Goal: Task Accomplishment & Management: Use online tool/utility

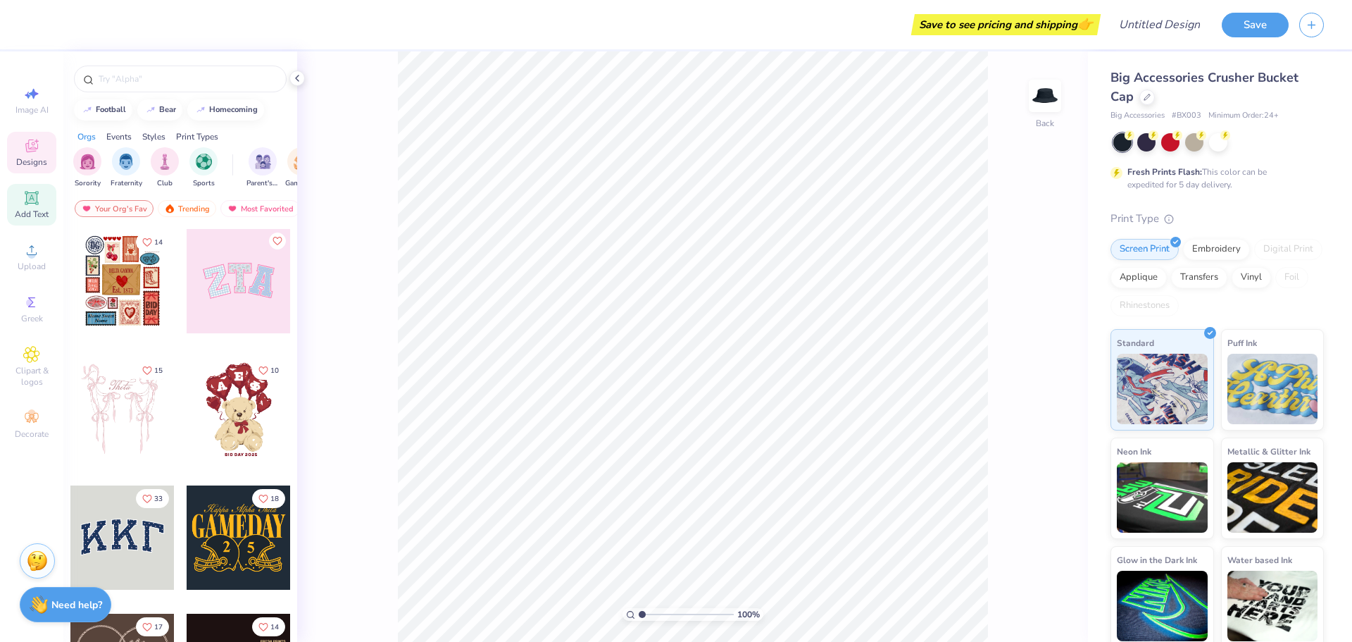
click at [34, 199] on icon at bounding box center [31, 197] width 11 height 11
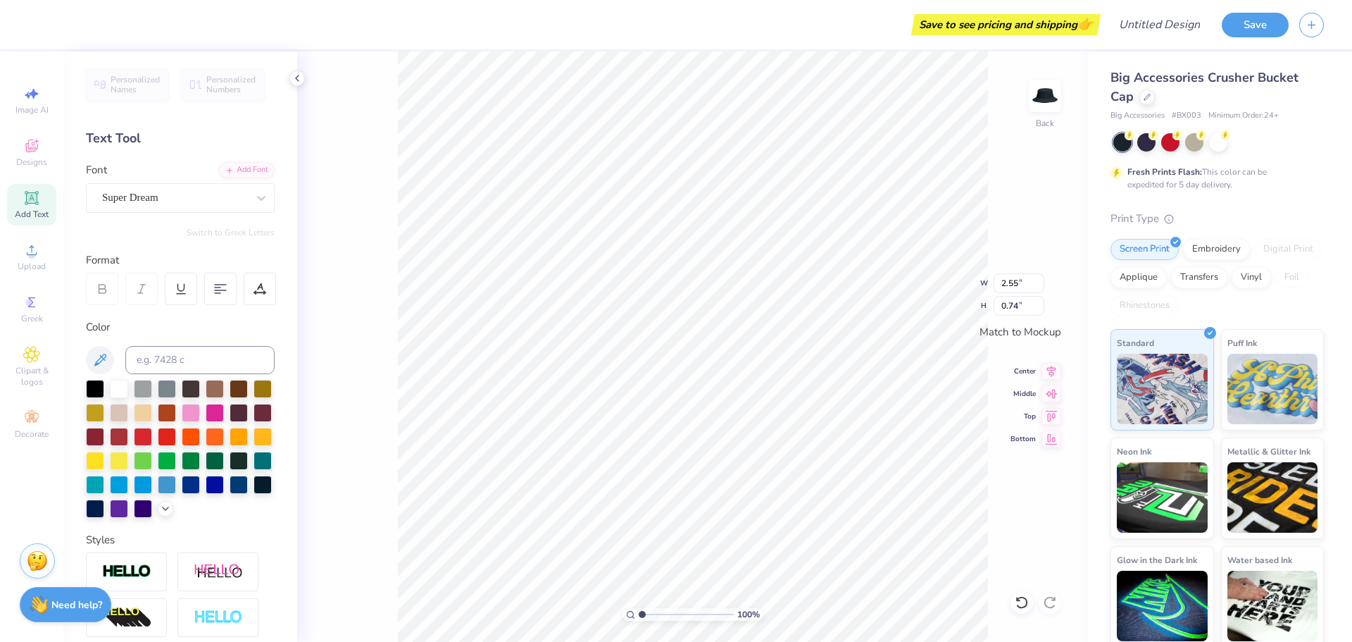
scroll to position [12, 2]
type textarea "T"
type textarea "2025 Banana Ball"
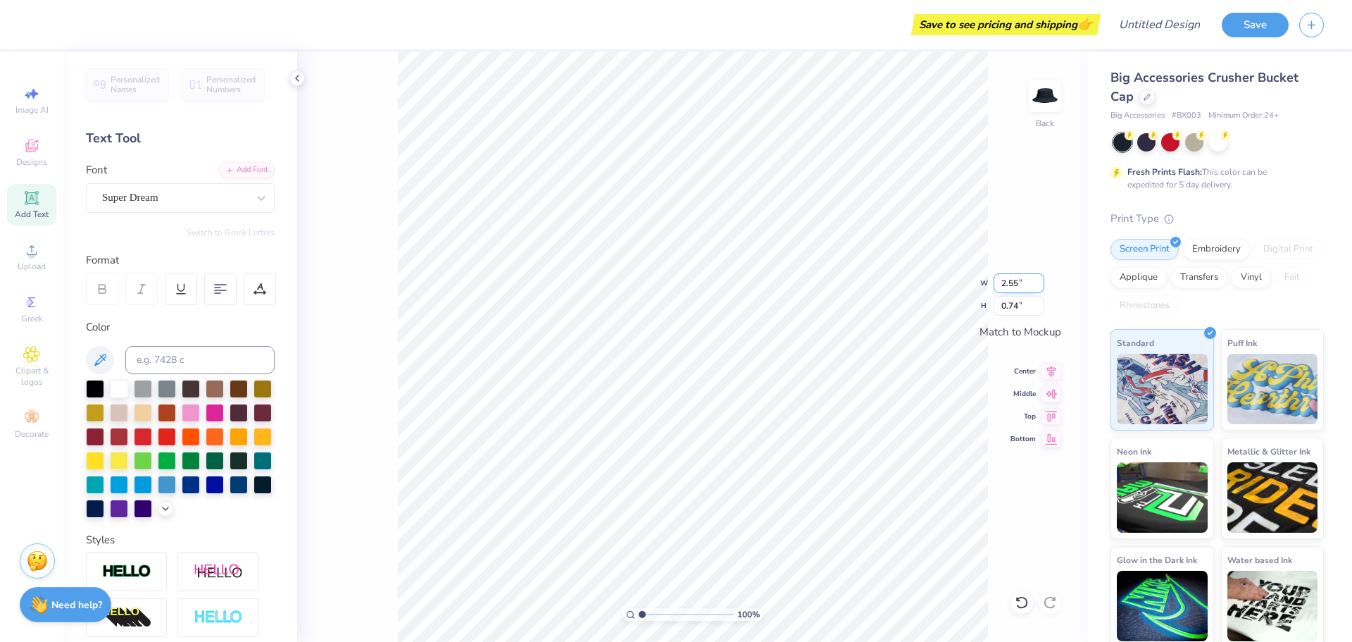
type input "2.54"
click at [1038, 286] on input "2.54" at bounding box center [1019, 283] width 51 height 20
type input "0.35"
type input "2.53"
click at [1039, 286] on input "2.53" at bounding box center [1019, 283] width 51 height 20
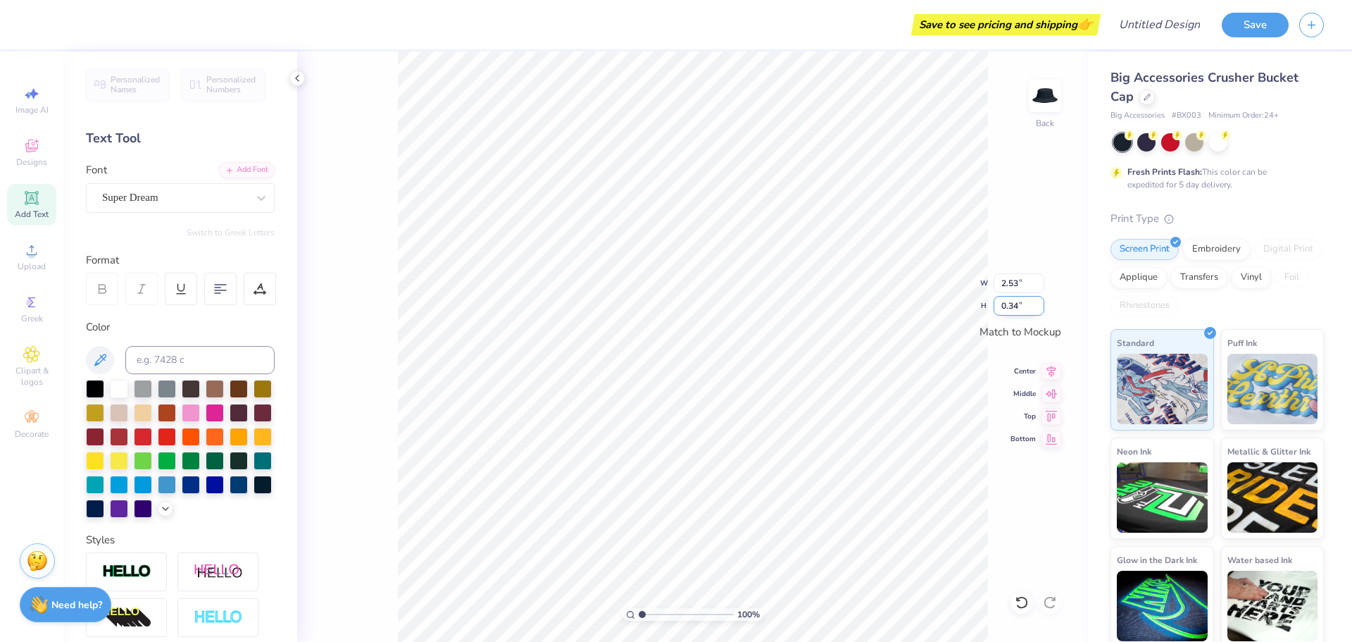
click at [1040, 309] on input "0.34" at bounding box center [1019, 306] width 51 height 20
click at [1040, 299] on input "0.35" at bounding box center [1019, 306] width 51 height 20
type input "0.36"
click at [1040, 303] on input "0.36" at bounding box center [1019, 306] width 51 height 20
click at [1032, 268] on div "100 % Back W 2.53 2.53 " H 0.36 0.36 " Match to [GEOGRAPHIC_DATA] Middle Top Bo…" at bounding box center [692, 346] width 791 height 590
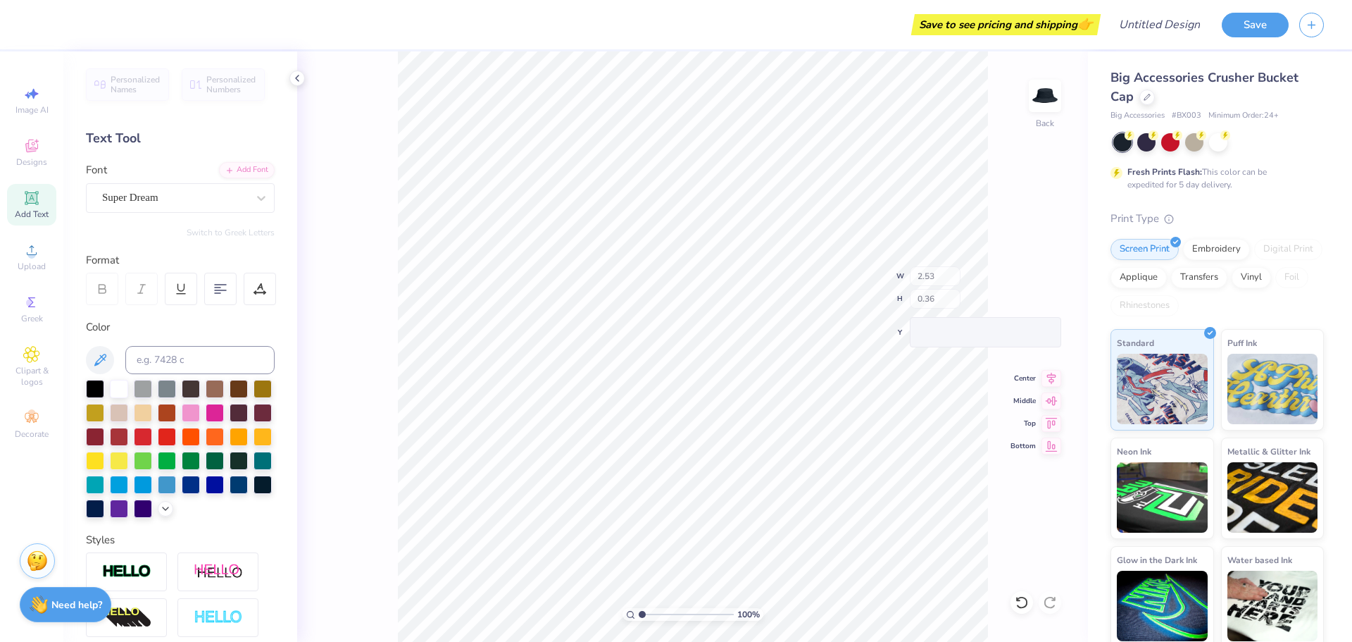
type input "4.01"
type input "0.35"
click at [1214, 240] on div "Embroidery" at bounding box center [1216, 247] width 67 height 21
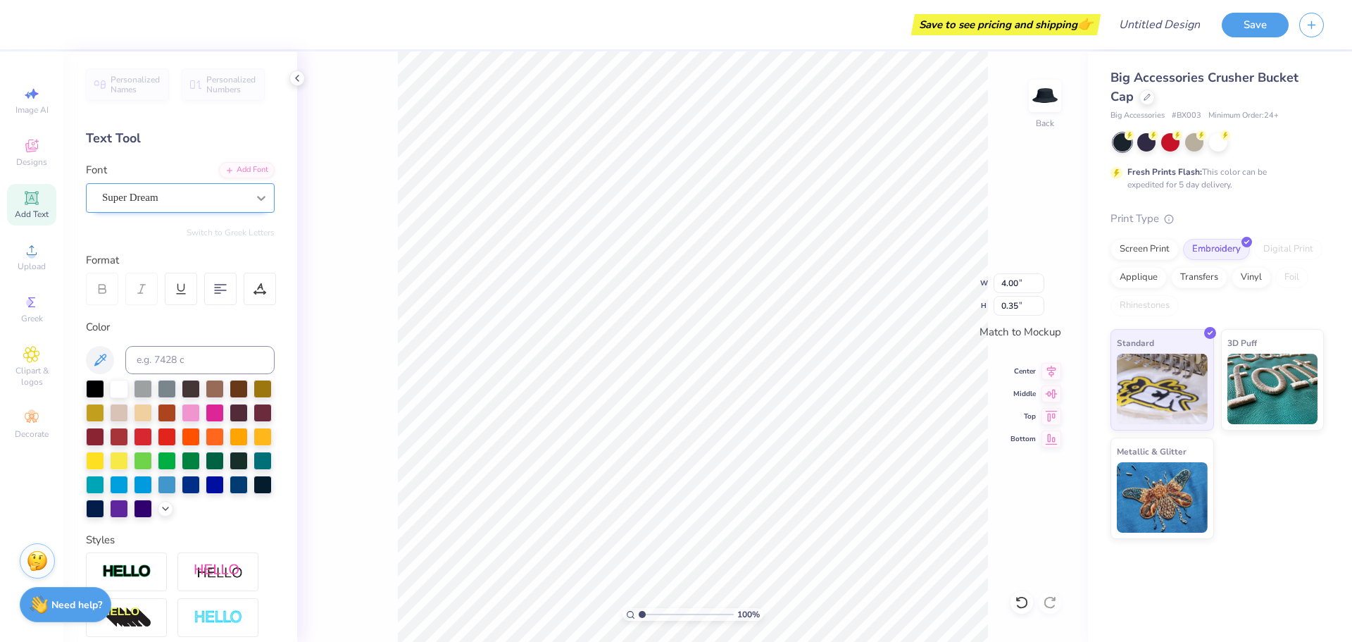
click at [257, 197] on icon at bounding box center [261, 198] width 8 height 5
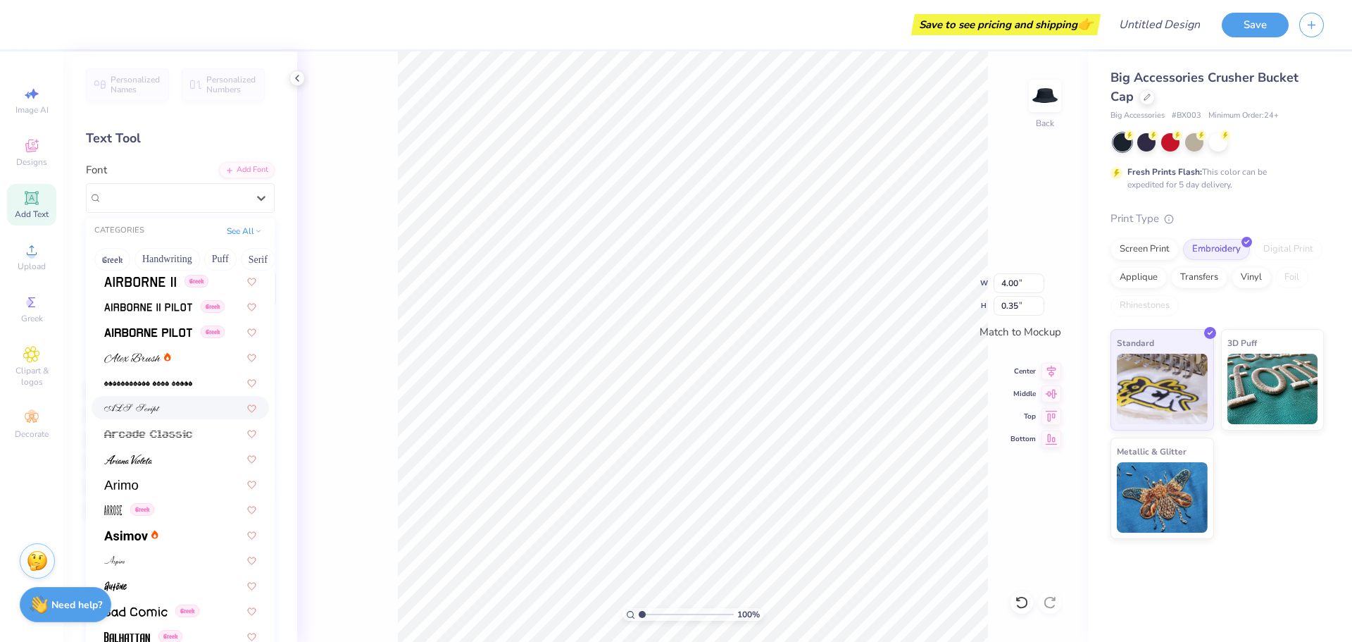
scroll to position [352, 0]
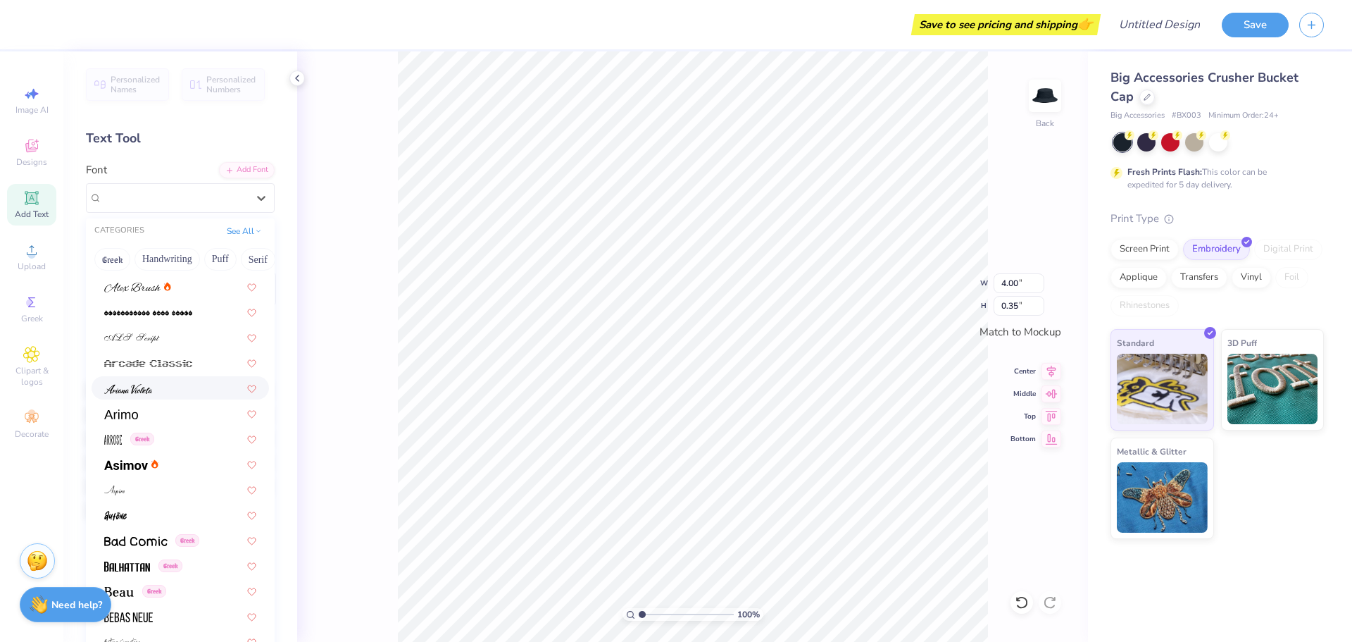
click at [188, 388] on div at bounding box center [180, 387] width 152 height 15
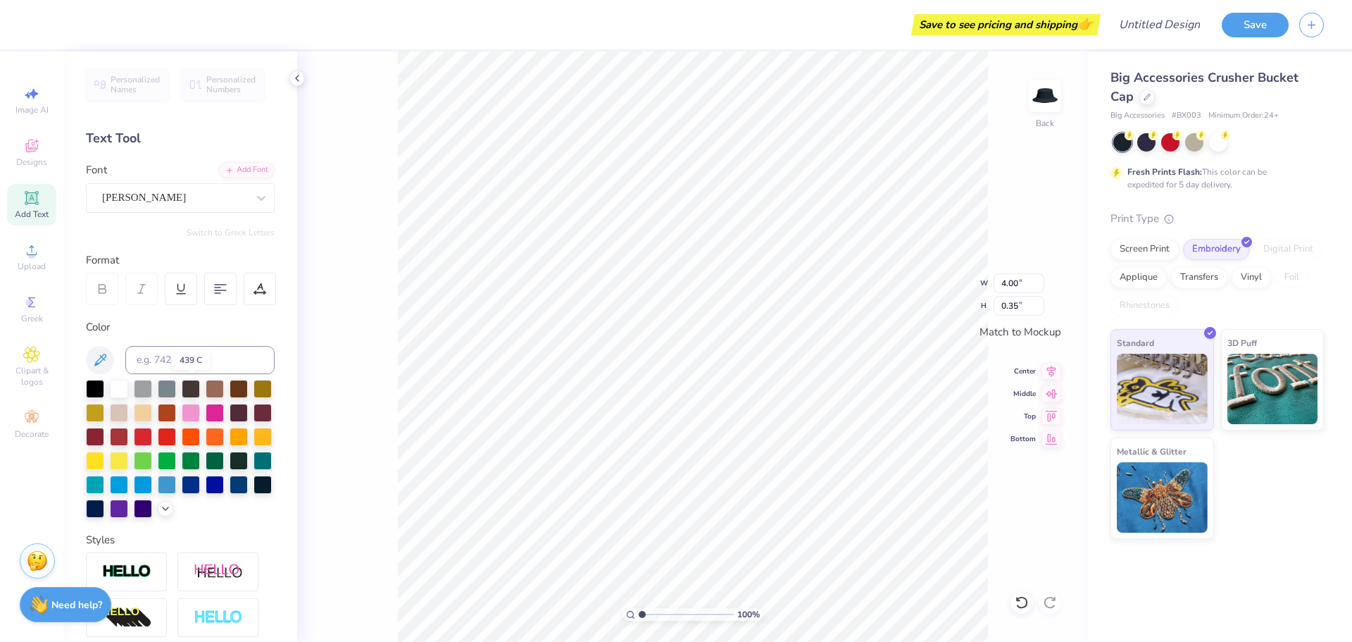
type input "2.62"
type input "0.37"
click at [222, 197] on div "[PERSON_NAME]" at bounding box center [175, 198] width 148 height 22
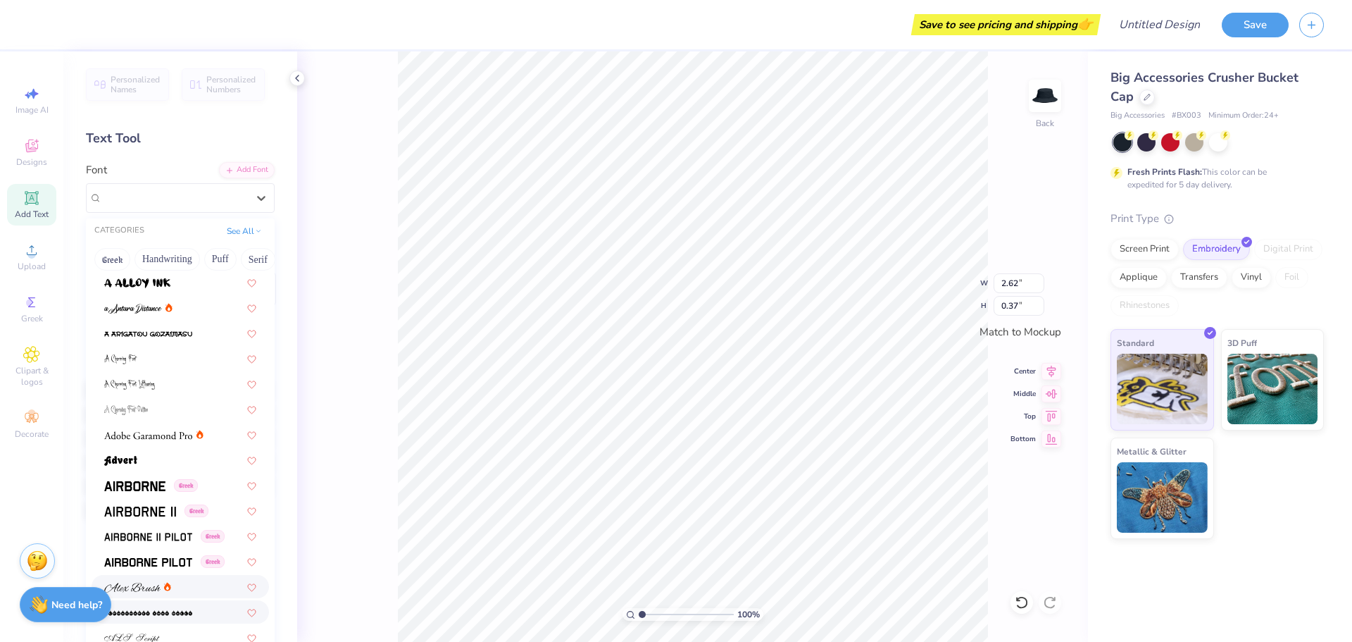
scroll to position [211, 0]
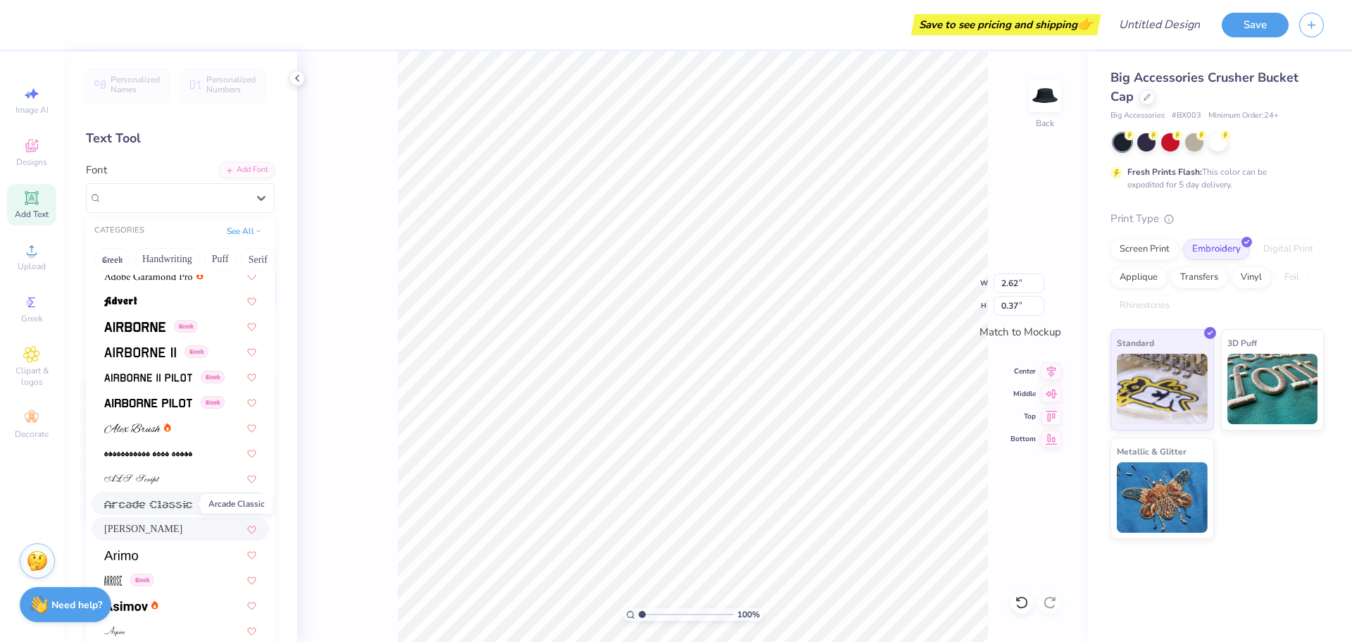
click at [158, 501] on img at bounding box center [148, 504] width 88 height 10
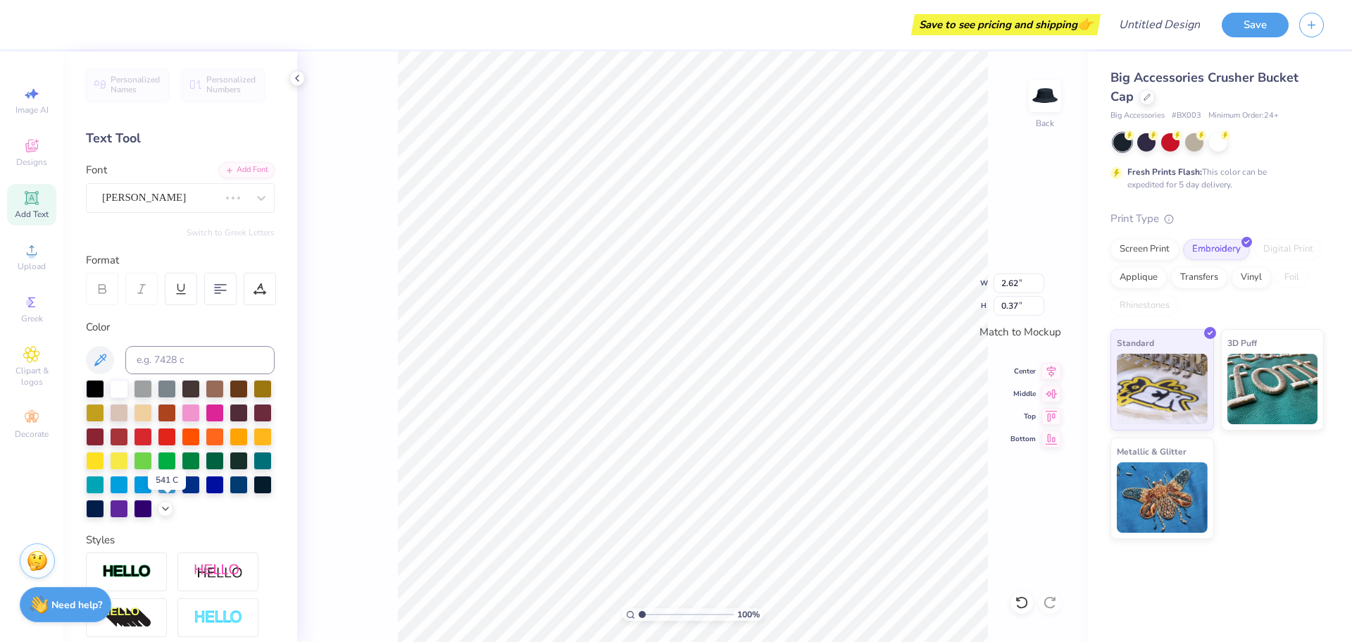
type input "4.97"
type input "0.31"
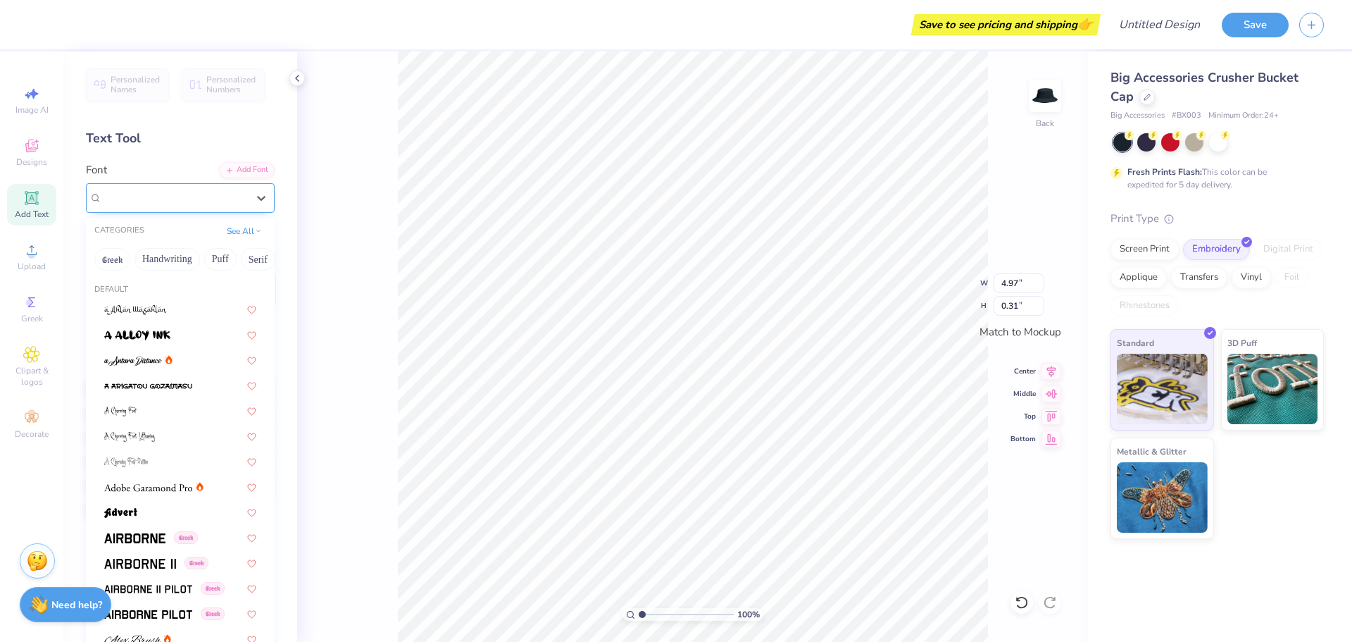
click at [201, 204] on div "Arcade Classic" at bounding box center [175, 198] width 148 height 22
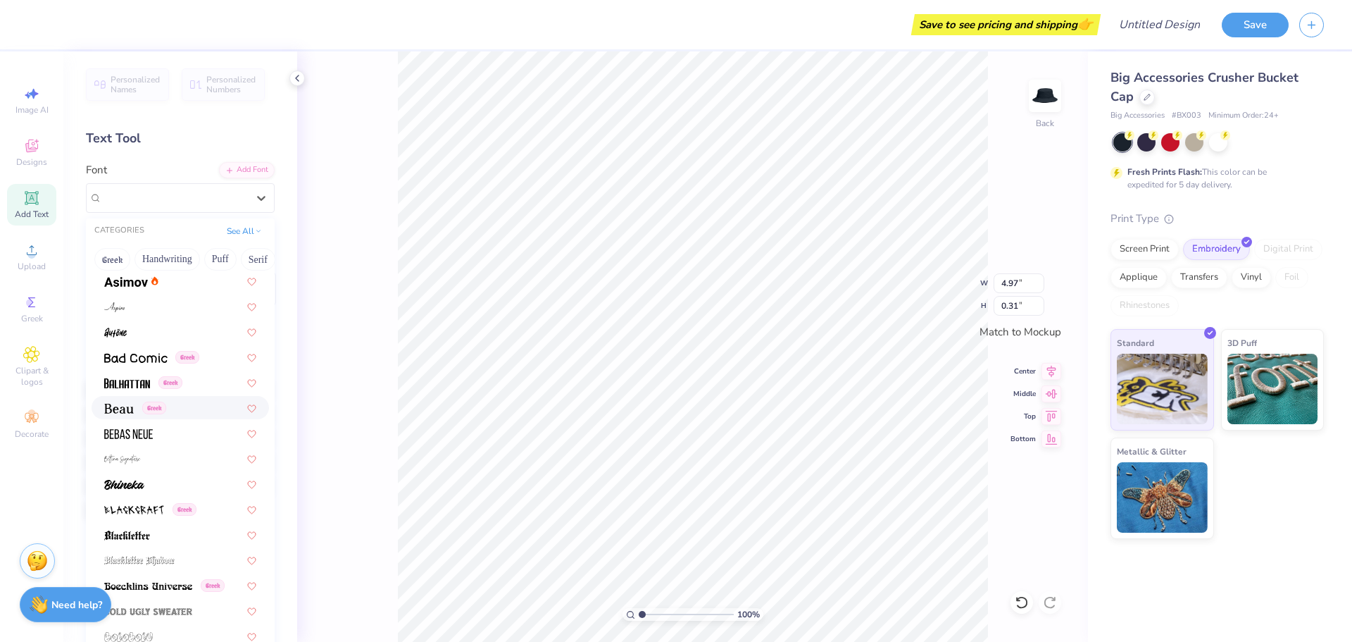
scroll to position [564, 0]
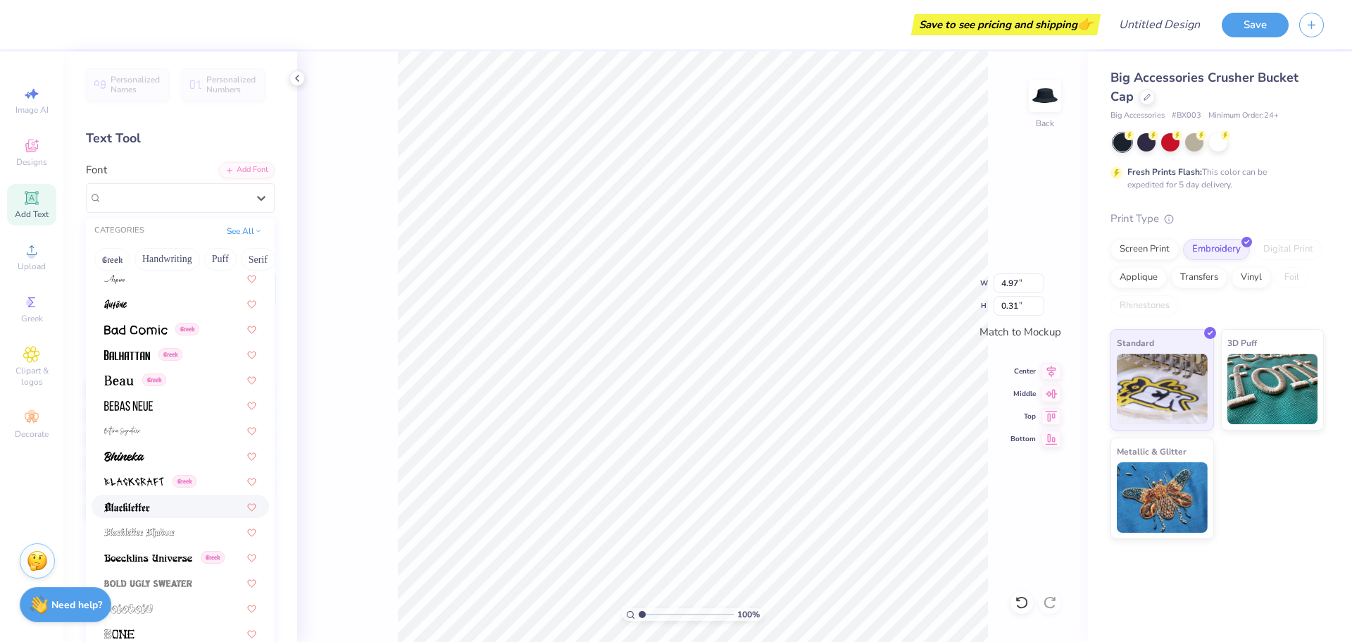
click at [161, 503] on div at bounding box center [180, 506] width 152 height 15
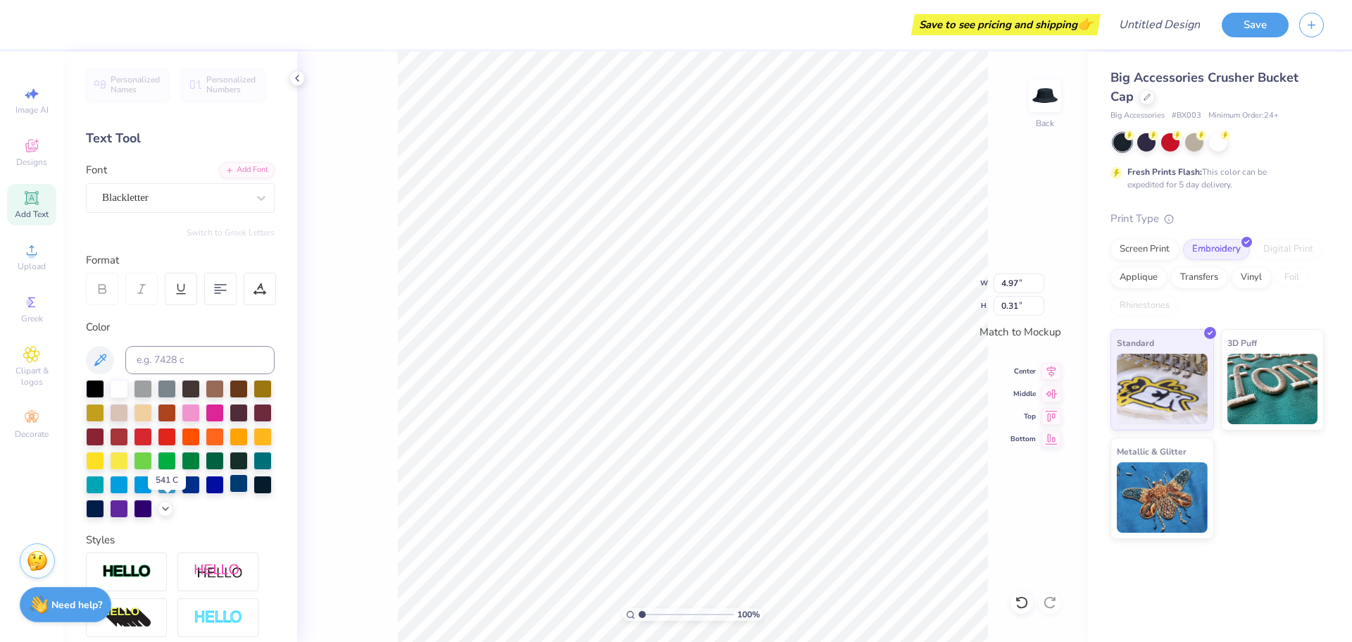
type input "3.45"
type input "0.41"
click at [174, 200] on div "Blackletter" at bounding box center [175, 198] width 148 height 22
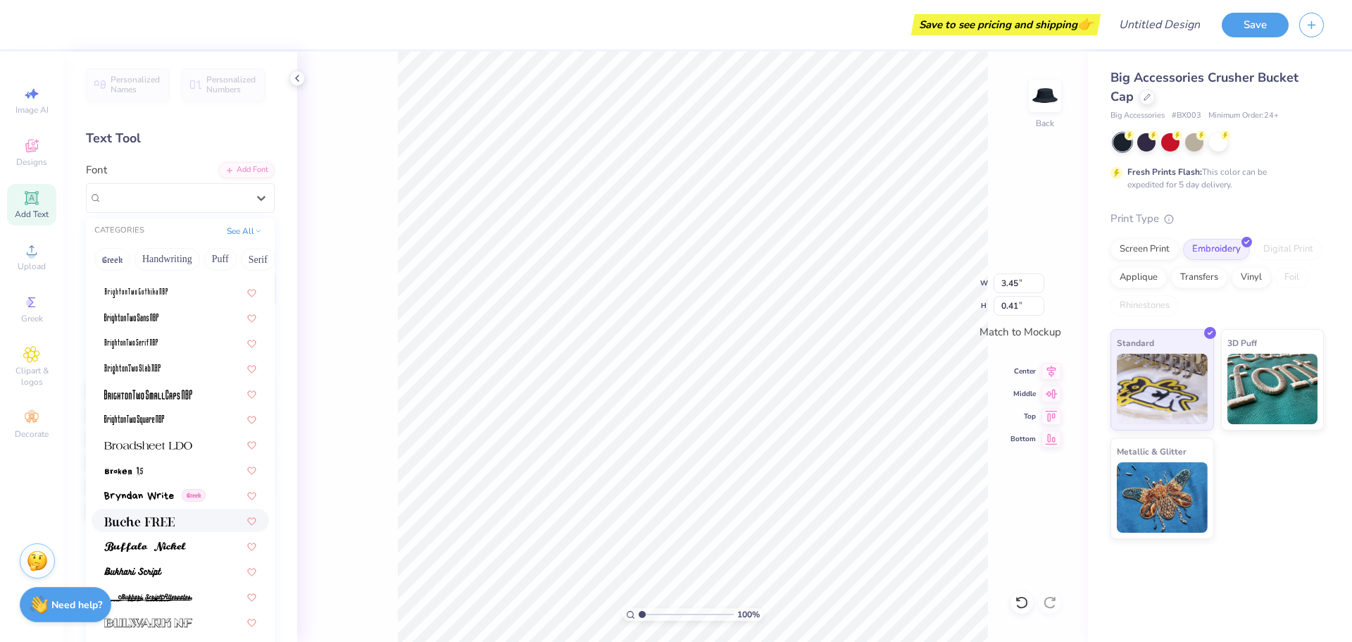
scroll to position [1127, 0]
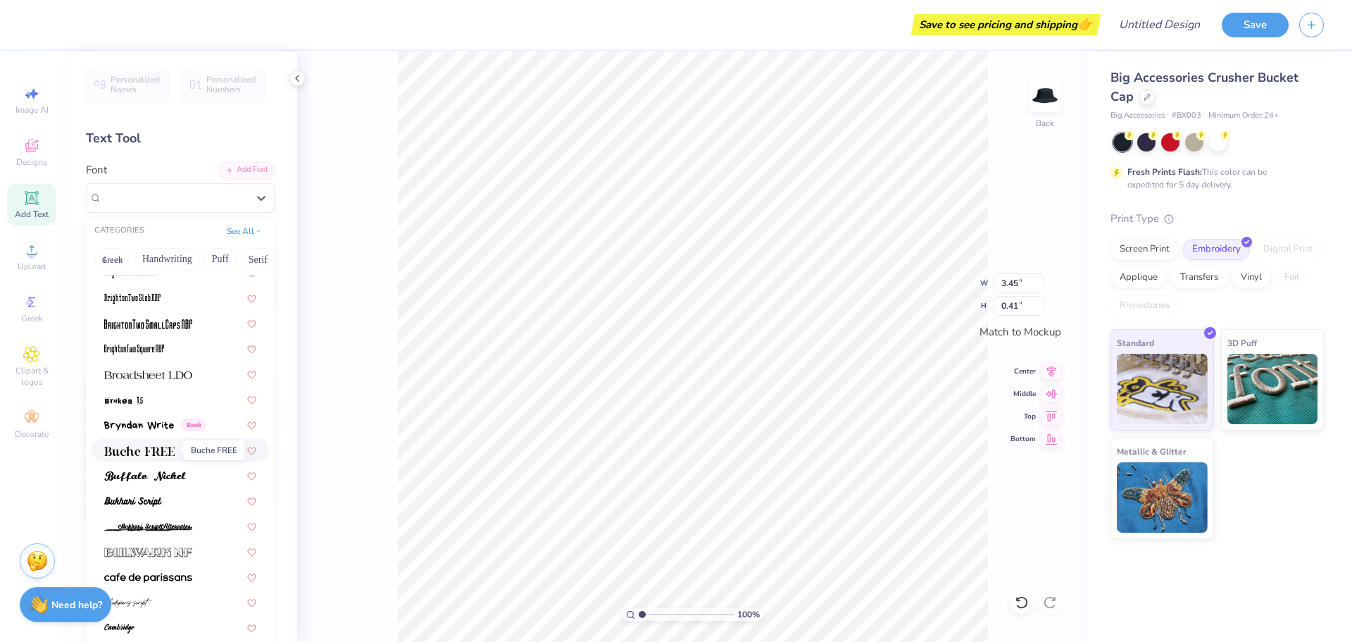
click at [163, 456] on span at bounding box center [139, 449] width 70 height 15
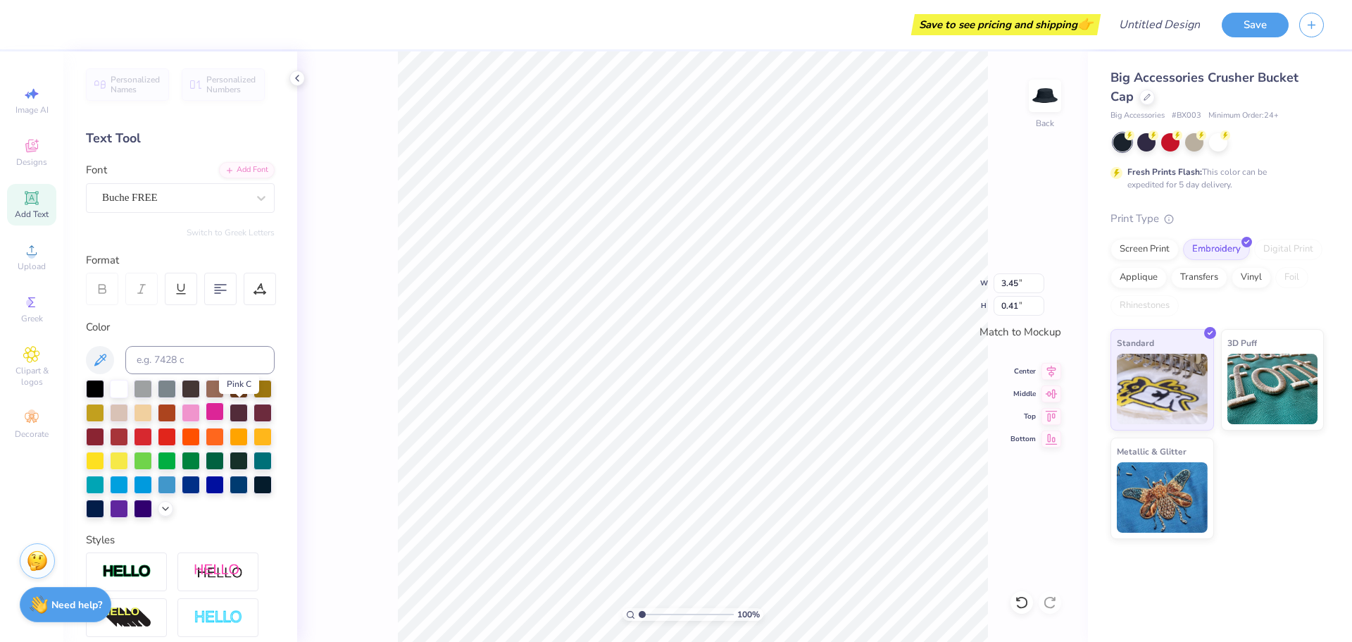
type input "3.68"
type input "0.33"
click at [1052, 392] on icon at bounding box center [1052, 391] width 12 height 9
click at [1048, 373] on icon at bounding box center [1052, 369] width 20 height 17
click at [1050, 412] on icon at bounding box center [1052, 414] width 20 height 17
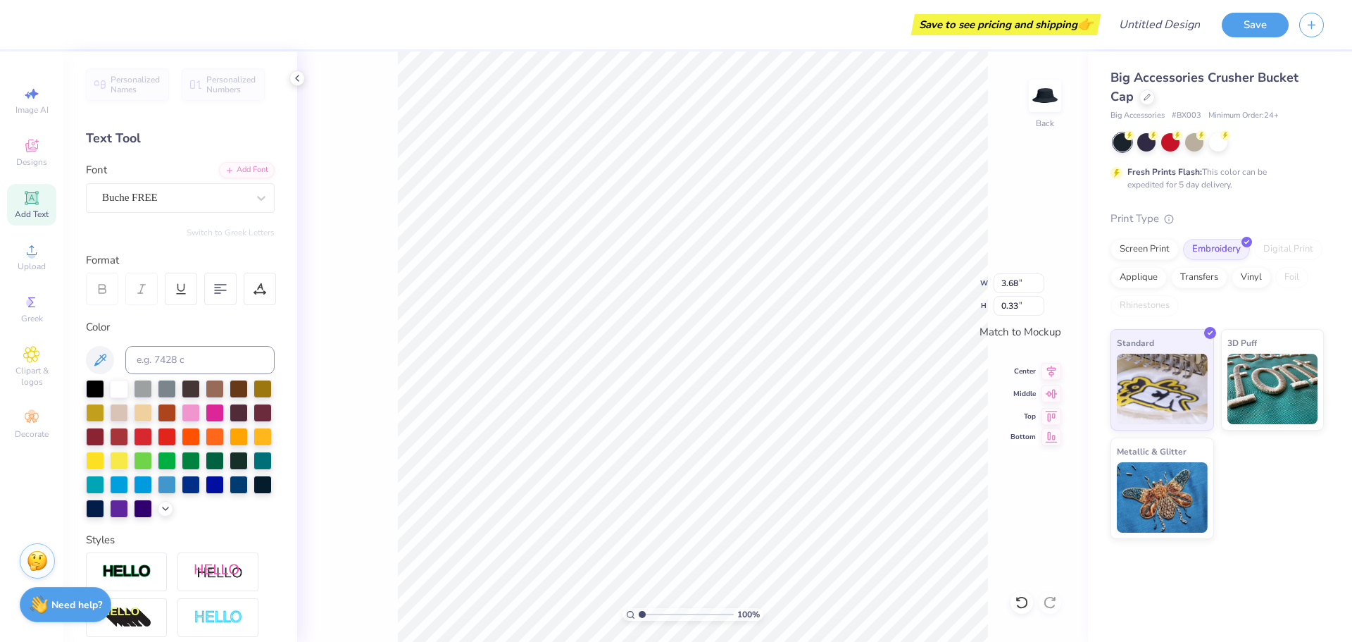
click at [1052, 437] on icon at bounding box center [1052, 436] width 12 height 11
click at [1052, 413] on icon at bounding box center [1052, 414] width 12 height 11
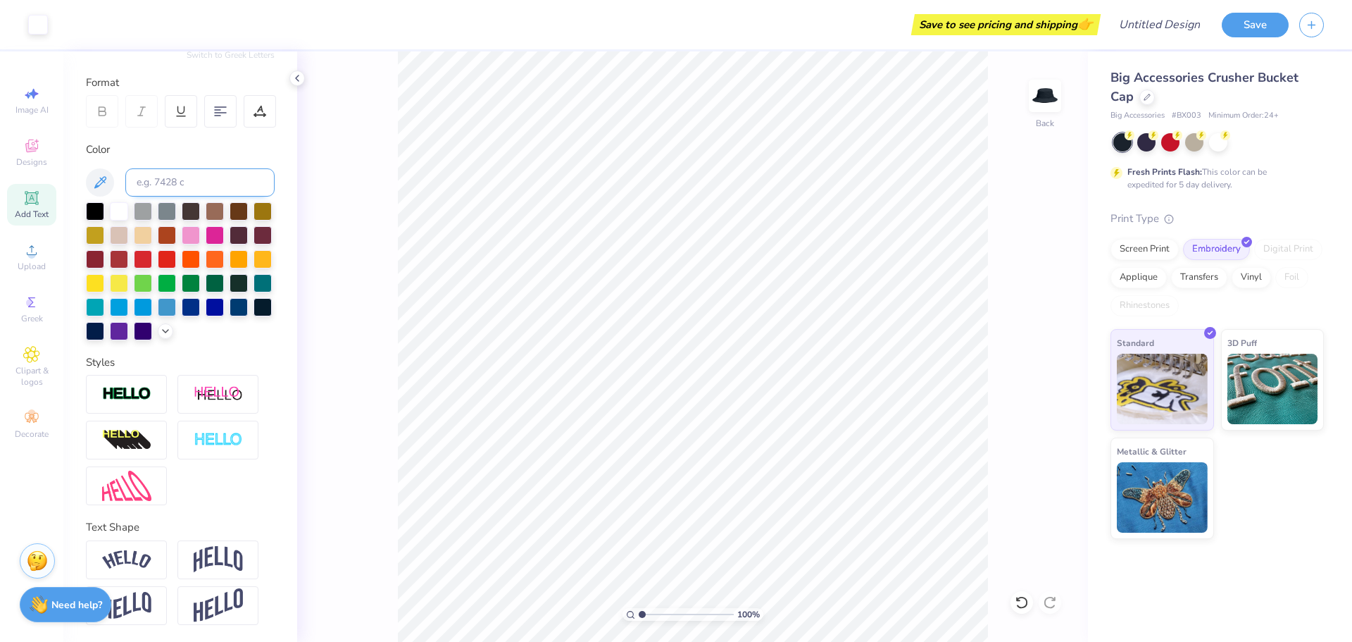
scroll to position [201, 0]
click at [209, 561] on img at bounding box center [218, 559] width 49 height 27
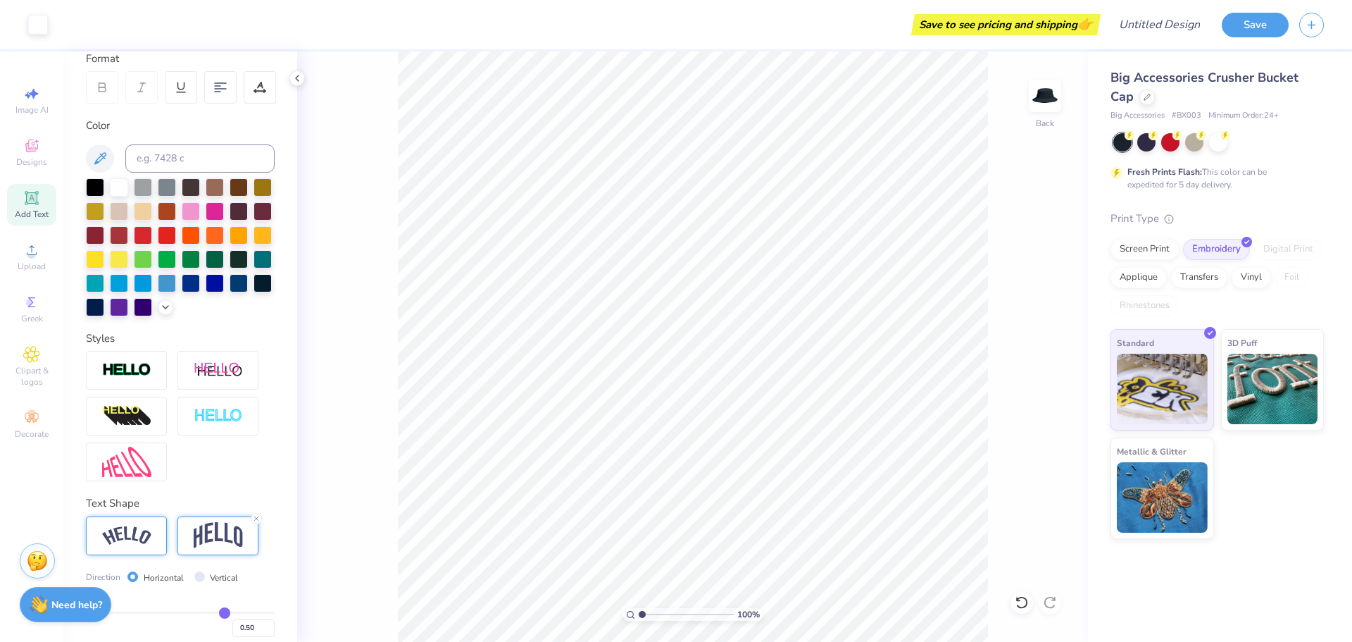
click at [130, 545] on img at bounding box center [126, 535] width 49 height 19
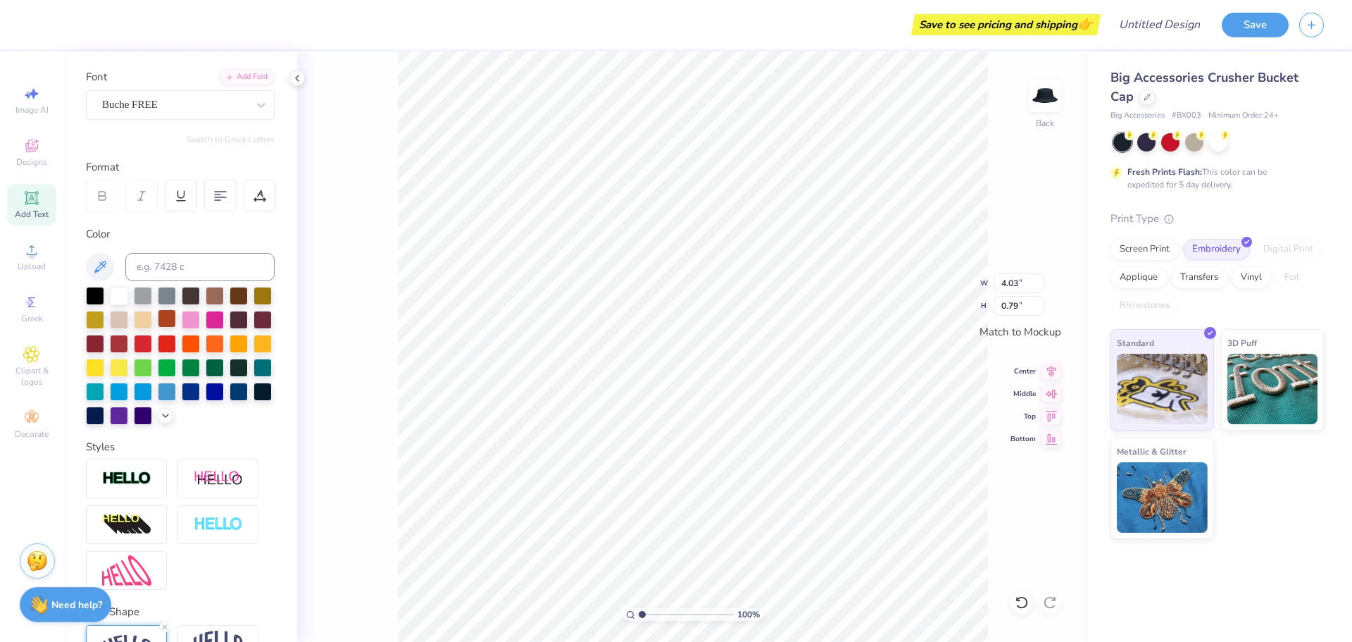
scroll to position [0, 0]
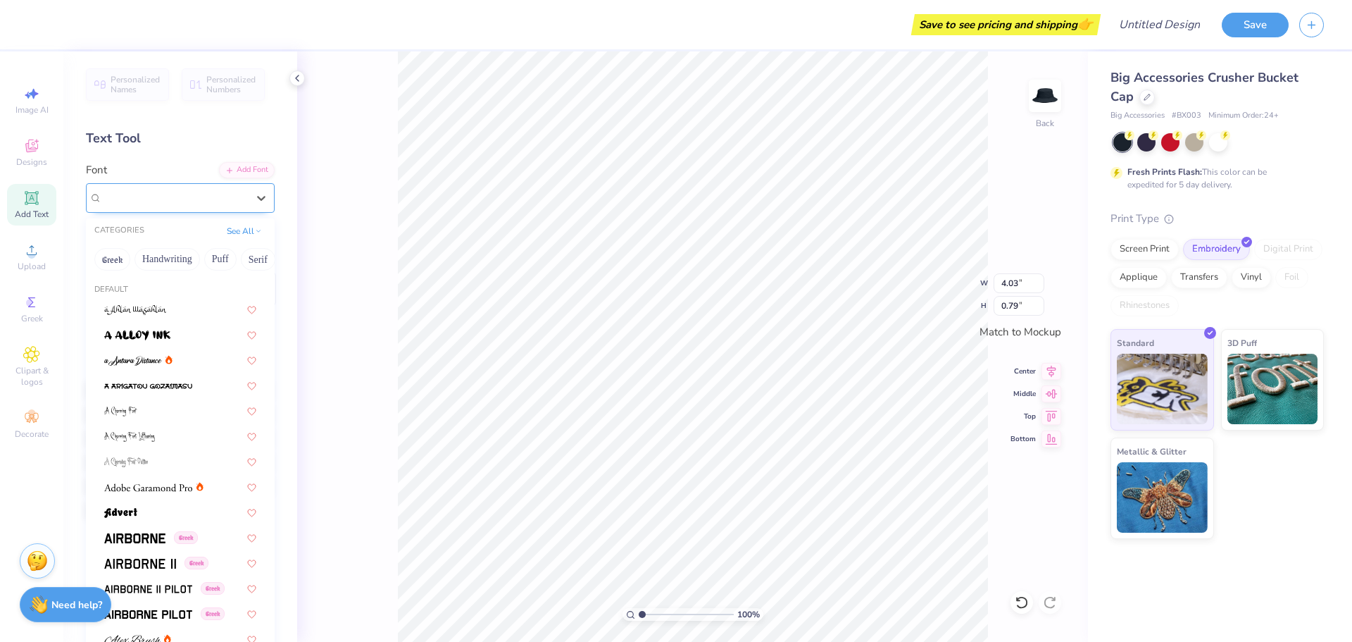
click at [180, 196] on div "Buche FREE" at bounding box center [175, 198] width 148 height 22
click at [158, 485] on img at bounding box center [148, 488] width 88 height 10
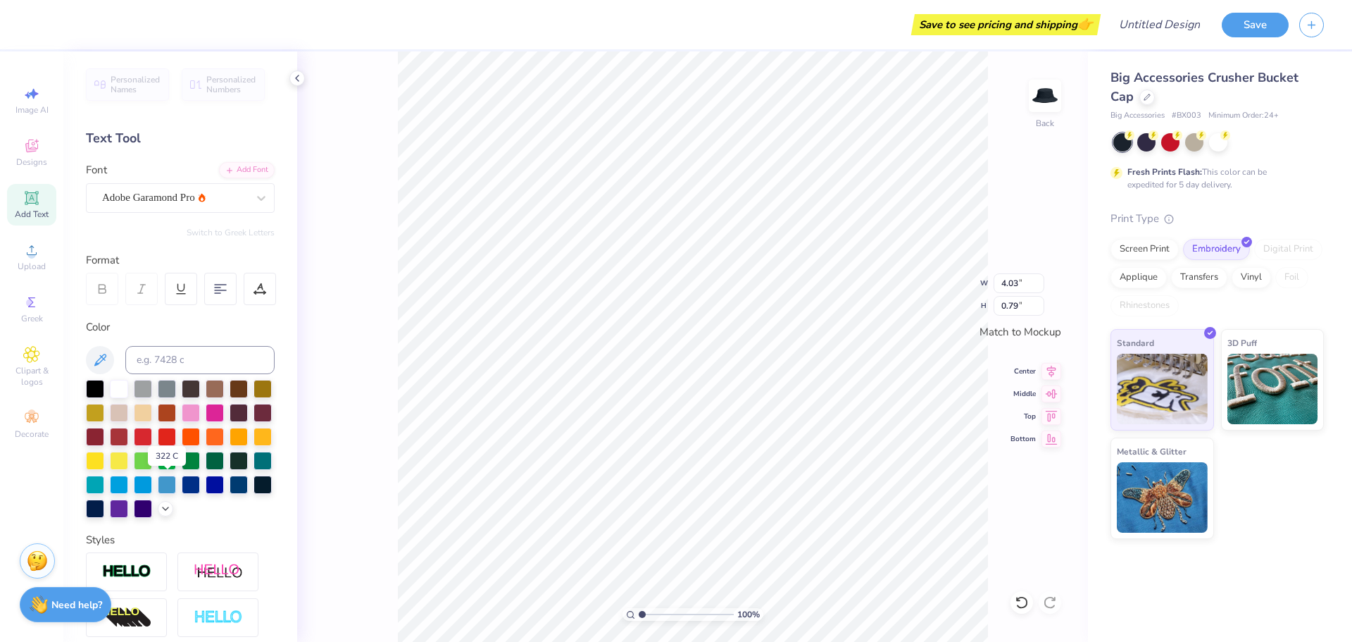
type input "3.48"
type input "0.72"
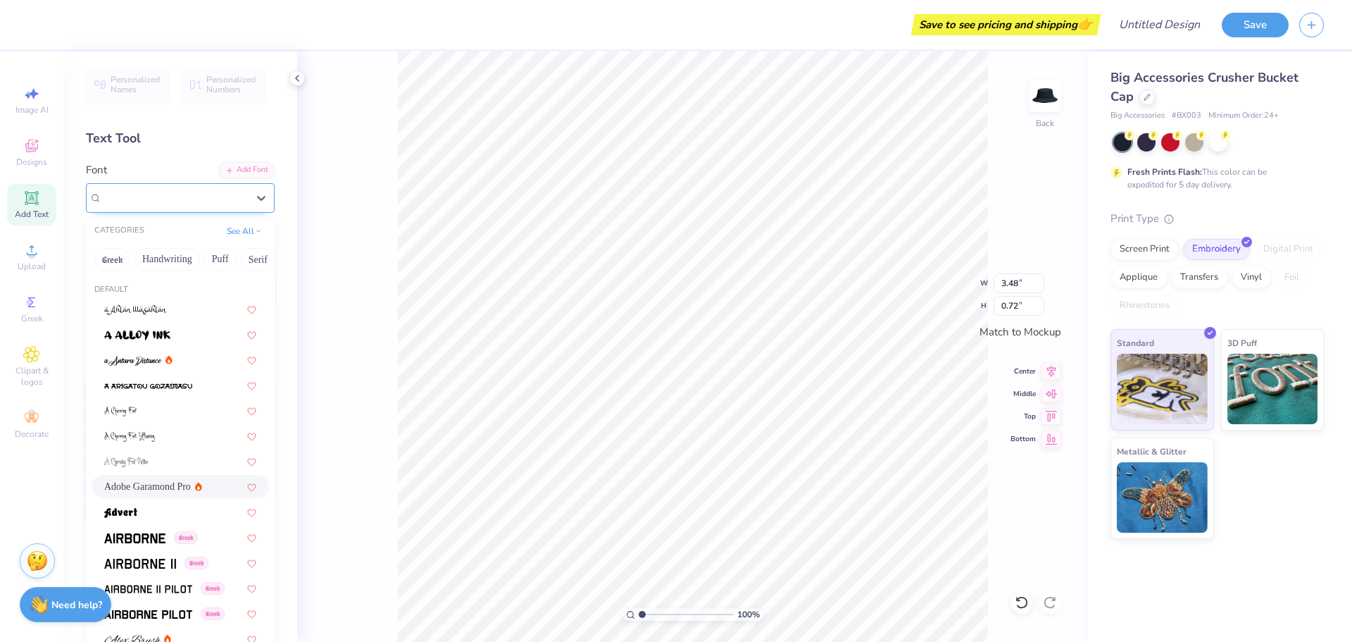
click at [170, 200] on div "Adobe Garamond Pro" at bounding box center [175, 198] width 148 height 22
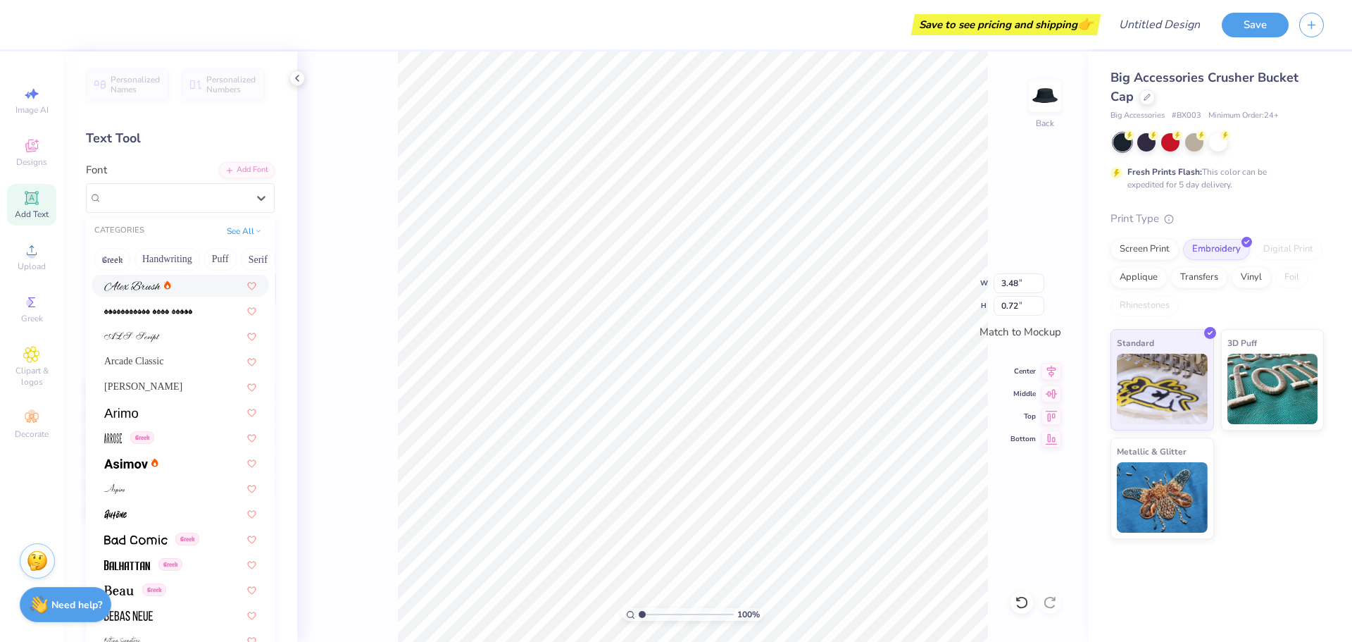
scroll to position [423, 0]
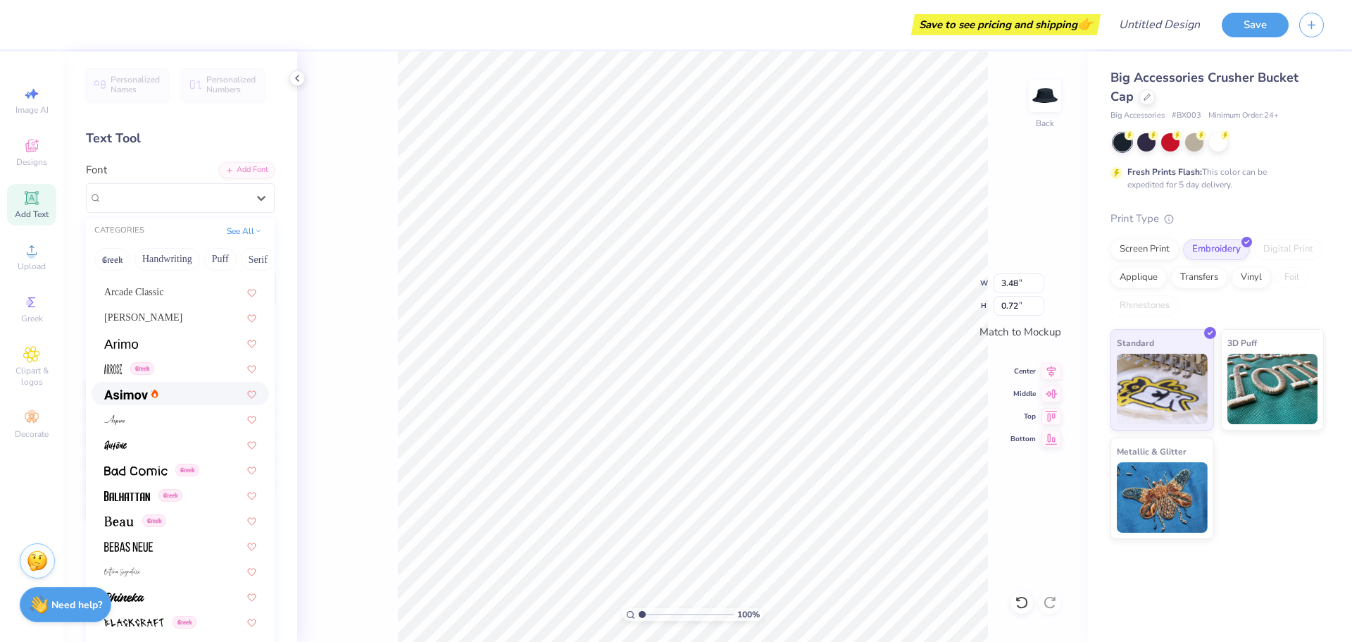
click at [175, 393] on div at bounding box center [180, 393] width 152 height 15
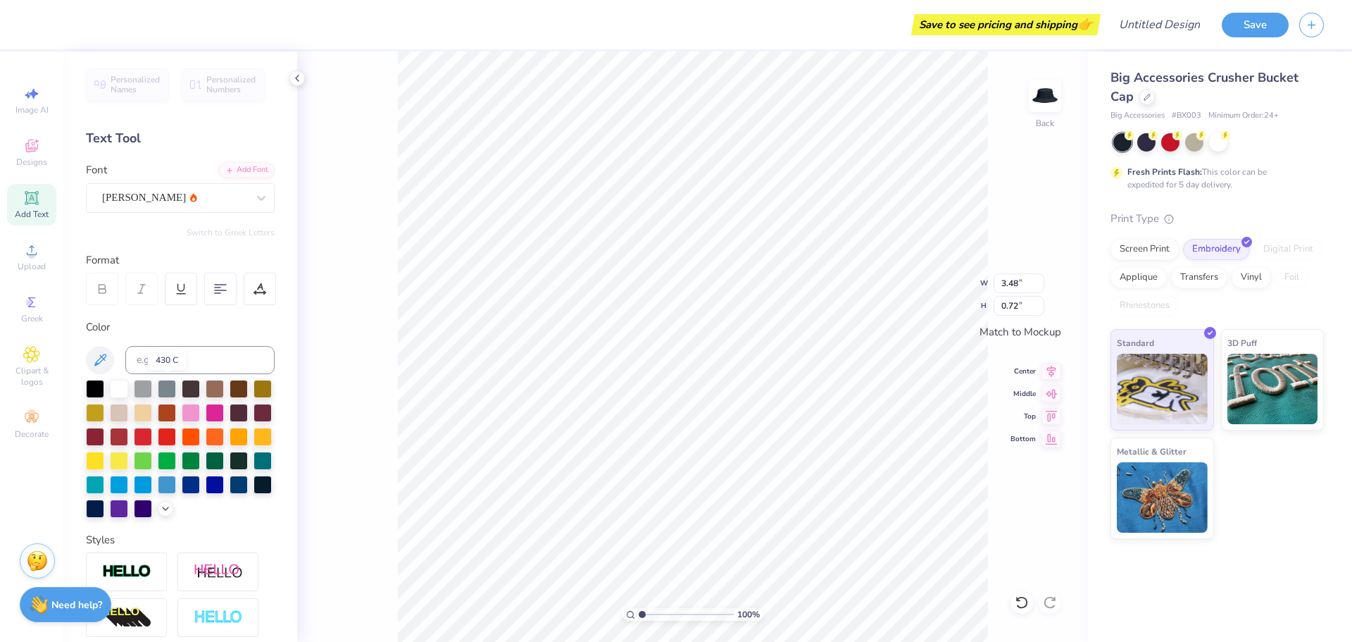
type input "3.95"
type input "0.80"
click at [23, 201] on icon at bounding box center [31, 197] width 17 height 17
click at [1050, 438] on icon at bounding box center [1052, 436] width 20 height 17
click at [1040, 287] on input "2.53" at bounding box center [1019, 283] width 51 height 20
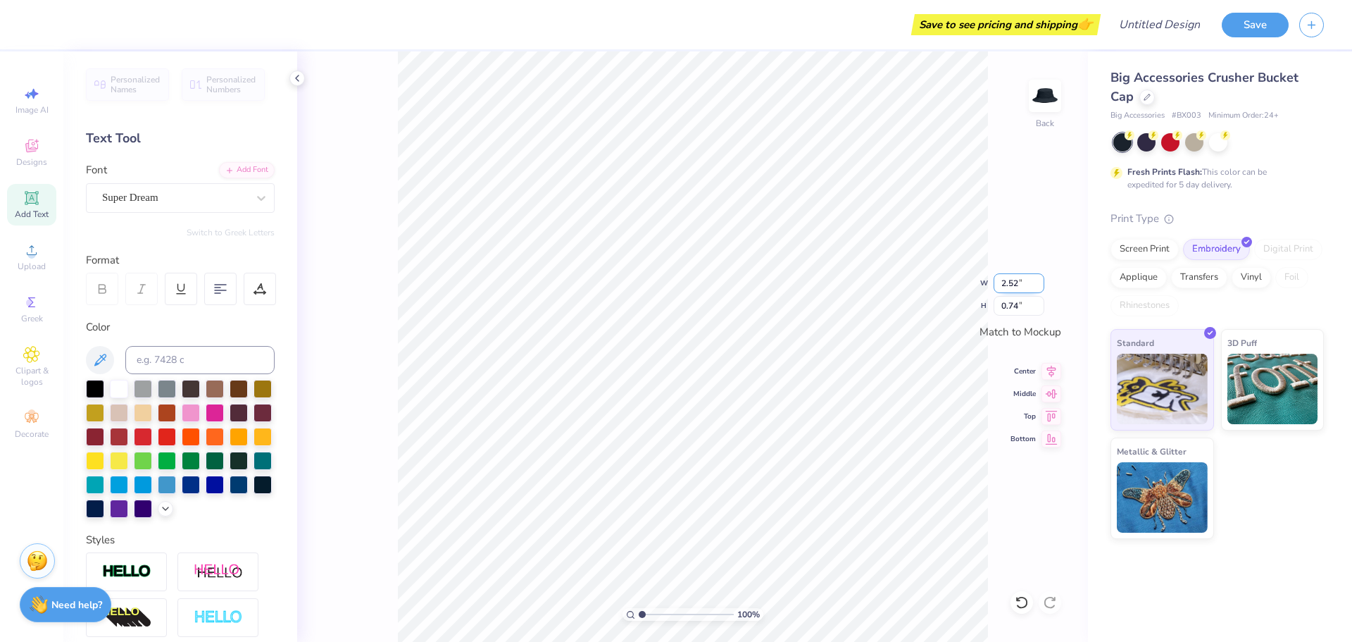
click at [1040, 287] on input "2.52" at bounding box center [1019, 283] width 51 height 20
click at [1040, 287] on input "2.51" at bounding box center [1019, 283] width 51 height 20
click at [1040, 287] on input "2.5" at bounding box center [1019, 283] width 51 height 20
click at [1040, 287] on input "2.49" at bounding box center [1019, 283] width 51 height 20
click at [1040, 287] on input "2.48" at bounding box center [1019, 283] width 51 height 20
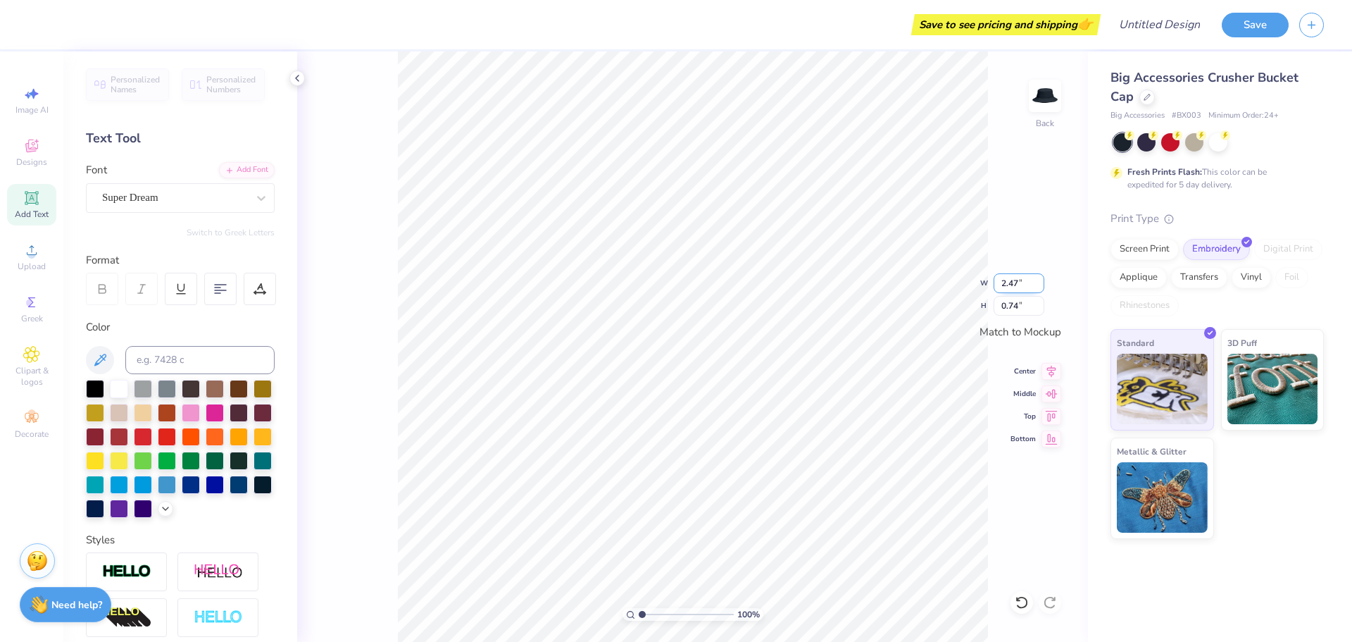
type input "2.47"
click at [1040, 287] on input "2.47" at bounding box center [1019, 283] width 51 height 20
click at [1038, 310] on input "0.73" at bounding box center [1019, 306] width 51 height 20
click at [1035, 308] on input "0.72" at bounding box center [1019, 306] width 51 height 20
click at [1040, 308] on input "0.71" at bounding box center [1019, 306] width 51 height 20
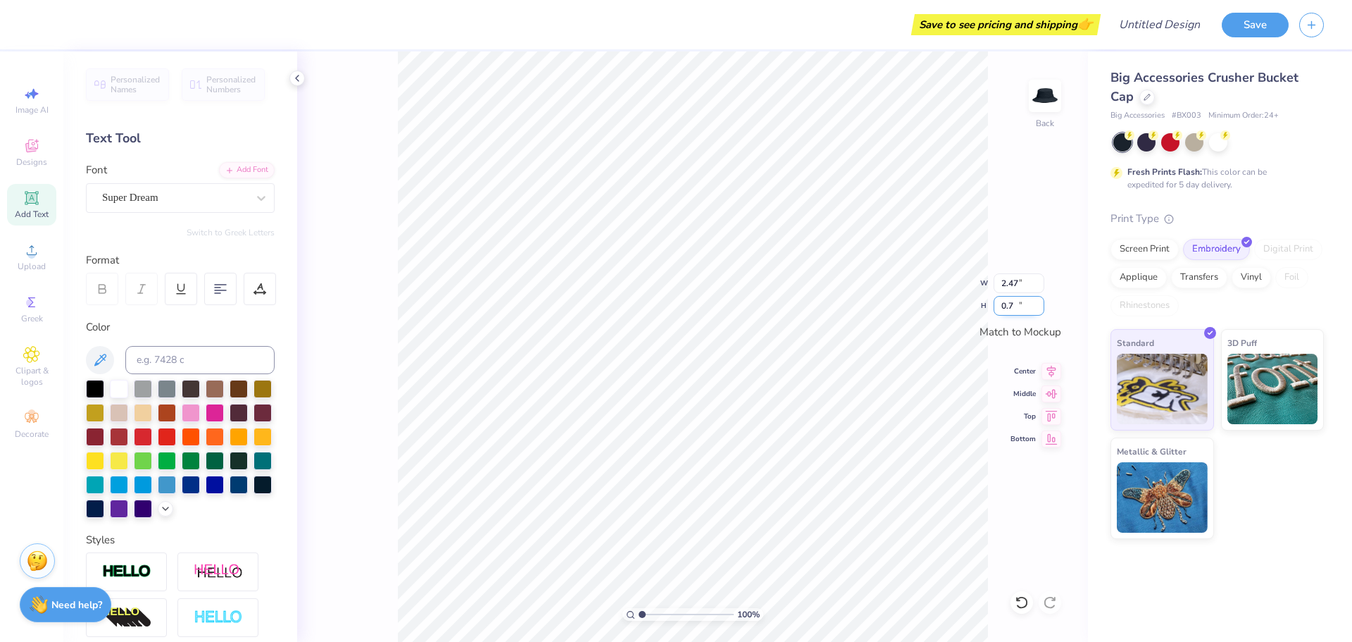
click at [1041, 308] on input "0.7" at bounding box center [1019, 306] width 51 height 20
click at [1041, 308] on input "0.69" at bounding box center [1019, 306] width 51 height 20
type input "0.68"
click at [1041, 308] on input "0.68" at bounding box center [1019, 306] width 51 height 20
type input "3.95"
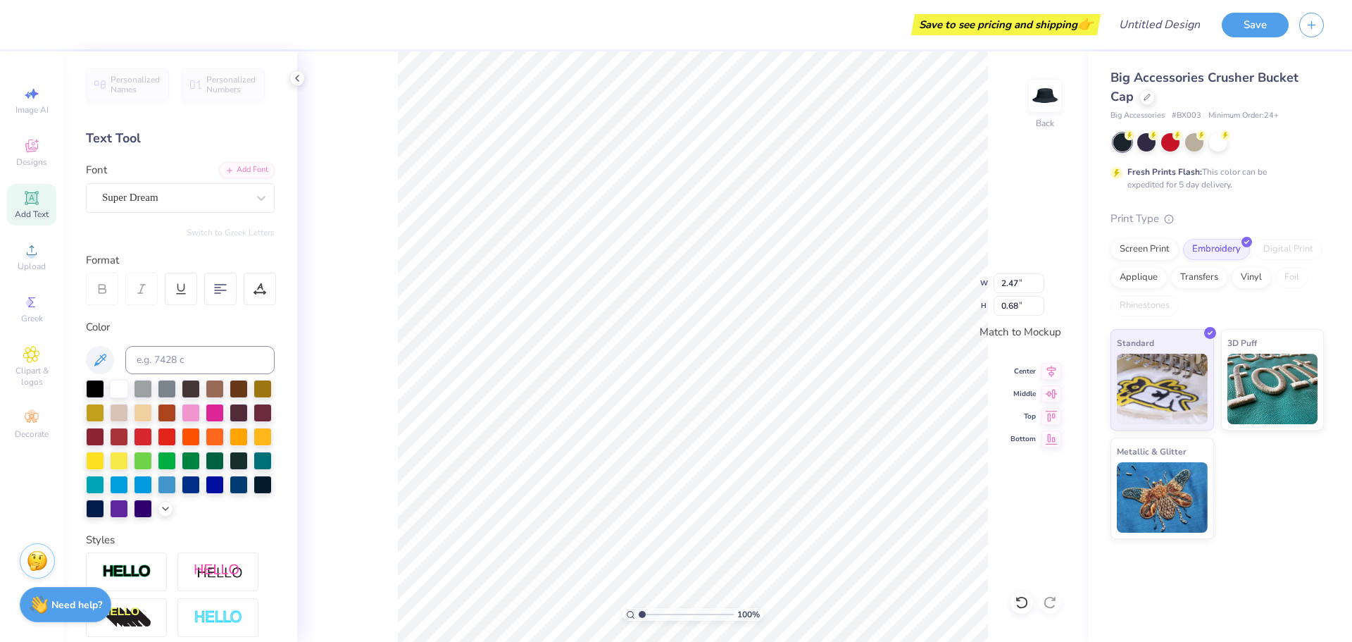
type input "0.80"
type input "2.47"
type input "0.72"
drag, startPoint x: 1031, startPoint y: 278, endPoint x: 993, endPoint y: 279, distance: 37.4
click at [993, 279] on div "100 % Back W 2.47 2.47 " H 0.72 0.72 " Match to [GEOGRAPHIC_DATA] Middle Top Bo…" at bounding box center [692, 346] width 791 height 590
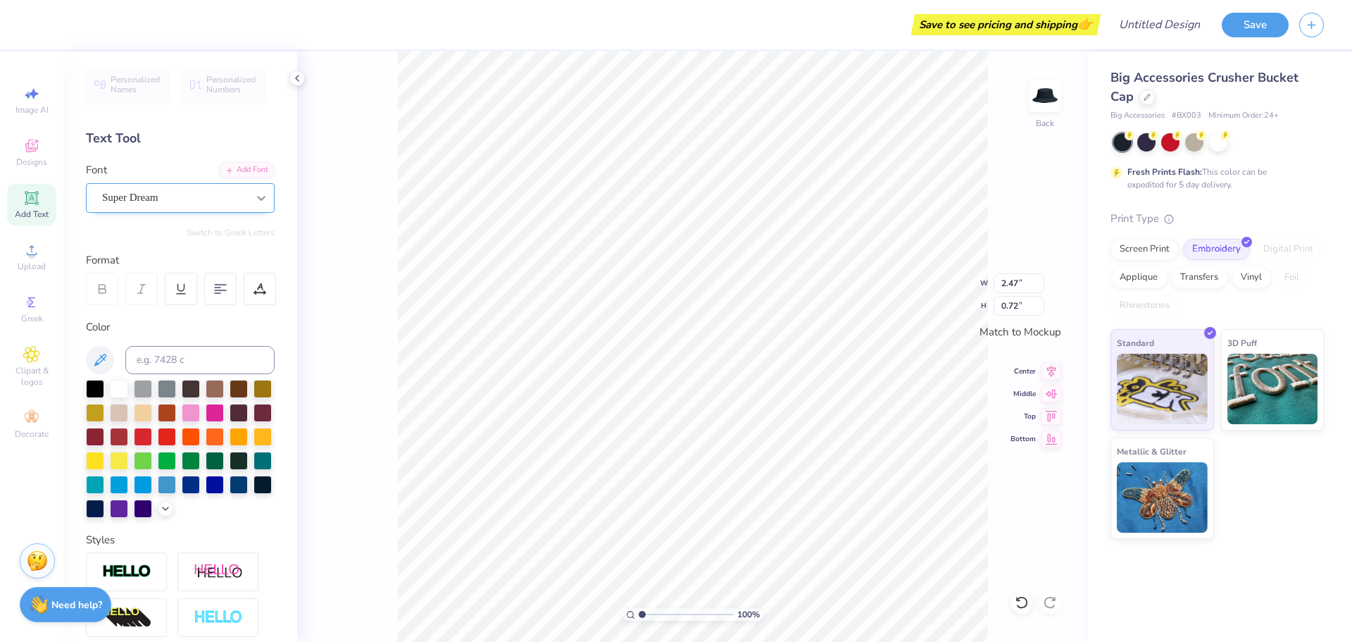
click at [254, 194] on icon at bounding box center [261, 198] width 14 height 14
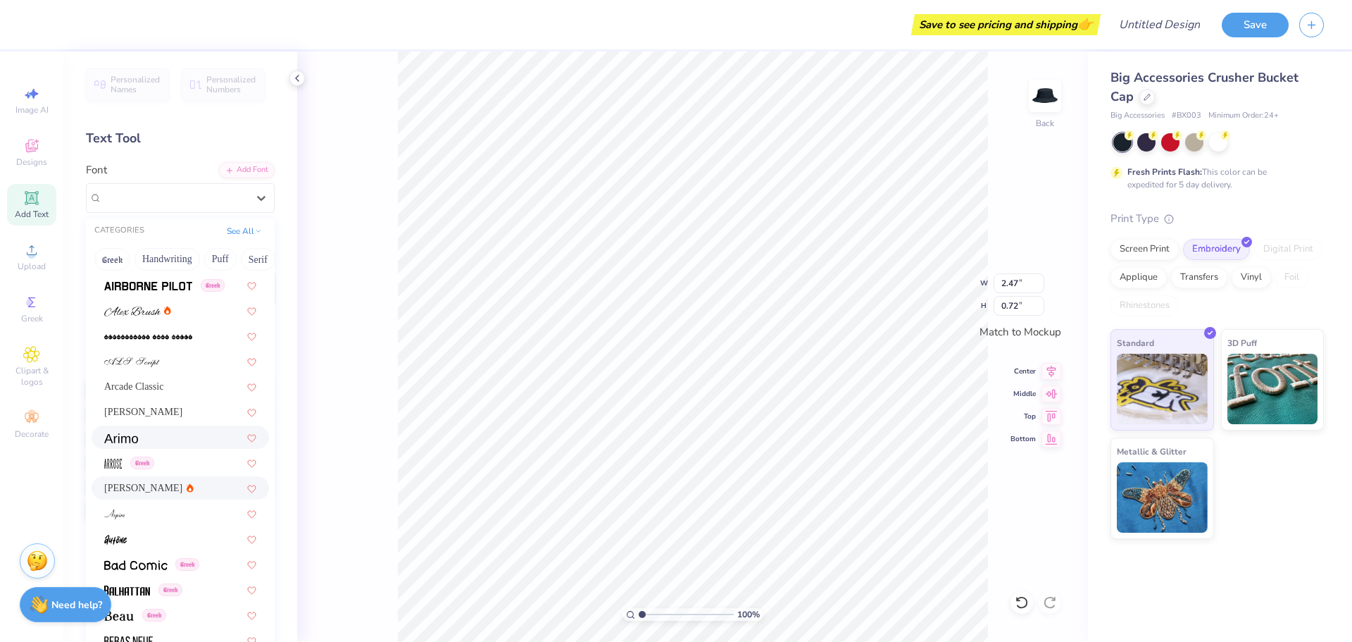
scroll to position [352, 0]
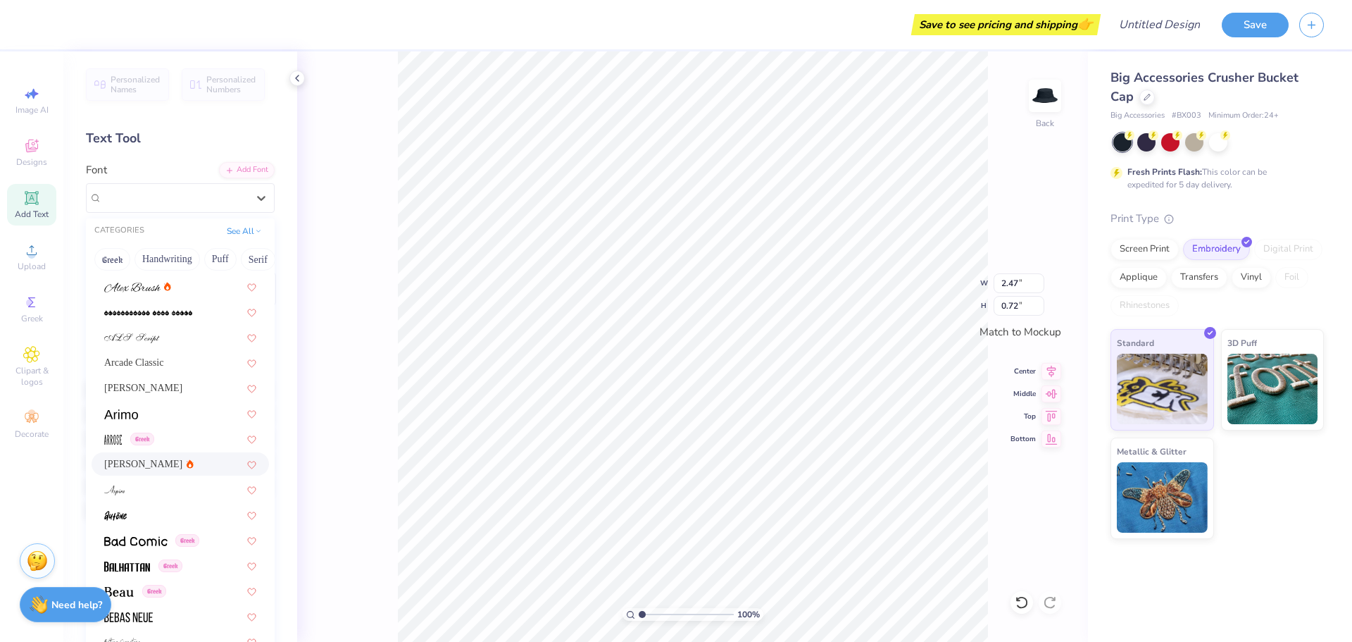
click at [187, 463] on icon at bounding box center [190, 463] width 7 height 8
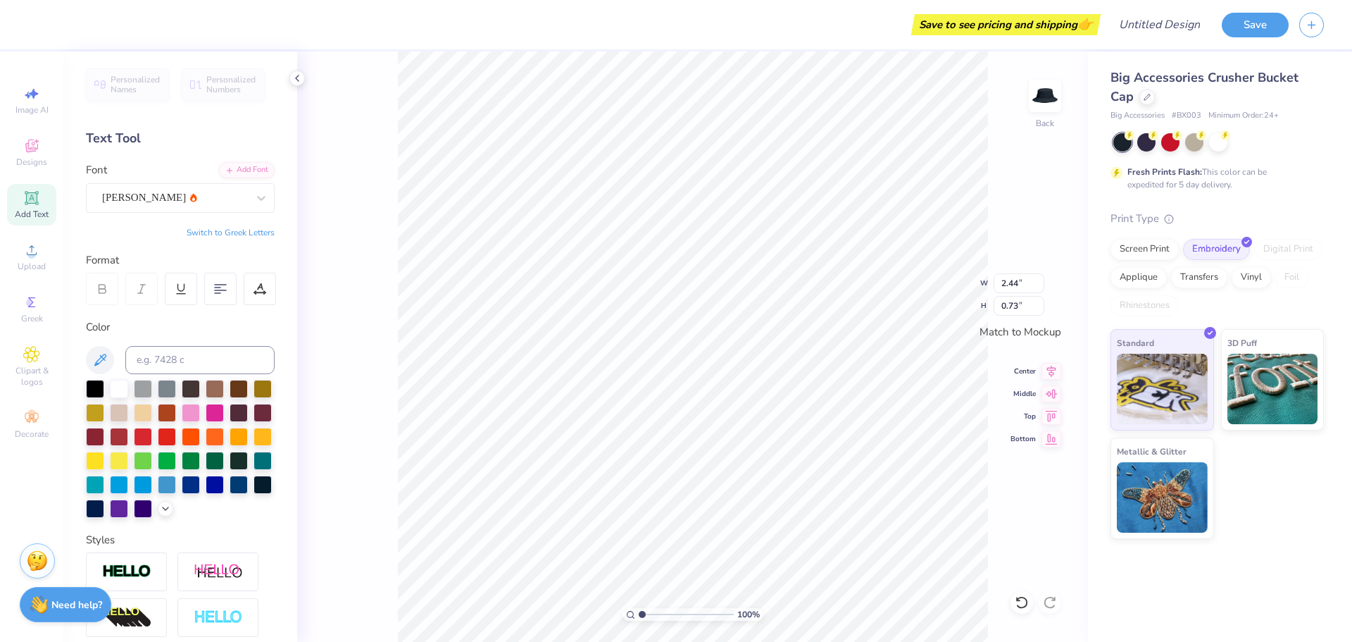
type input "2.44"
type input "0.73"
type textarea "T"
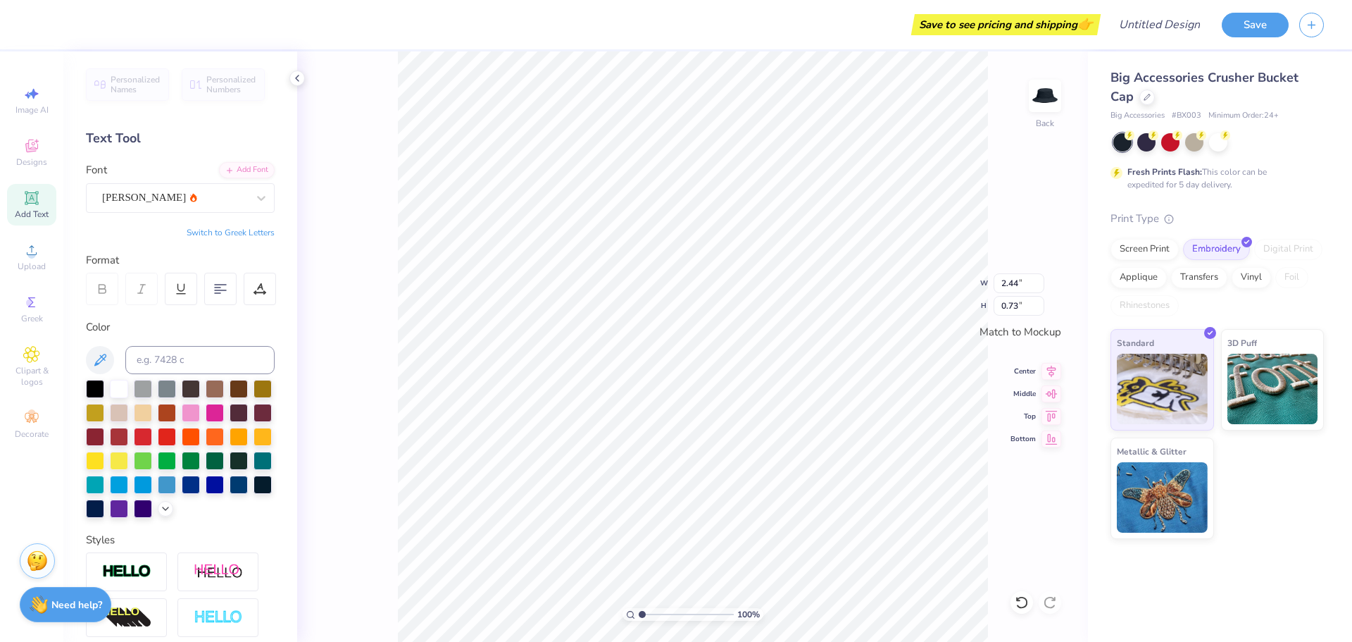
type textarea "Championship"
type input "4.97"
type input "0.74"
click at [990, 286] on div "100 % Back W 4.97 4.97 " H 0.74 0.74 " Match to Mockup Center Middle Top Bottom" at bounding box center [692, 346] width 791 height 590
drag, startPoint x: 1023, startPoint y: 281, endPoint x: 992, endPoint y: 282, distance: 31.0
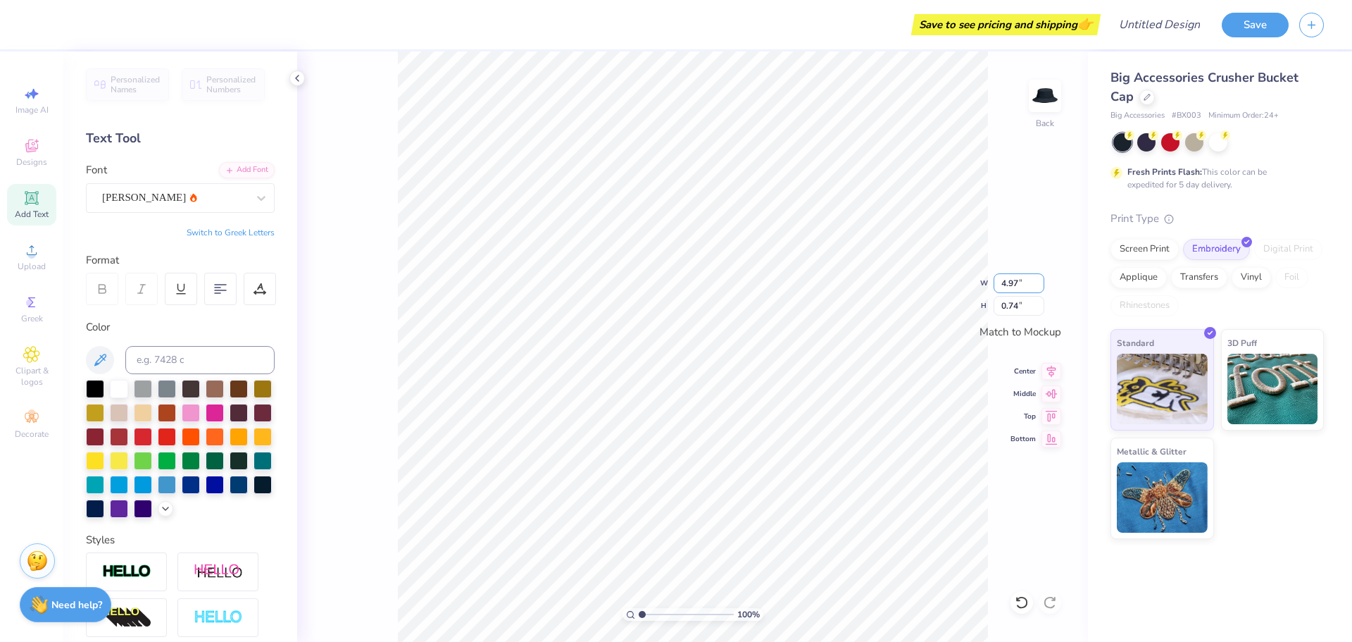
click at [992, 282] on div "100 % Back W 4.97 4.97 " H 0.74 0.74 " Match to Mockup Center Middle Top Bottom" at bounding box center [692, 346] width 791 height 590
click at [1026, 282] on input "4.97" at bounding box center [1019, 283] width 51 height 20
type input "4"
type input "3.95"
click at [1019, 307] on input "0.74" at bounding box center [1019, 306] width 51 height 20
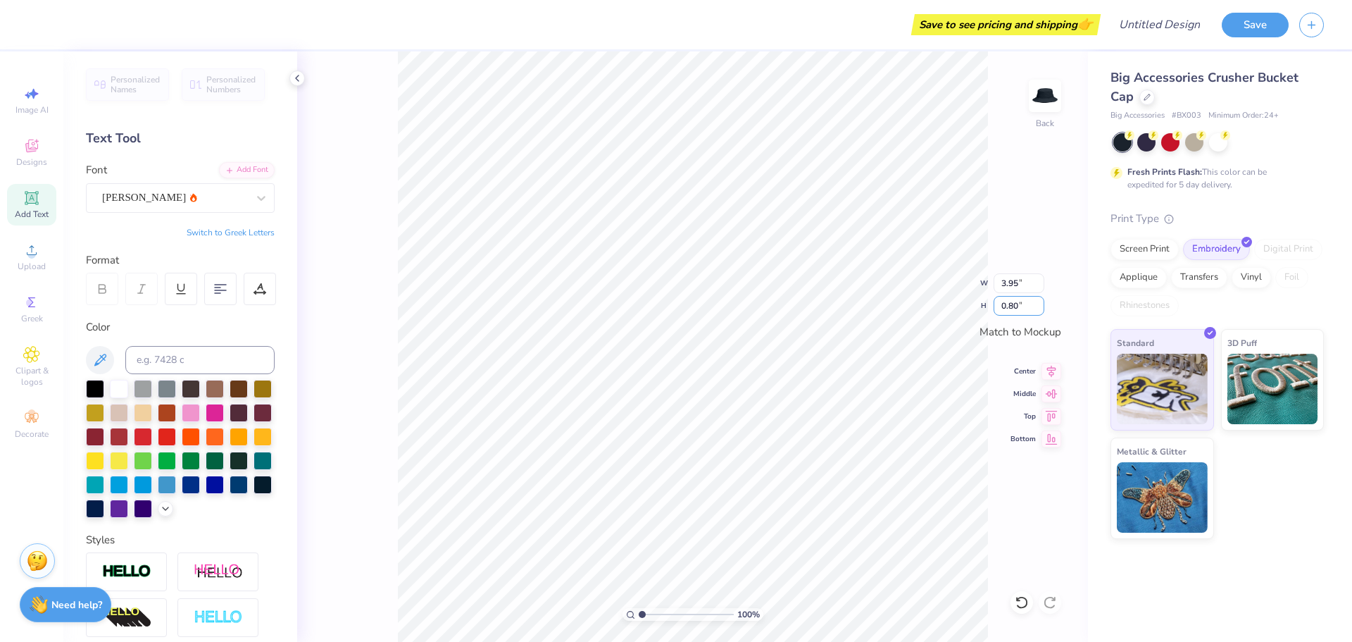
type input "0.80"
click at [996, 335] on div "100 % Back W 3.95 3.95 " H 0.80 0.80 " Match to Mockup Center Middle Top Bottom" at bounding box center [692, 346] width 791 height 590
type input "4.99"
type input "0.74"
click at [1020, 286] on input "4.99" at bounding box center [1019, 283] width 51 height 20
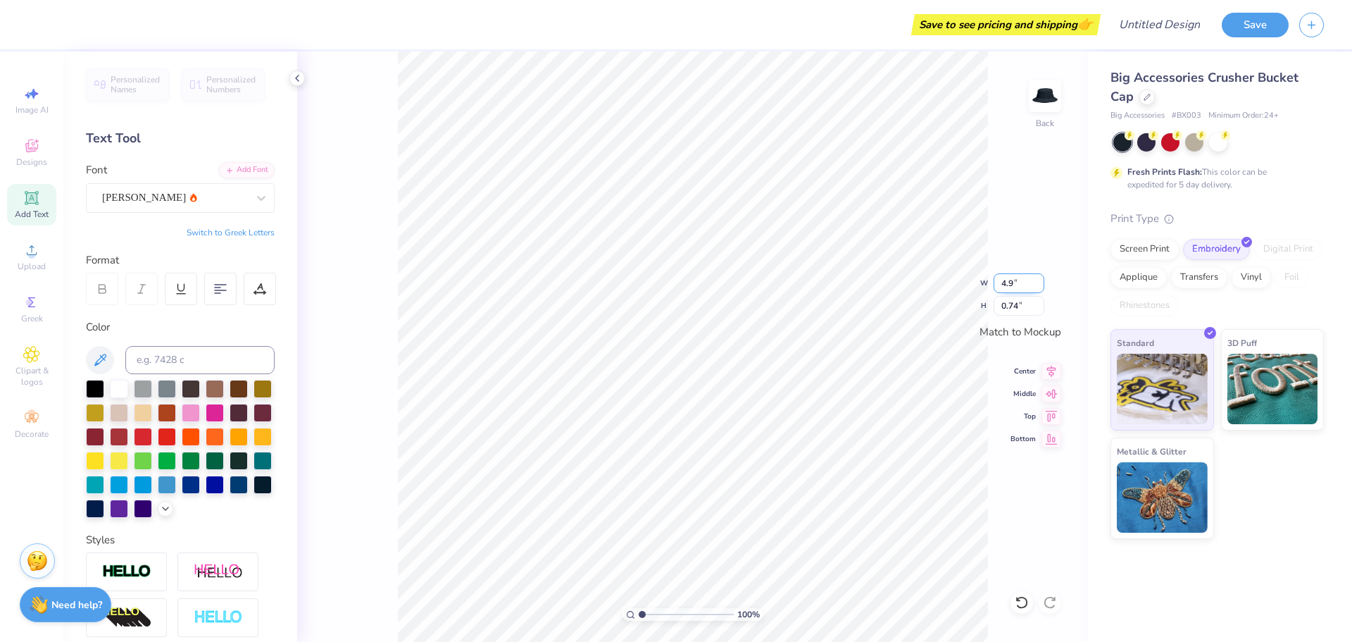
type input "4"
type input "3.95"
click at [1016, 306] on input "0.74" at bounding box center [1019, 306] width 51 height 20
click at [1016, 306] on input "0.59" at bounding box center [1019, 306] width 51 height 20
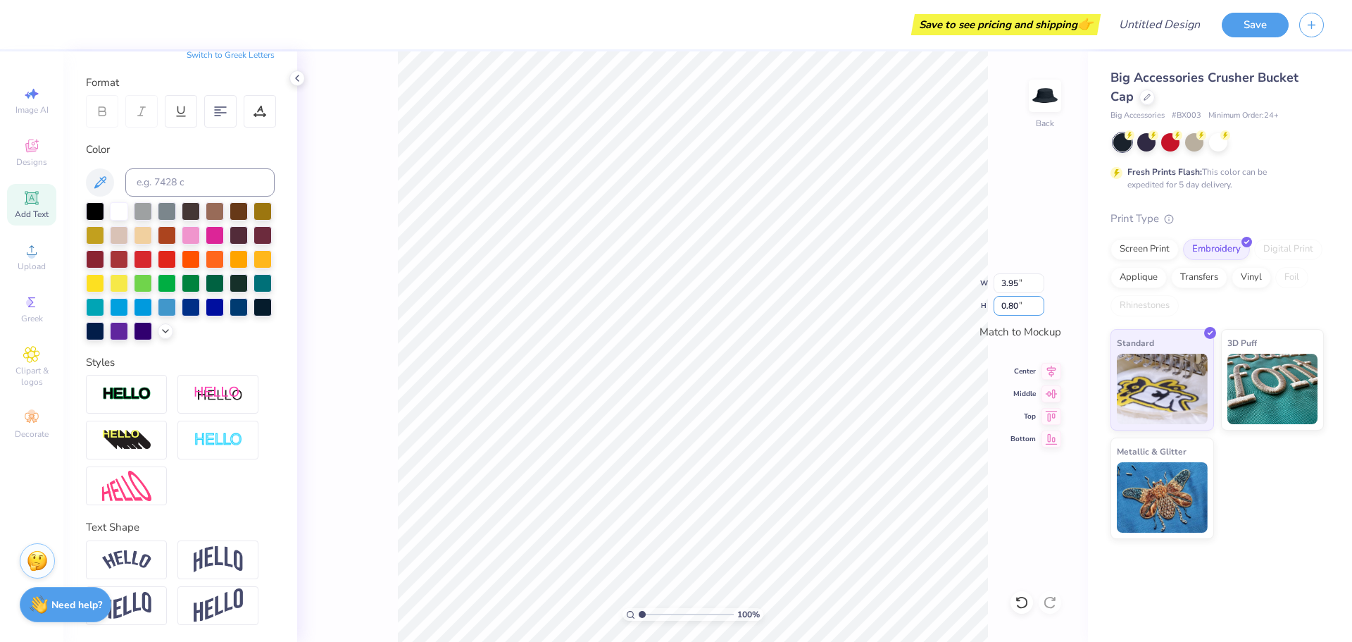
scroll to position [201, 0]
type input "0.80"
click at [212, 566] on img at bounding box center [218, 559] width 49 height 27
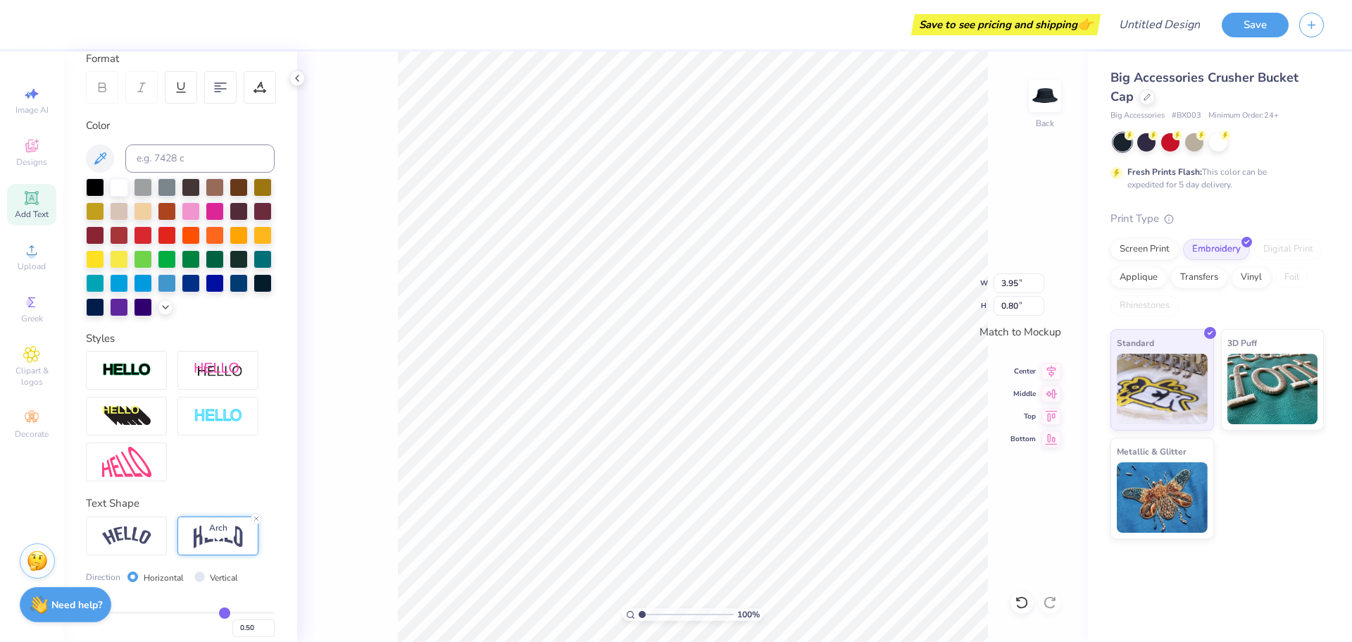
type input "4.97"
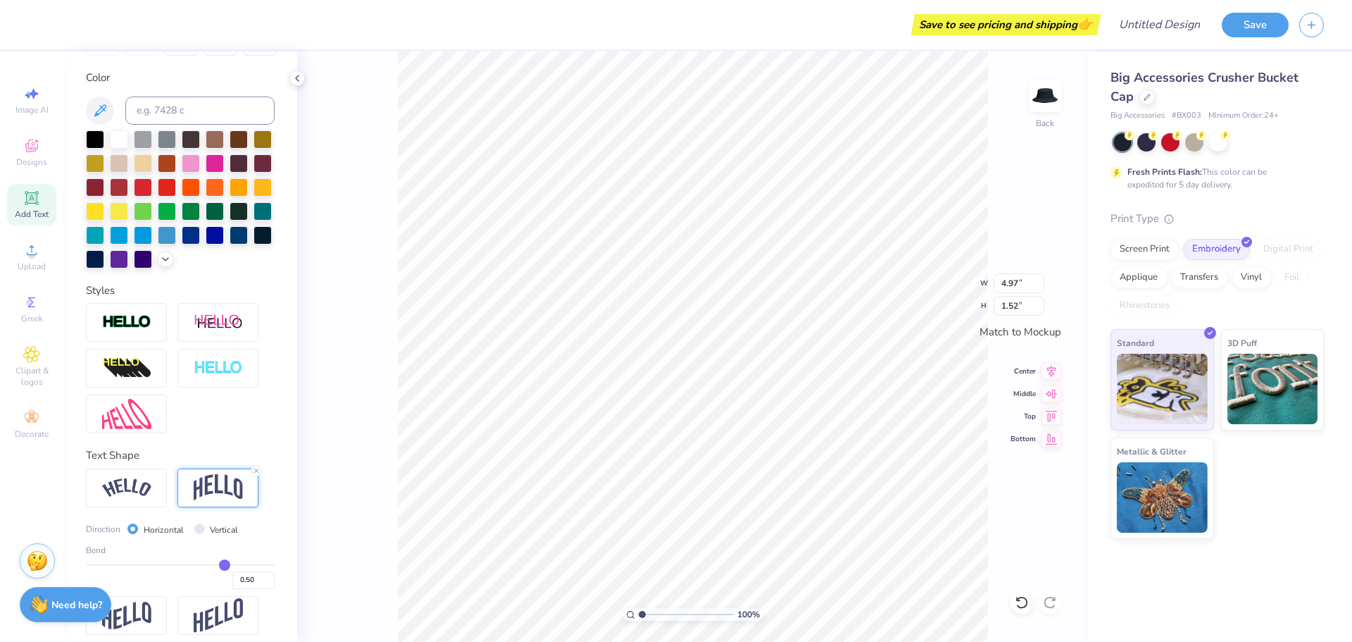
scroll to position [283, 0]
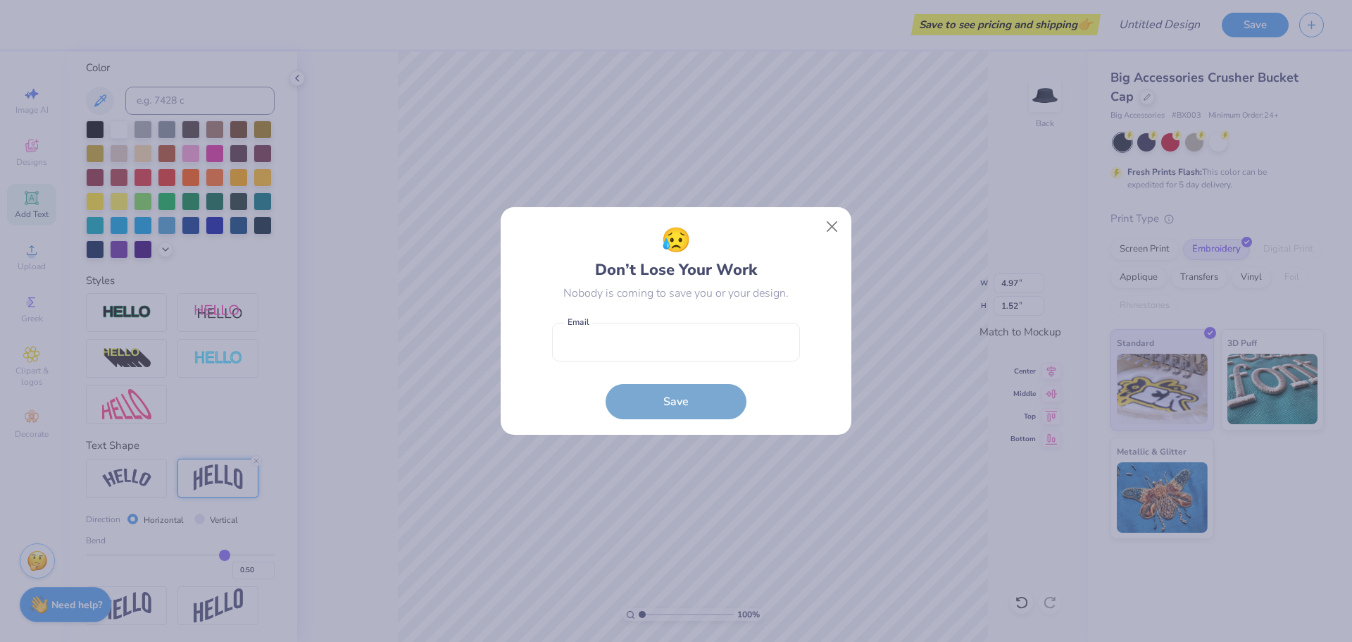
click at [201, 521] on div "😥 Don’t Lose Your Work Nobody is coming to save you or your design. Email is a …" at bounding box center [676, 321] width 1352 height 642
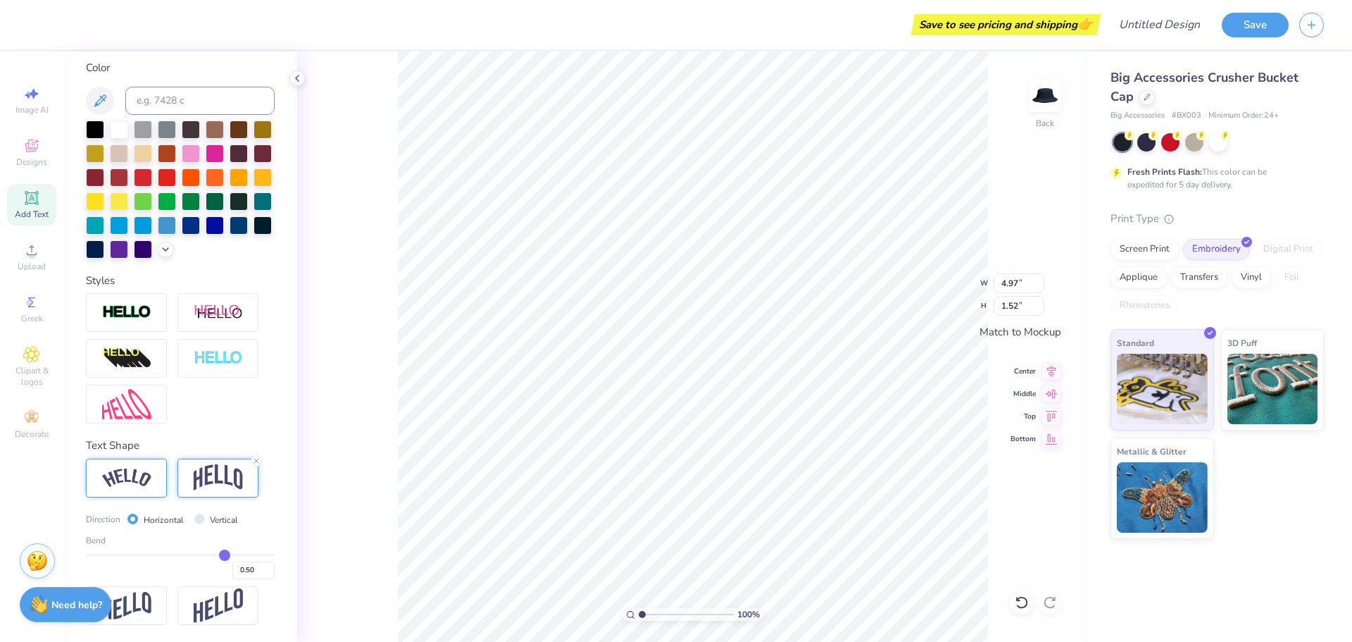
click at [132, 481] on img at bounding box center [126, 477] width 49 height 19
type input "1.15"
click at [214, 604] on img at bounding box center [218, 605] width 49 height 35
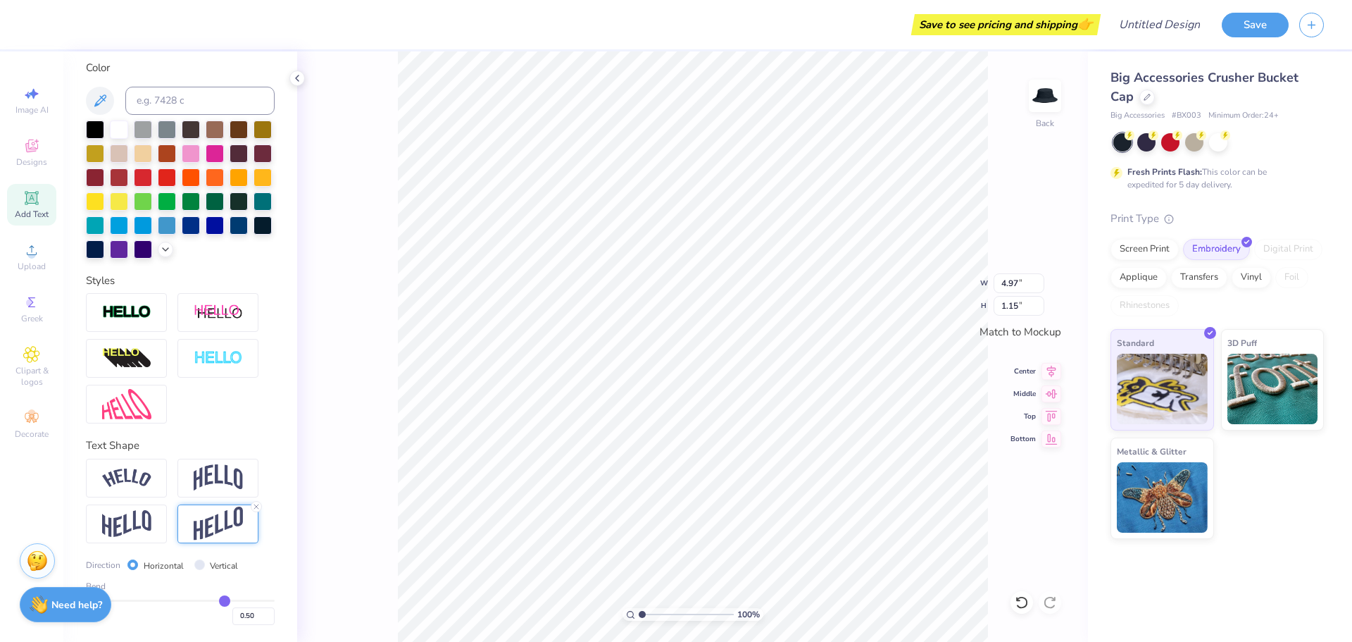
type input "4.33"
type input "1.13"
click at [206, 564] on div "Vertical" at bounding box center [216, 565] width 44 height 16
click at [197, 562] on input "Vertical" at bounding box center [199, 564] width 11 height 11
radio input "true"
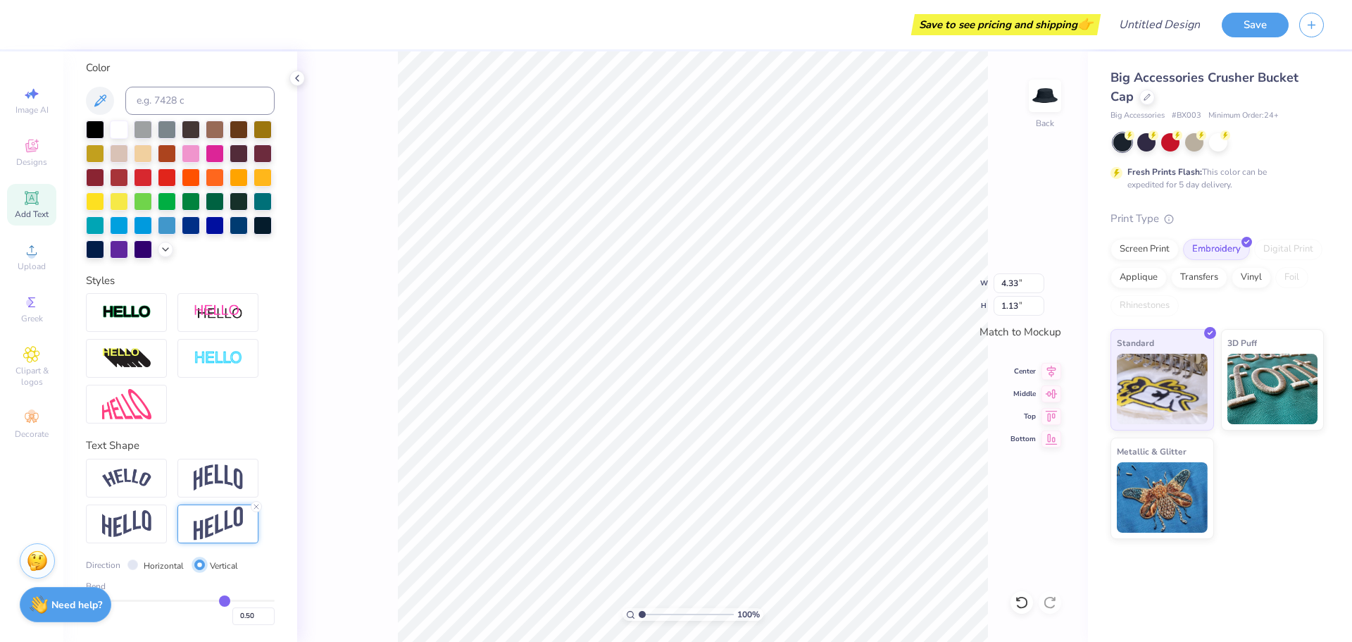
type input "4.97"
type input "0.42"
click at [133, 479] on img at bounding box center [126, 477] width 49 height 19
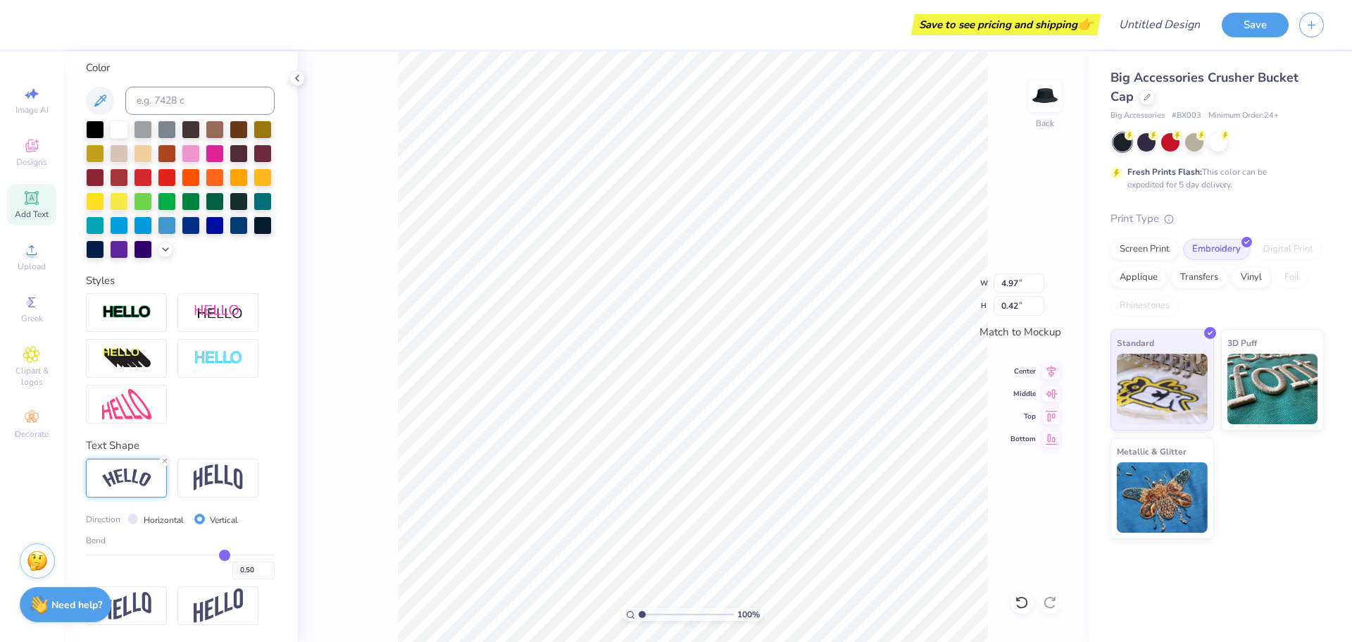
type input "1.80"
click at [229, 460] on div at bounding box center [218, 478] width 81 height 39
click at [130, 463] on div at bounding box center [126, 478] width 81 height 39
click at [120, 308] on img at bounding box center [126, 312] width 49 height 16
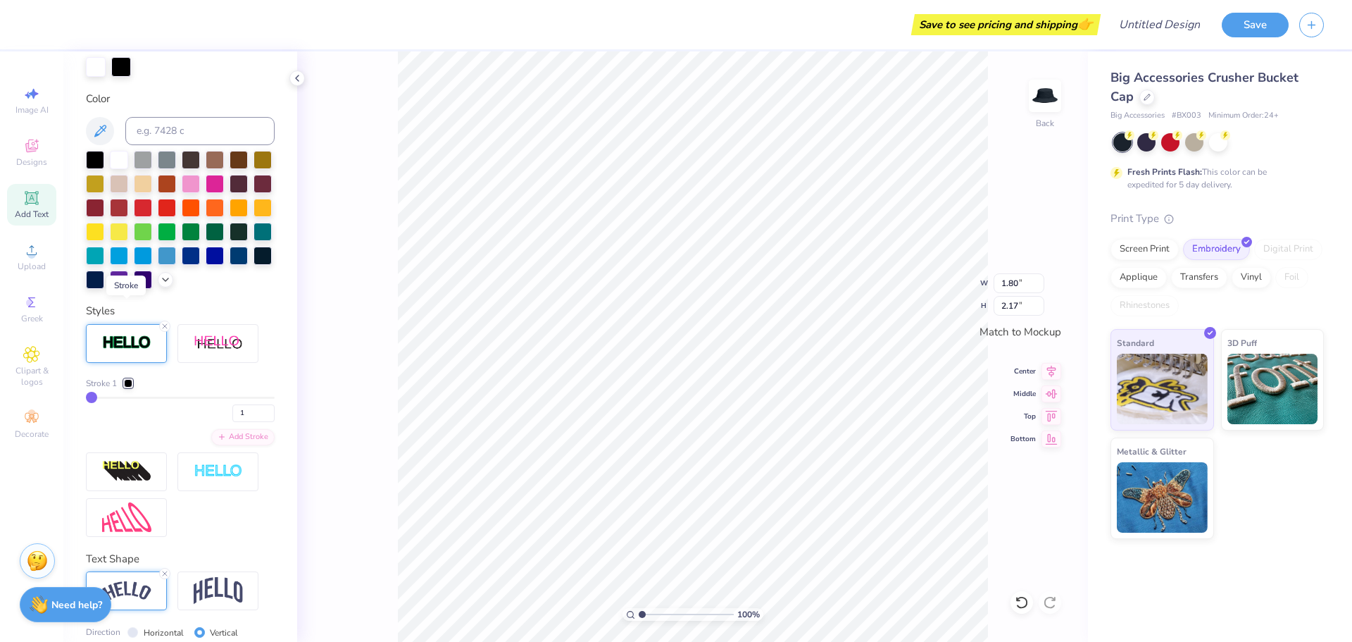
scroll to position [338, 0]
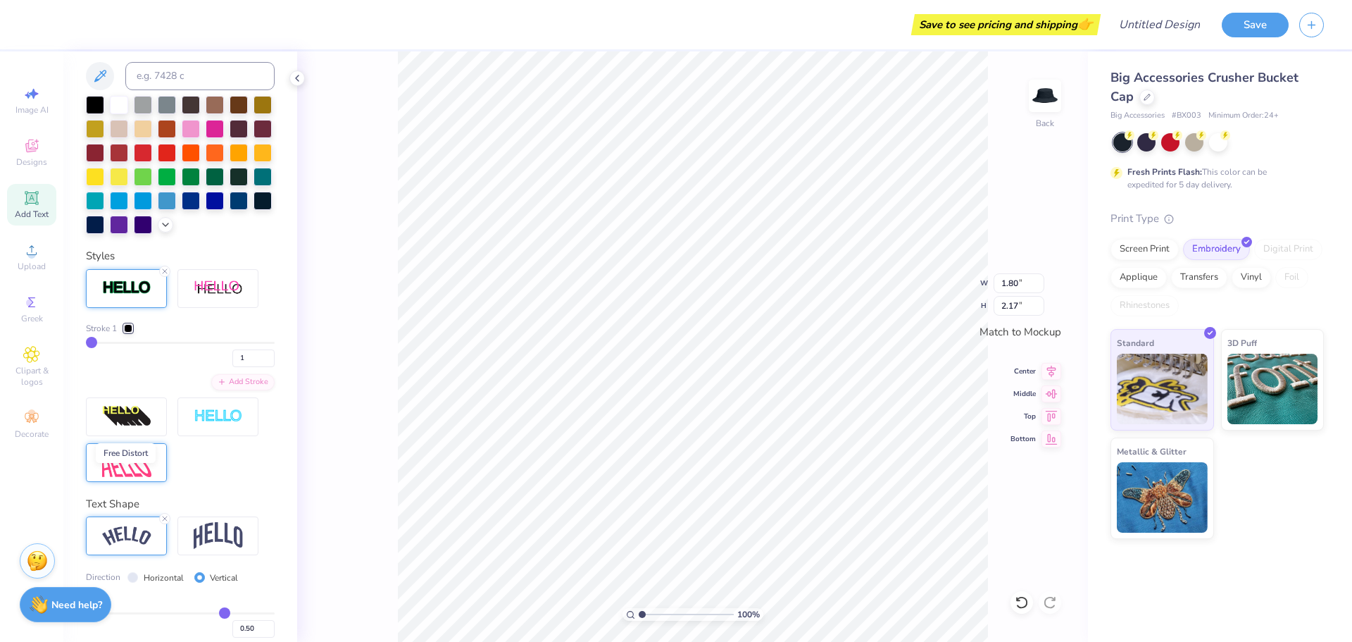
click at [132, 478] on img at bounding box center [126, 462] width 49 height 30
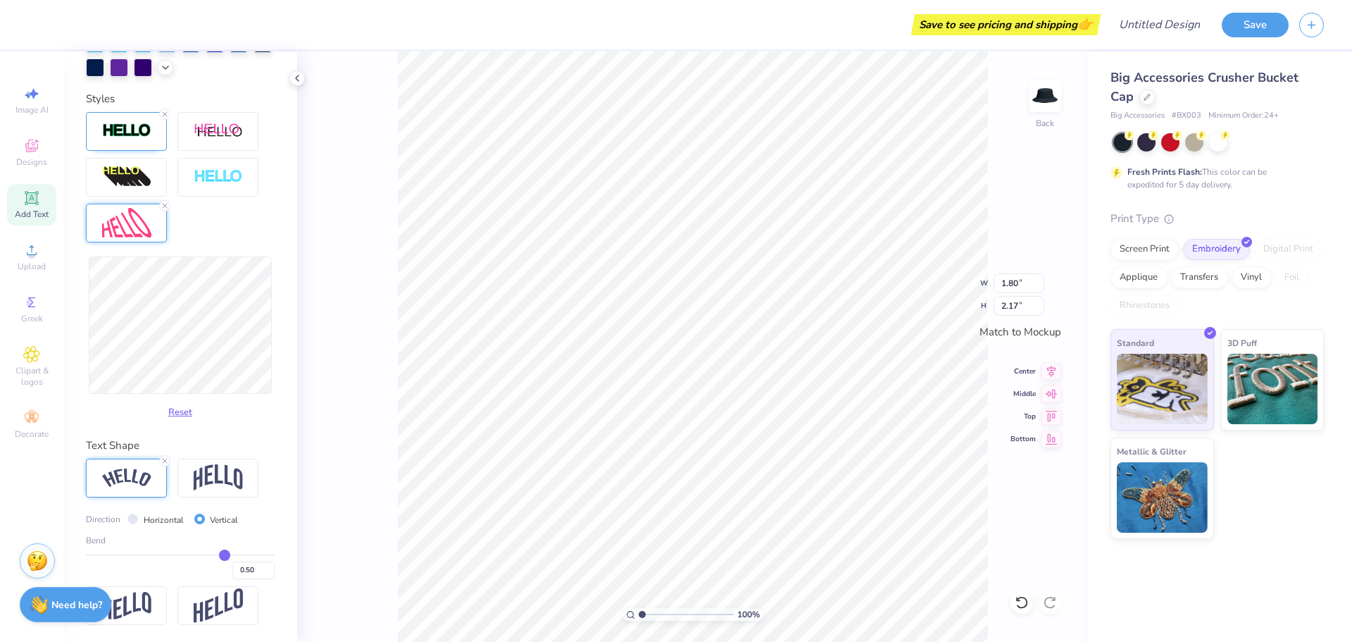
scroll to position [519, 0]
click at [242, 478] on div at bounding box center [218, 478] width 81 height 39
type input "0.27"
click at [146, 519] on label "Horizontal" at bounding box center [164, 520] width 40 height 13
click at [124, 516] on div "Direction Horizontal Vertical" at bounding box center [167, 519] width 163 height 16
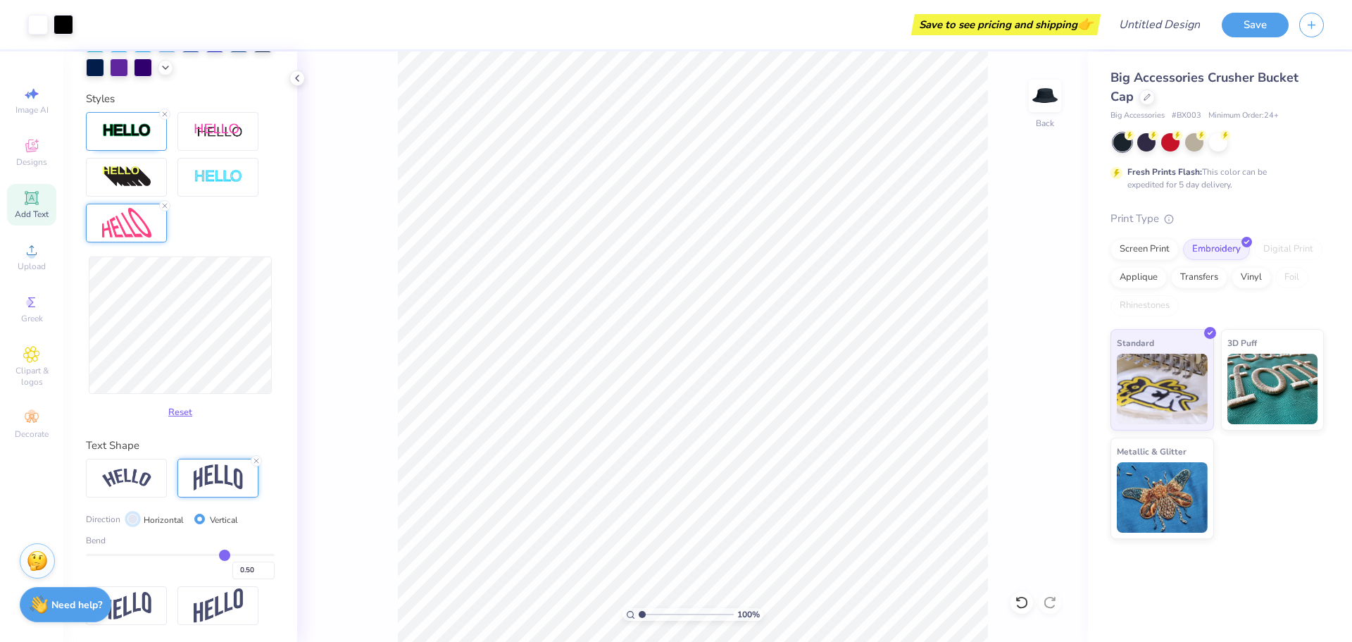
click at [133, 521] on input "Horizontal" at bounding box center [132, 519] width 11 height 11
radio input "true"
type input "0.51"
type input "0.5"
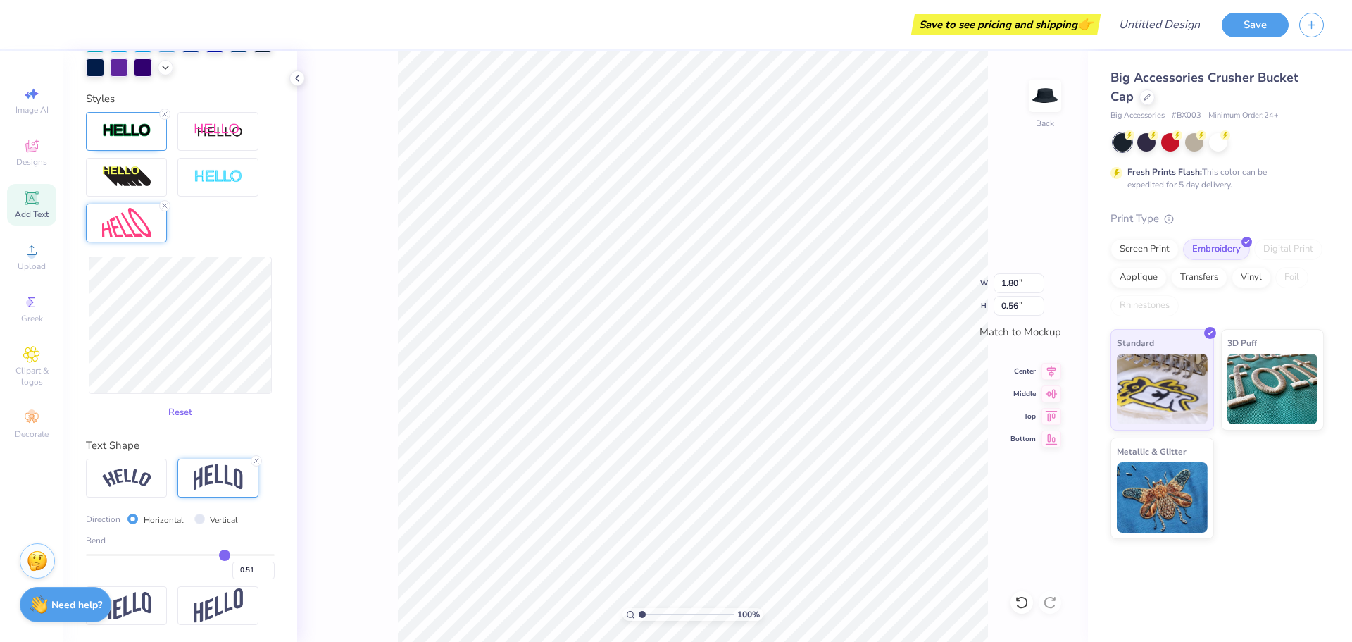
type input "0.50"
type input "0.49"
type input "0.45"
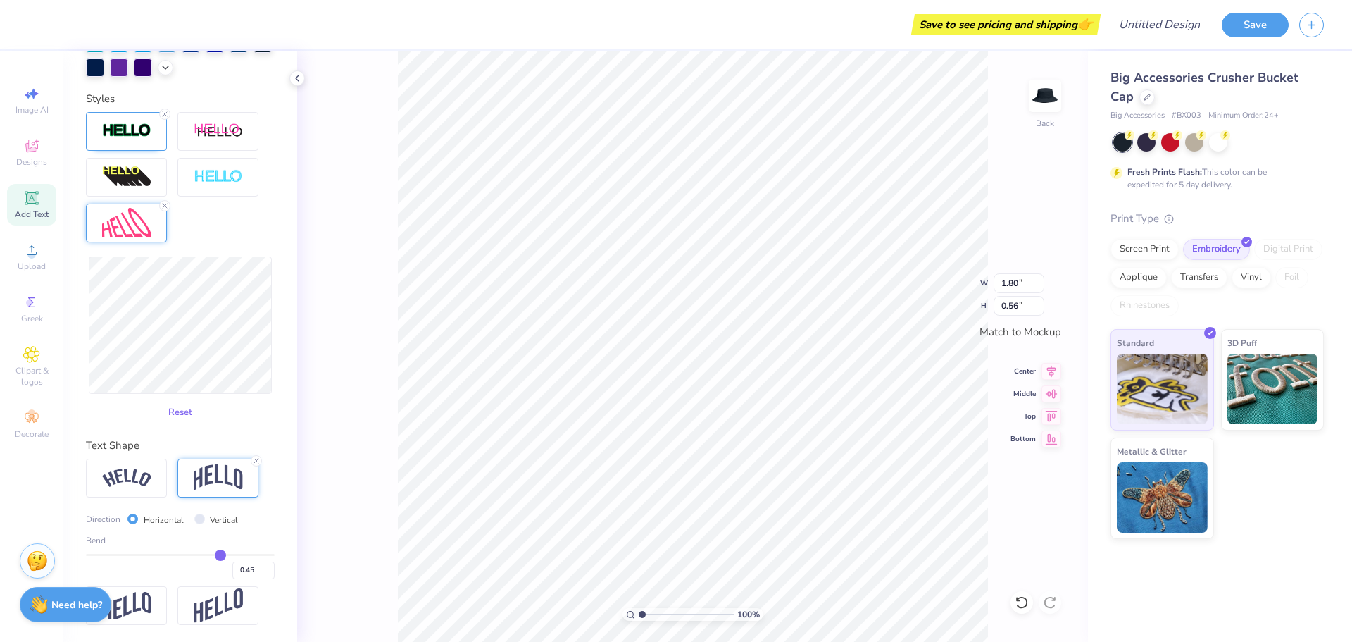
type input "0.41"
type input "0.38"
type input "0.35"
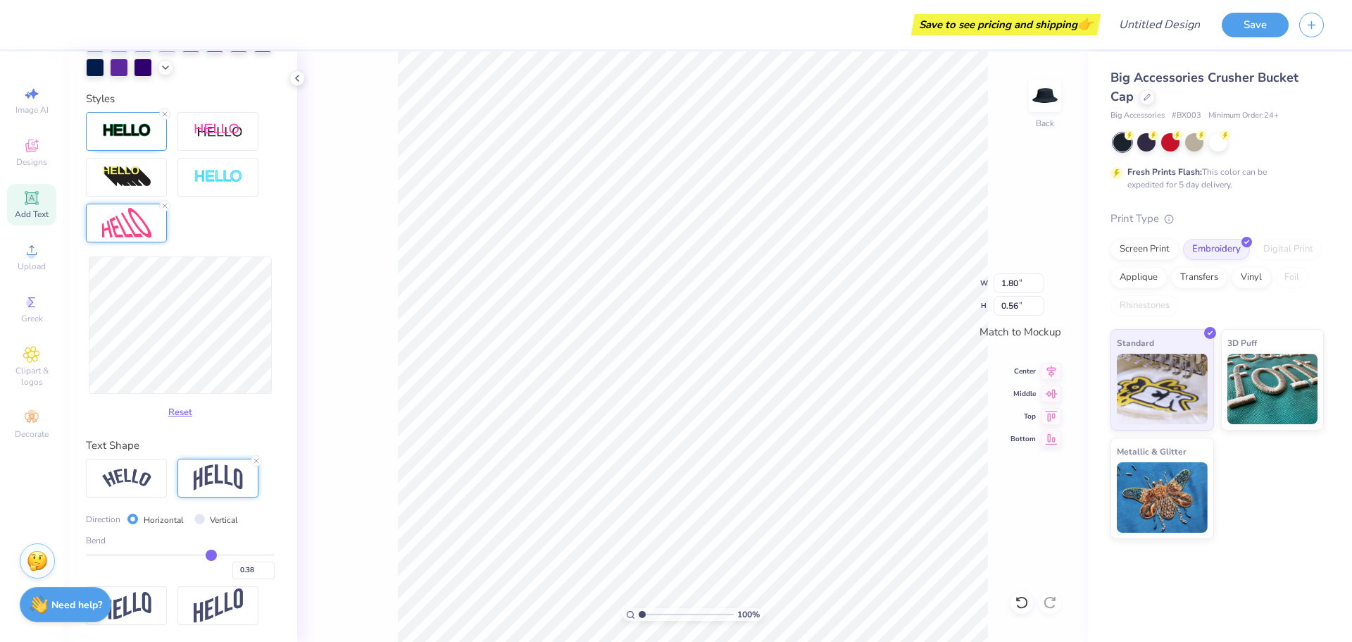
type input "0.35"
type input "0.32"
type input "0.3"
type input "0.30"
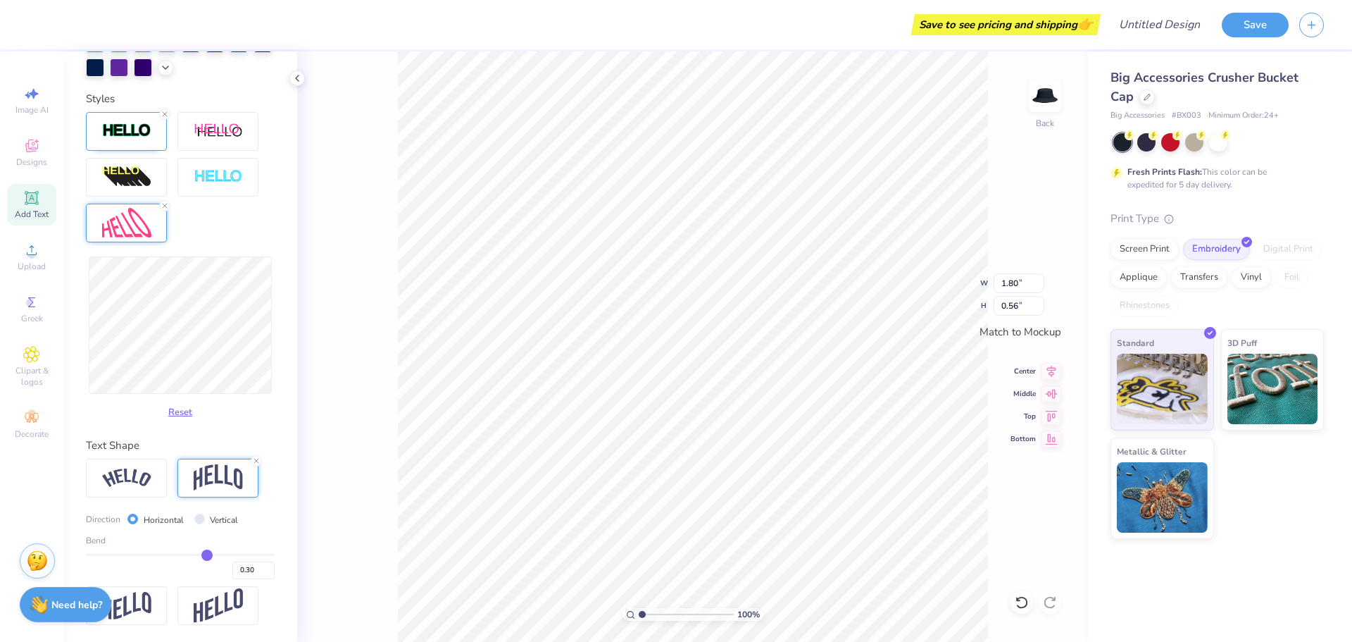
type input "0.28"
type input "0.27"
type input "0.25"
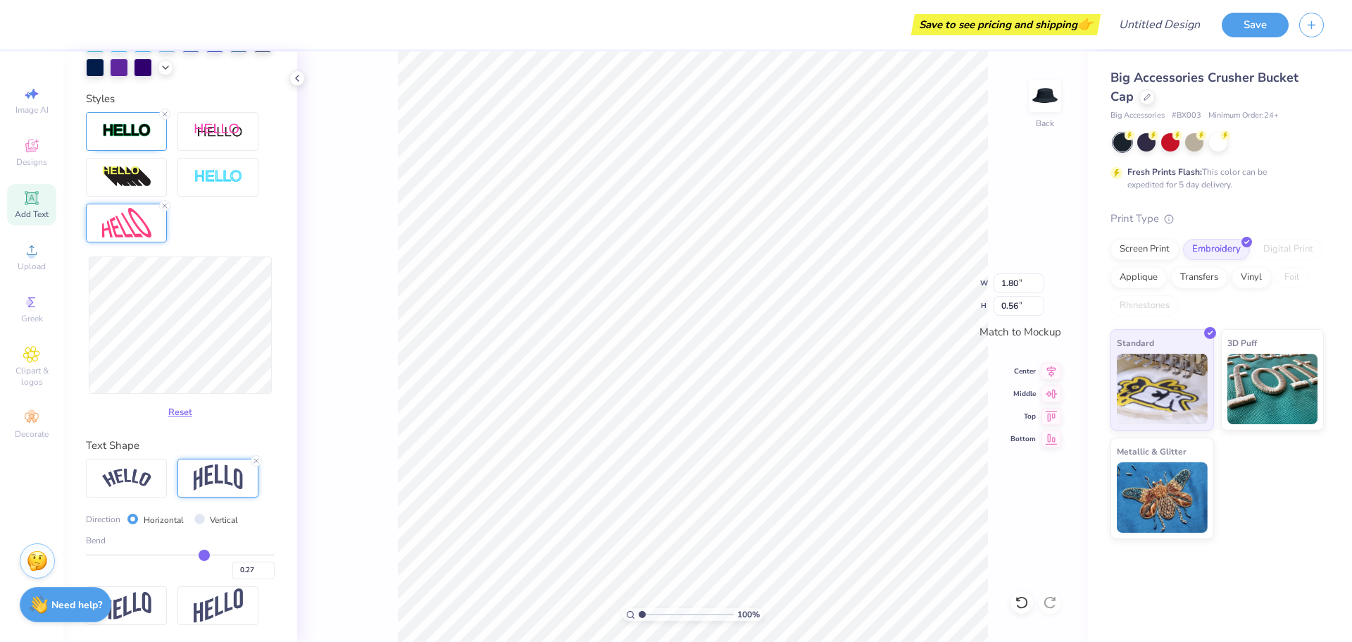
type input "0.25"
type input "0.23"
type input "0.22"
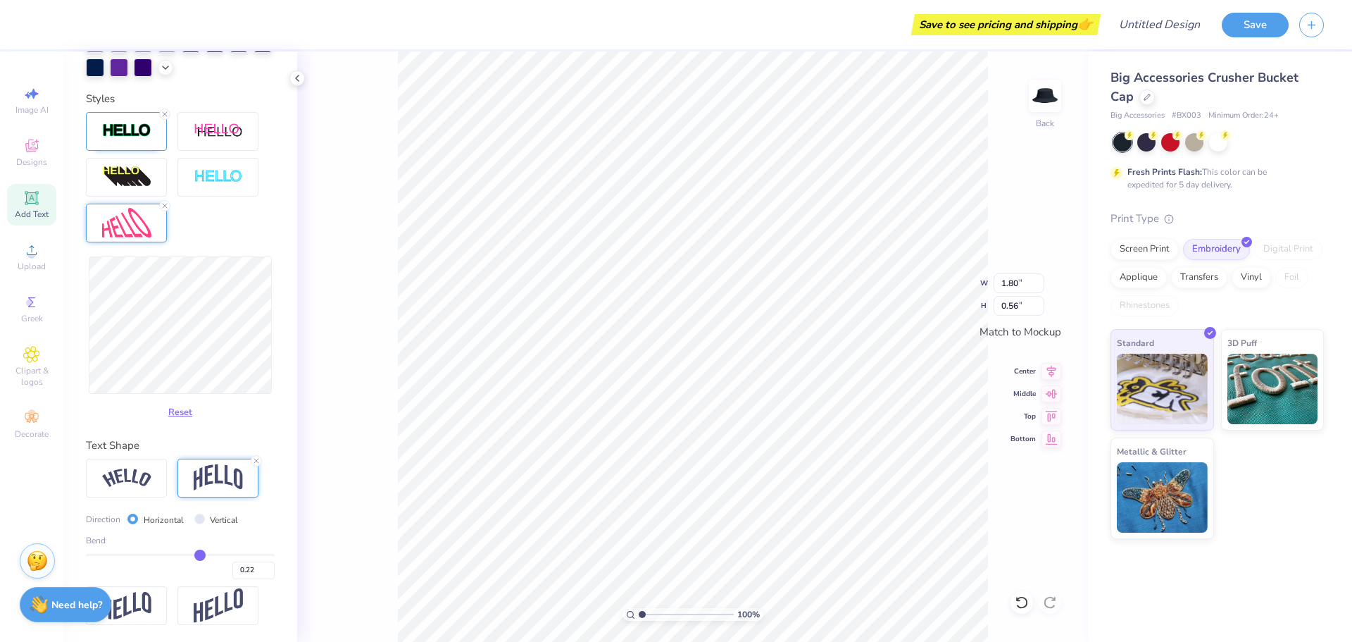
type input "0.21"
type input "0.19"
type input "0.16"
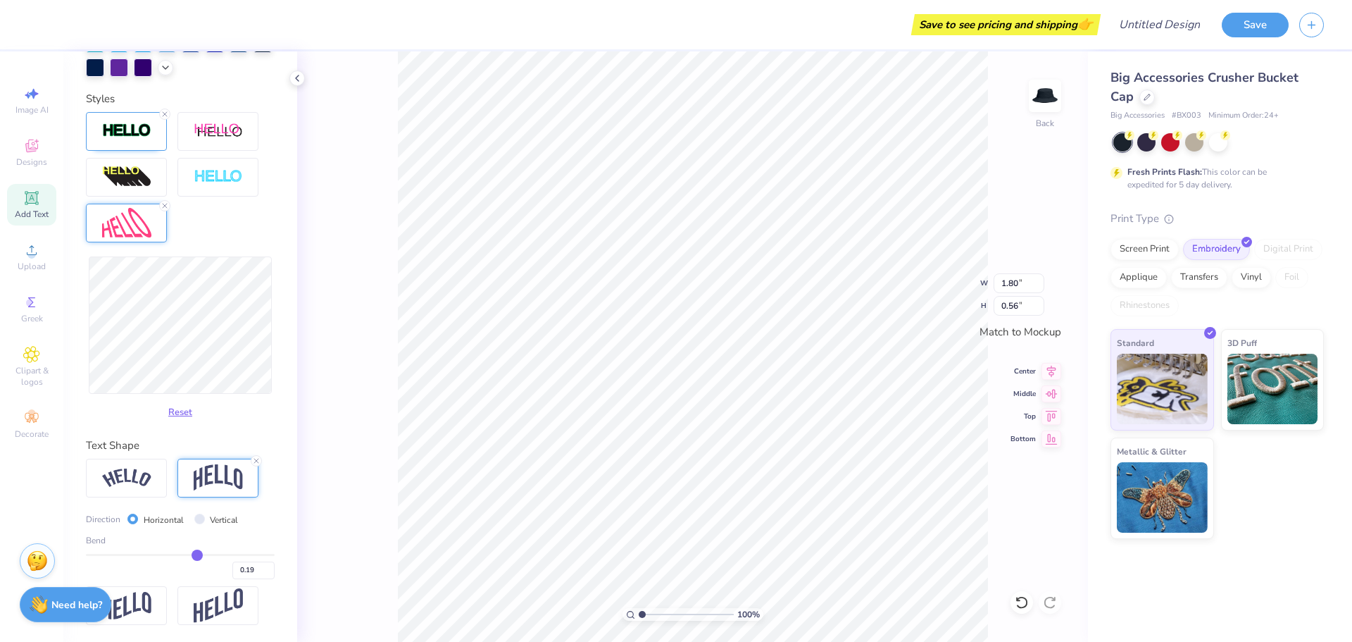
type input "0.16"
type input "0.15"
type input "0.13"
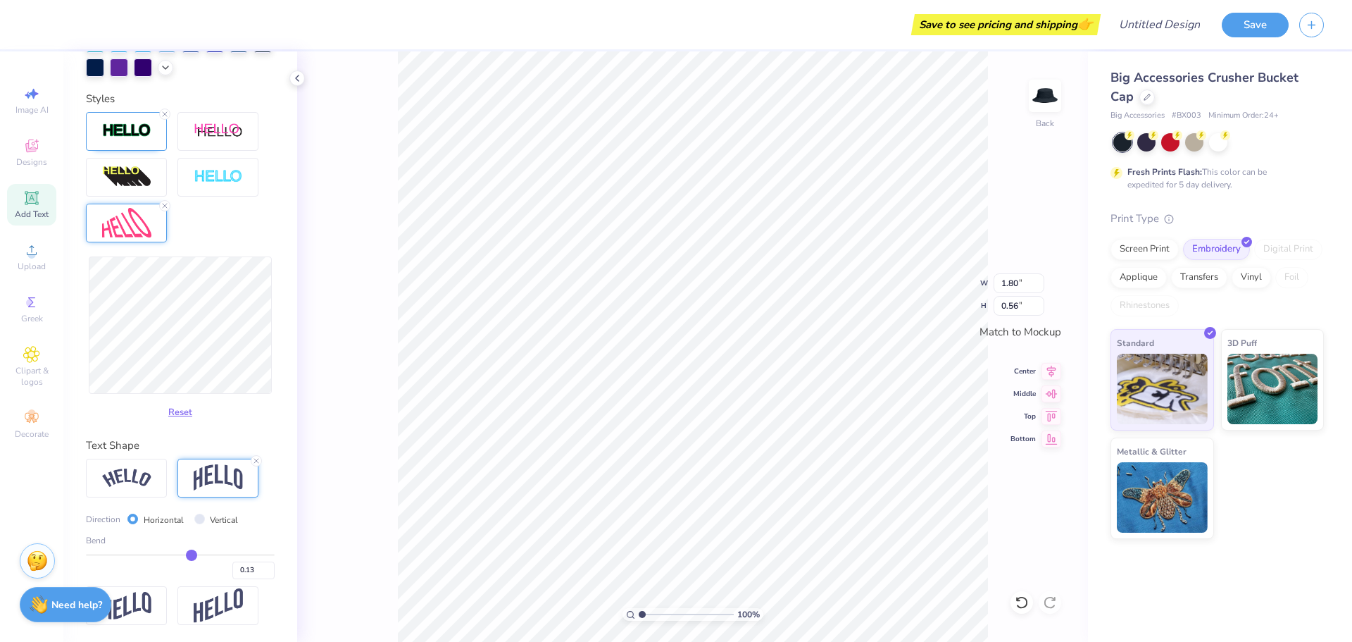
type input "0.12"
type input "0.11"
type input "0.1"
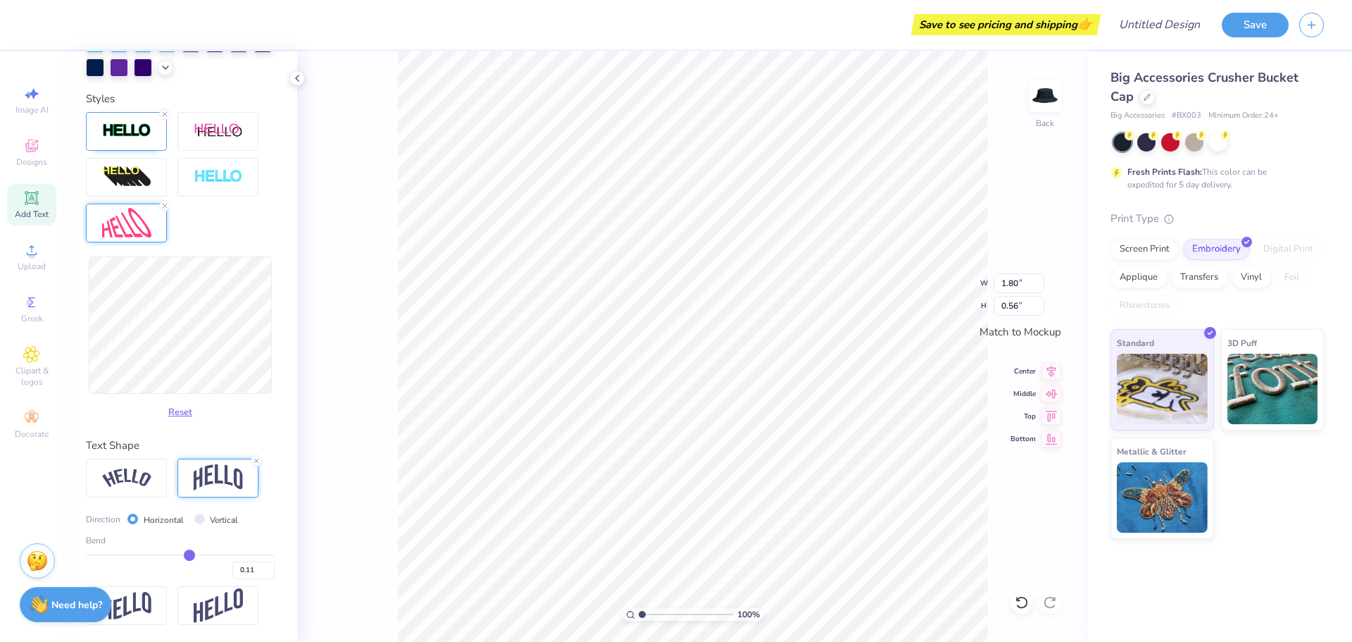
type input "0.10"
type input "0.09"
type input "0.08"
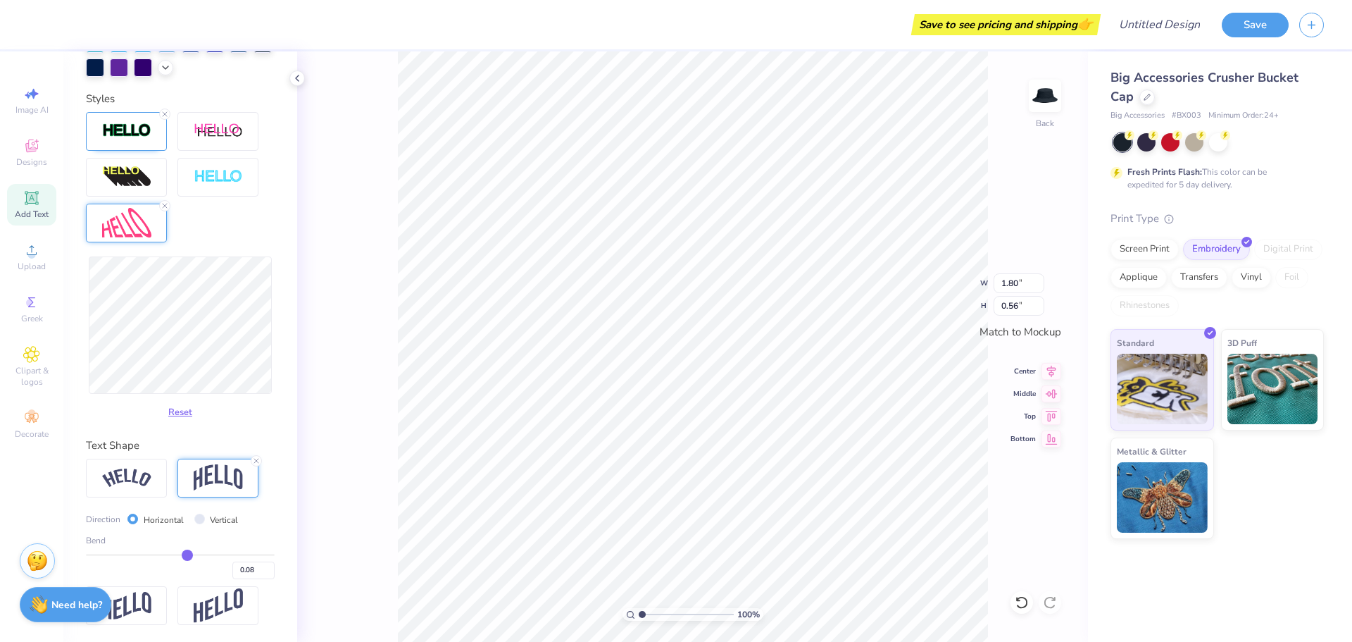
type input "0.06"
type input "0.05"
type input "0.04"
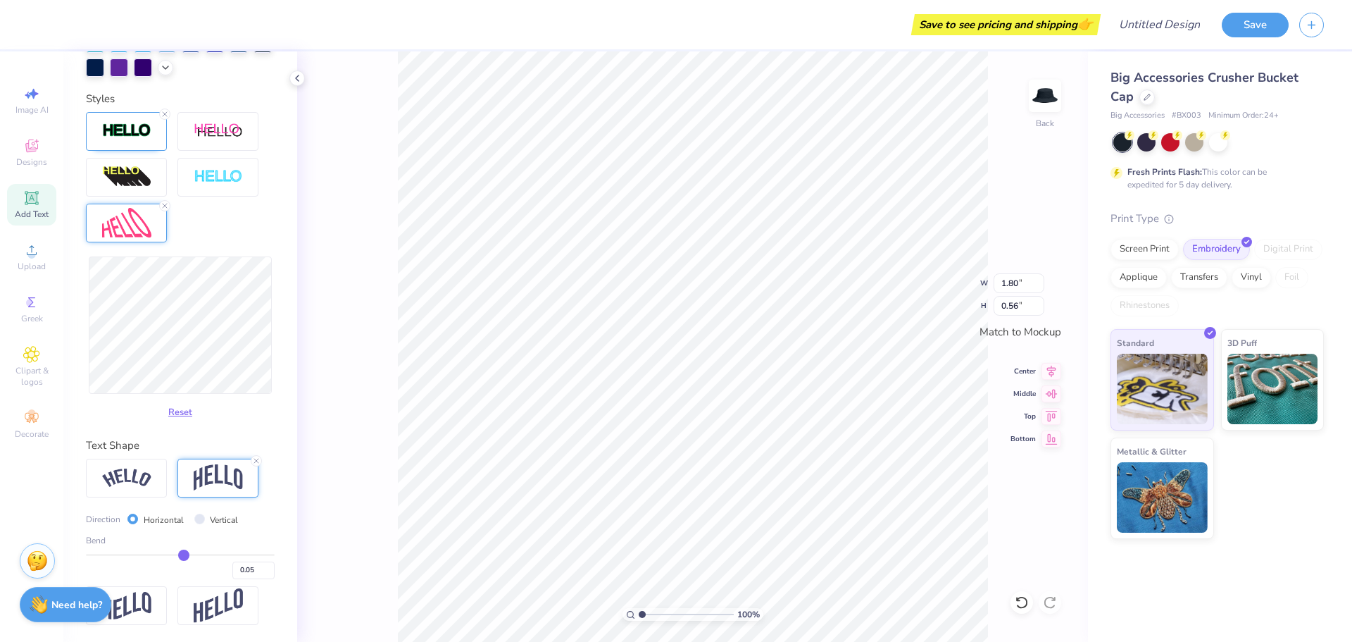
type input "0.04"
type input "0.02"
type input "0.01"
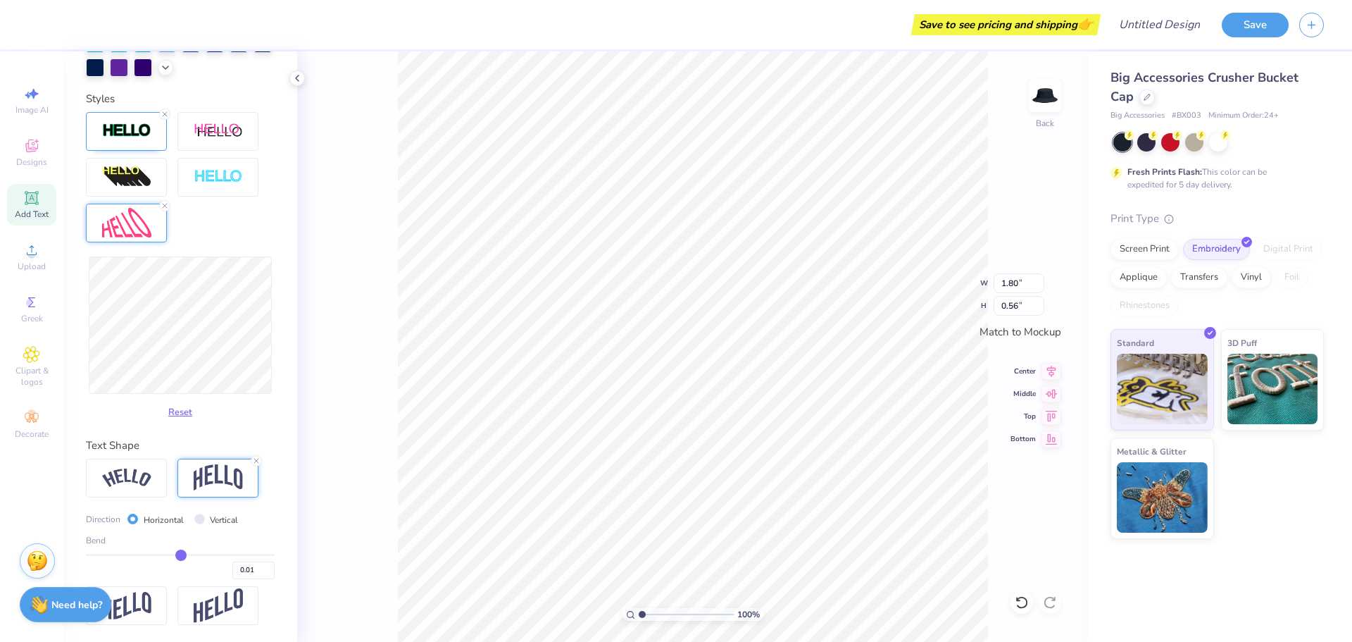
type input "-0.01"
type input "-0.02"
type input "-0.03"
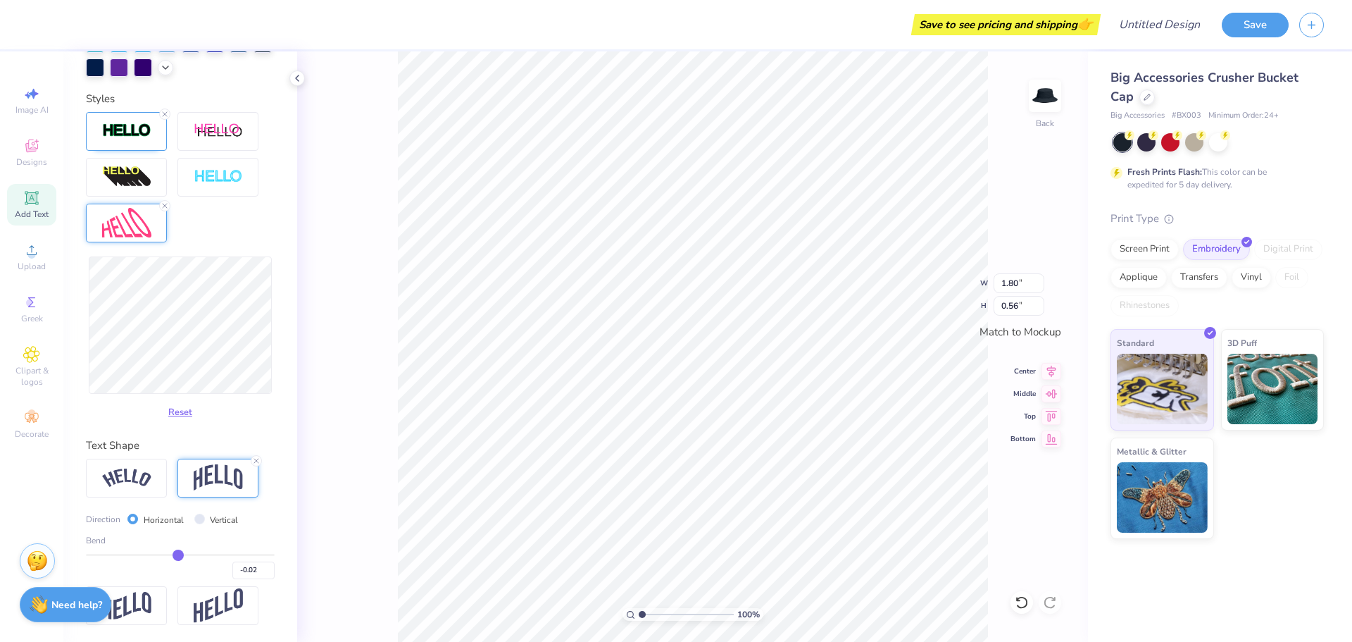
type input "-0.03"
type input "-0.04"
type input "-0.05"
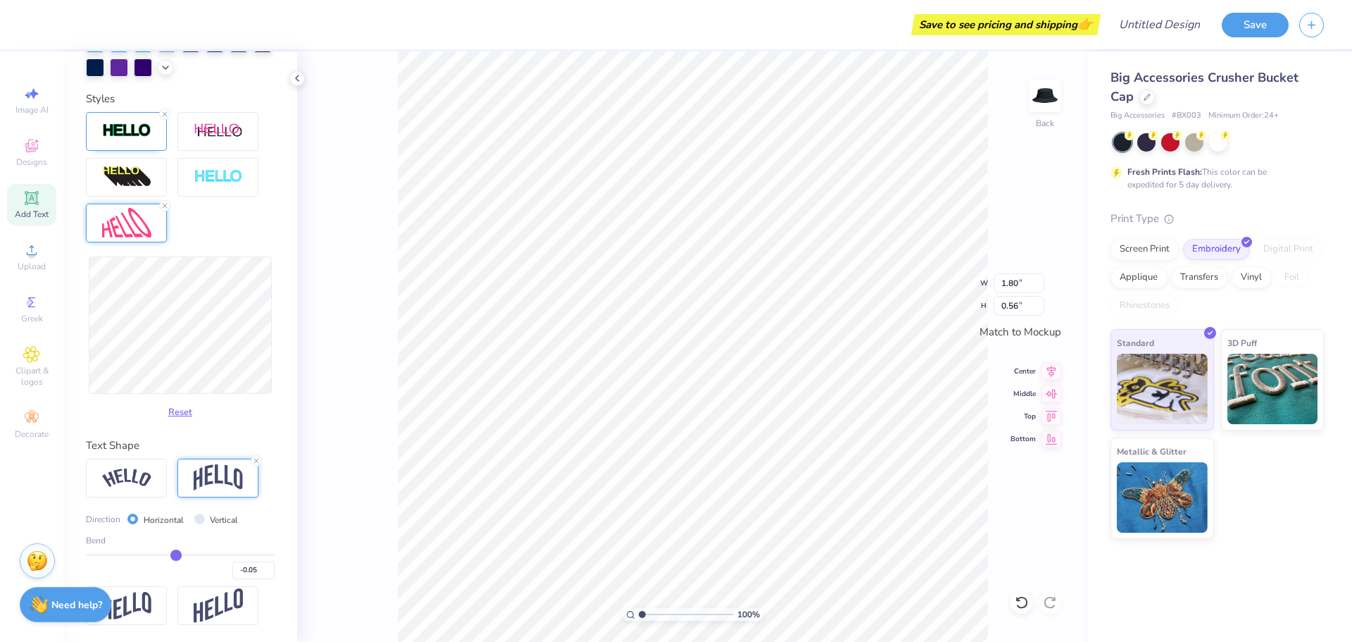
type input "-0.09"
type input "-0.1"
type input "-0.10"
type input "-0.11"
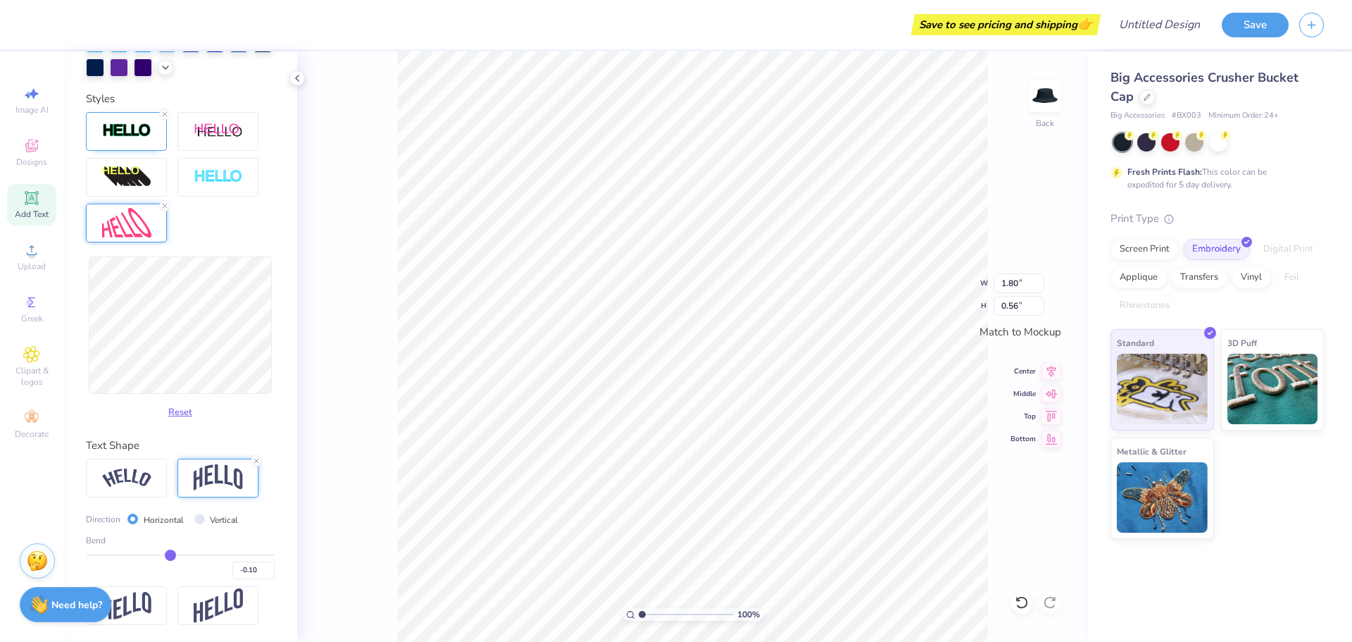
type input "-0.11"
type input "-0.12"
type input "-0.15"
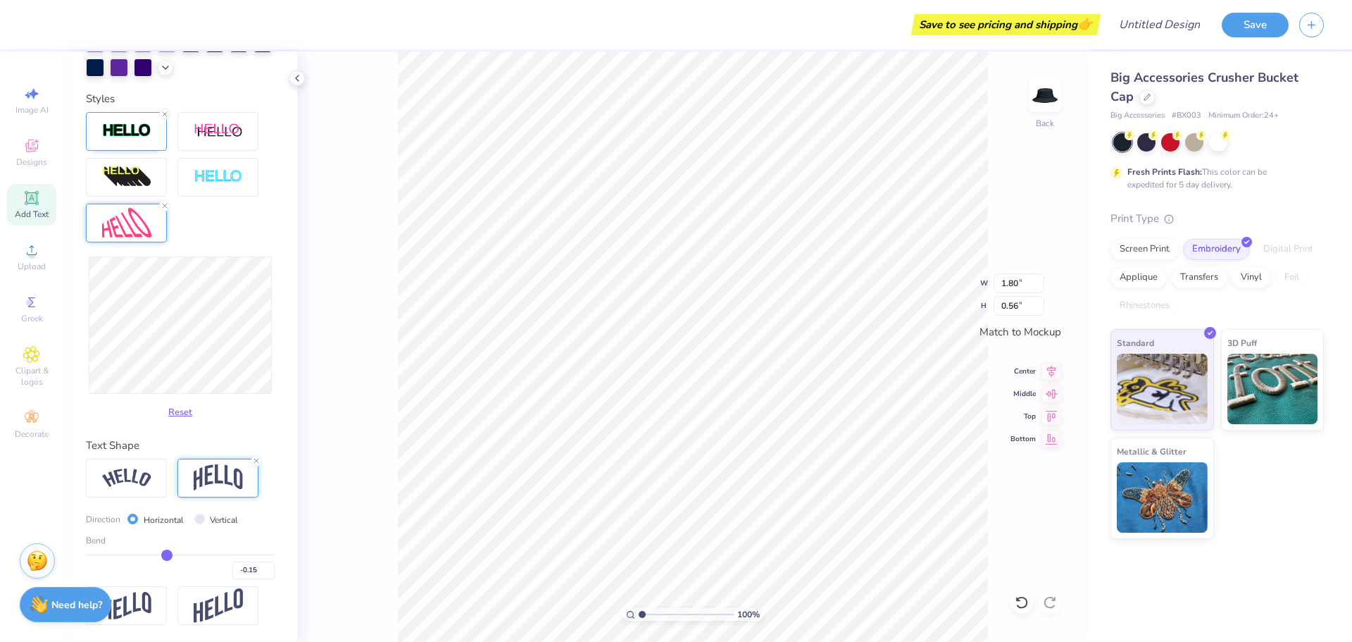
type input "-0.16"
type input "-0.17"
type input "-0.18"
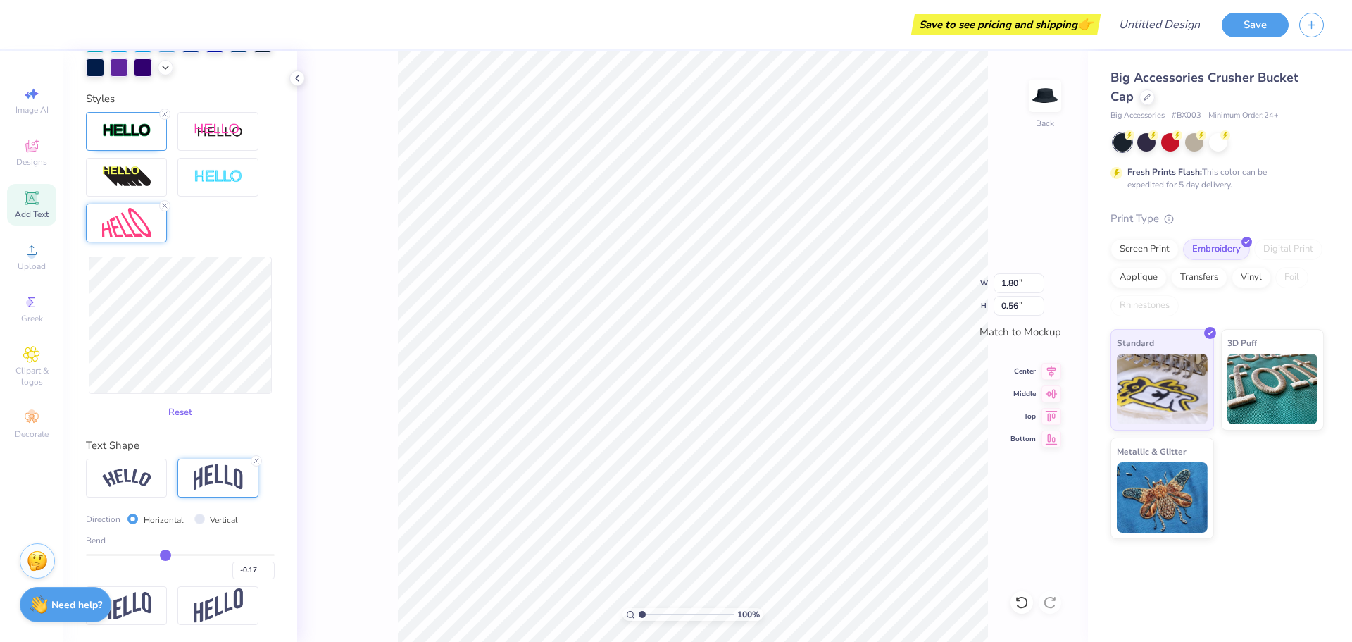
type input "-0.18"
type input "-0.19"
type input "-0.21"
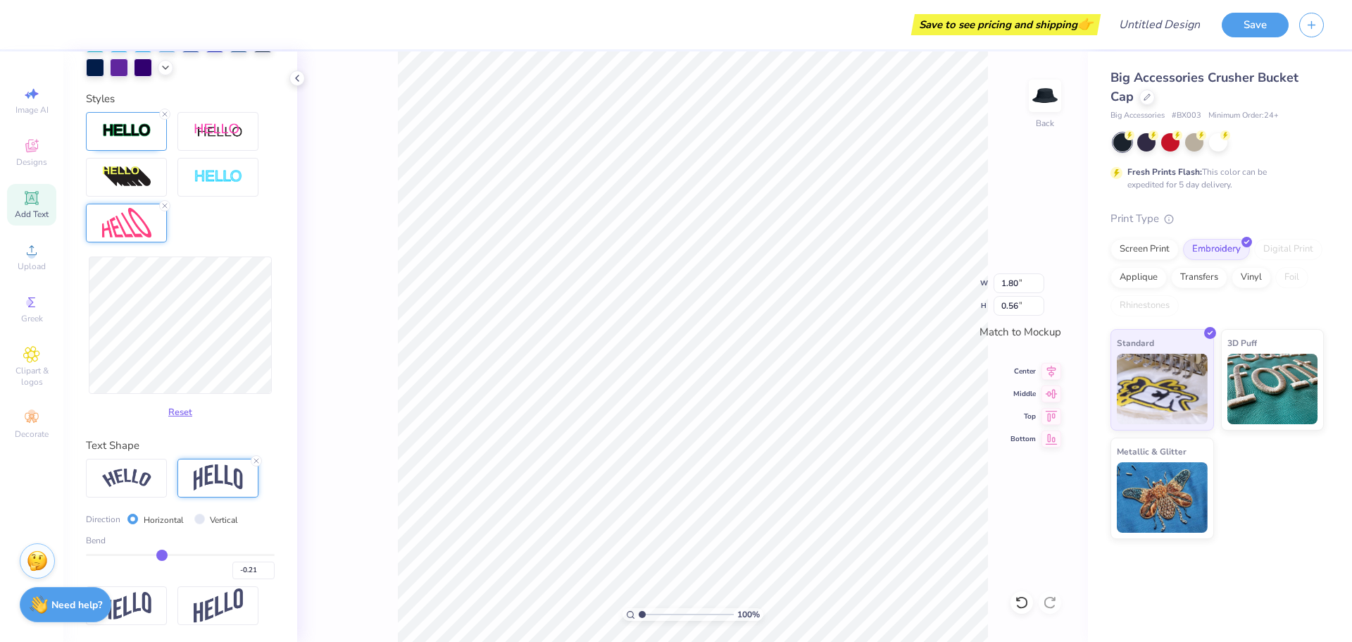
type input "-0.22"
type input "-0.23"
type input "-0.25"
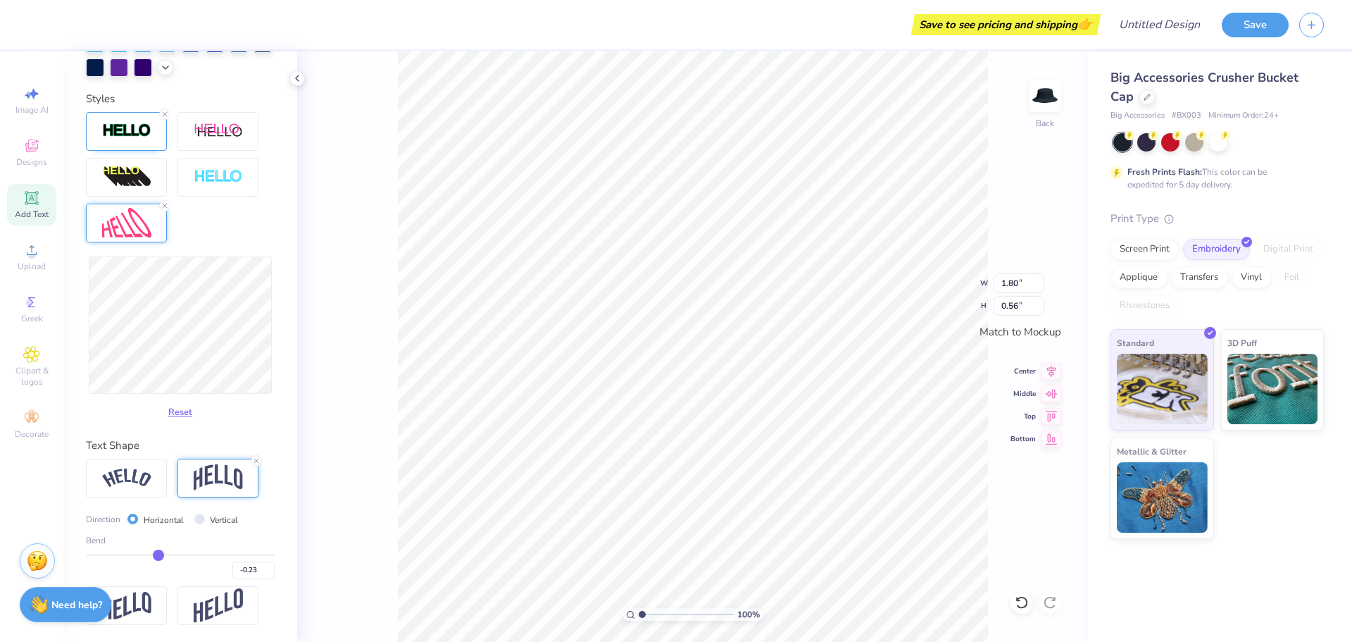
type input "-0.25"
type input "-0.26"
type input "-0.27"
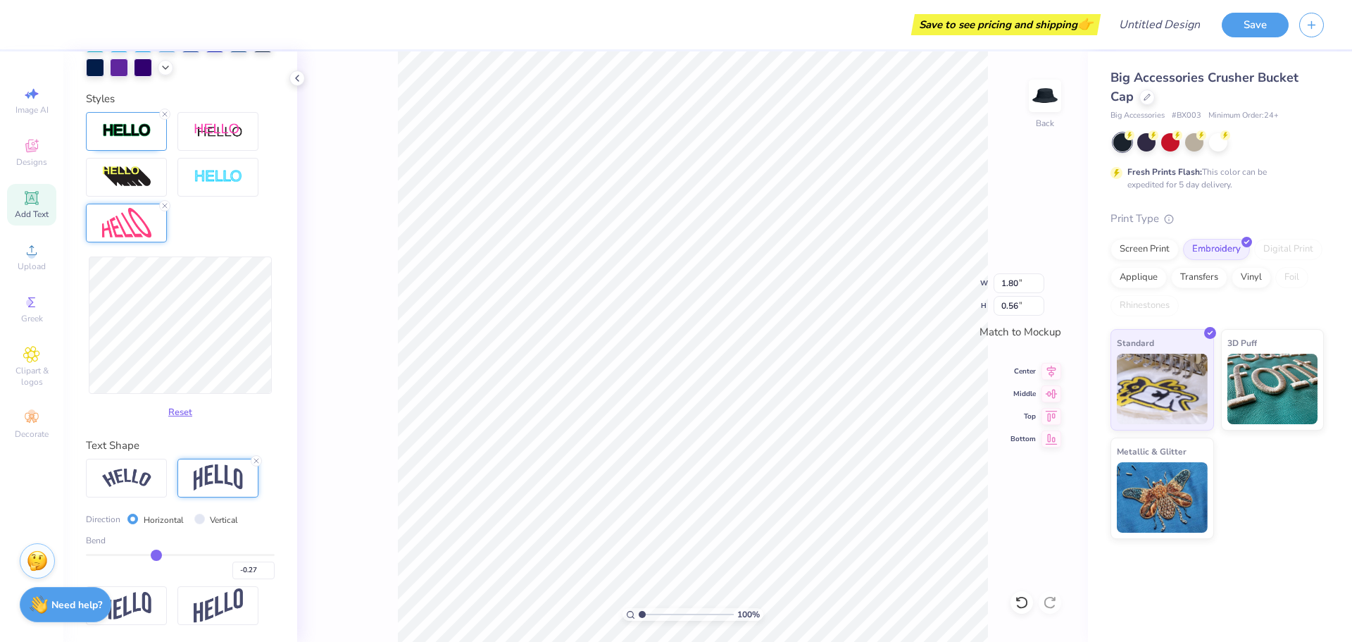
type input "-0.28"
type input "-0.29"
type input "-0.3"
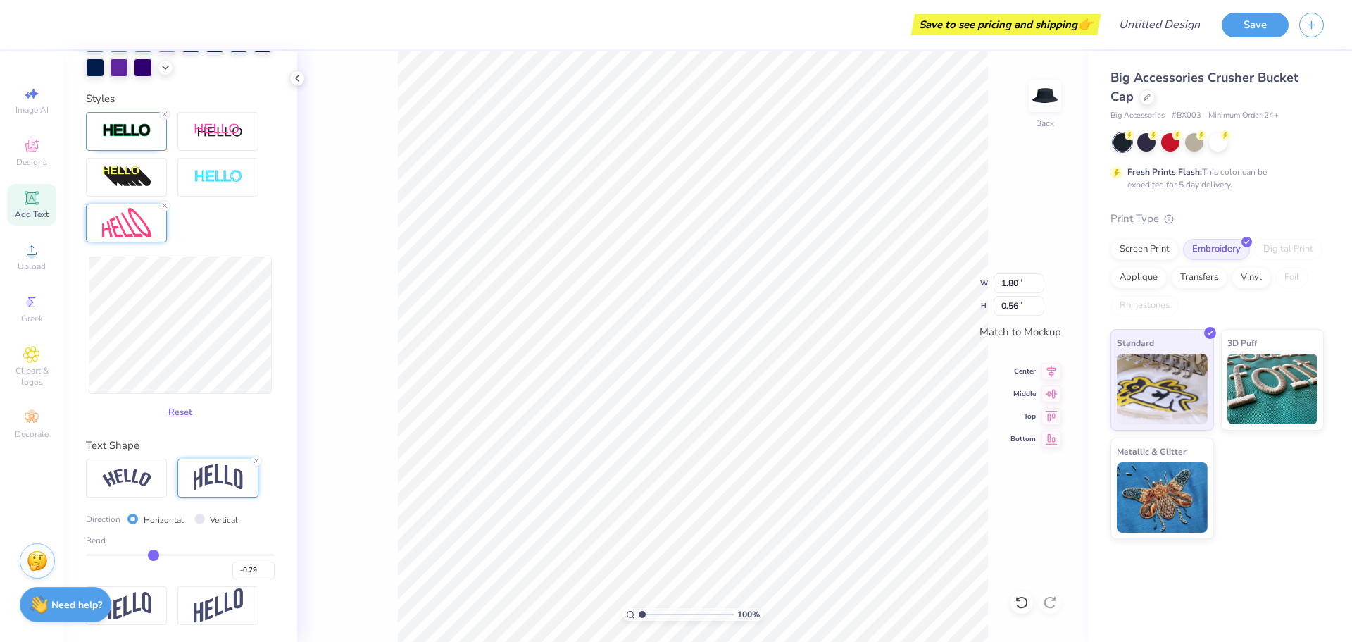
type input "-0.30"
type input "-0.32"
type input "-0.33"
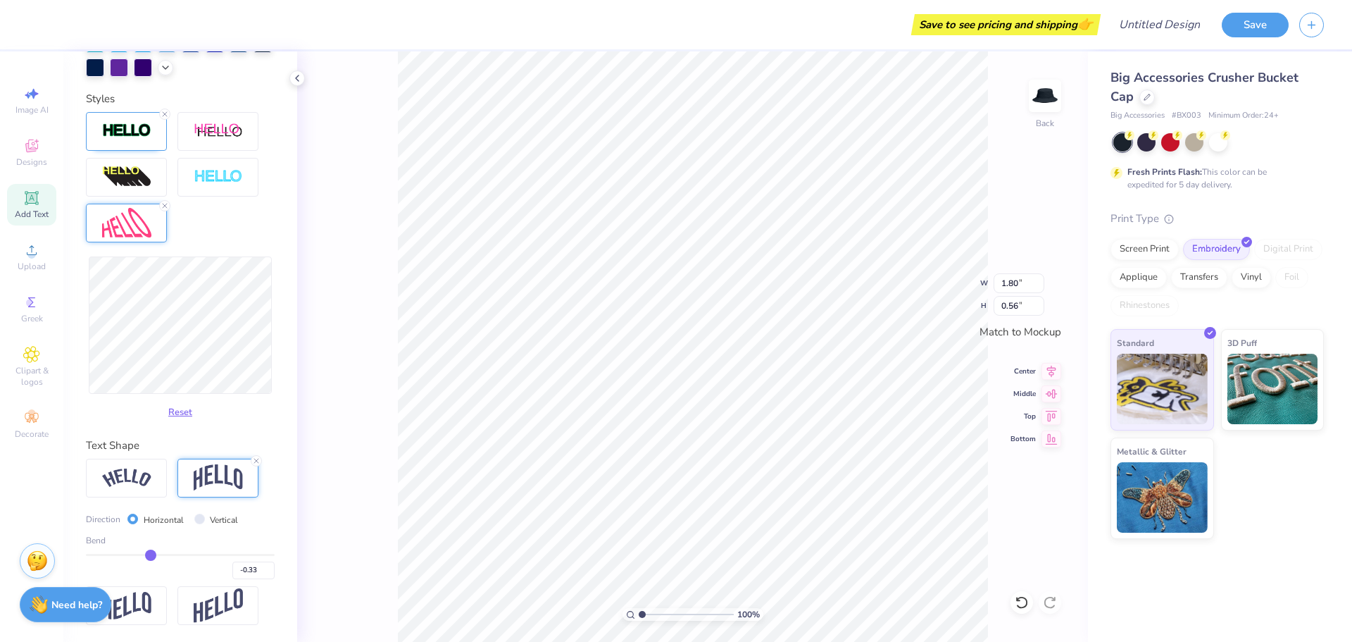
type input "-0.35"
type input "-0.36"
type input "-0.37"
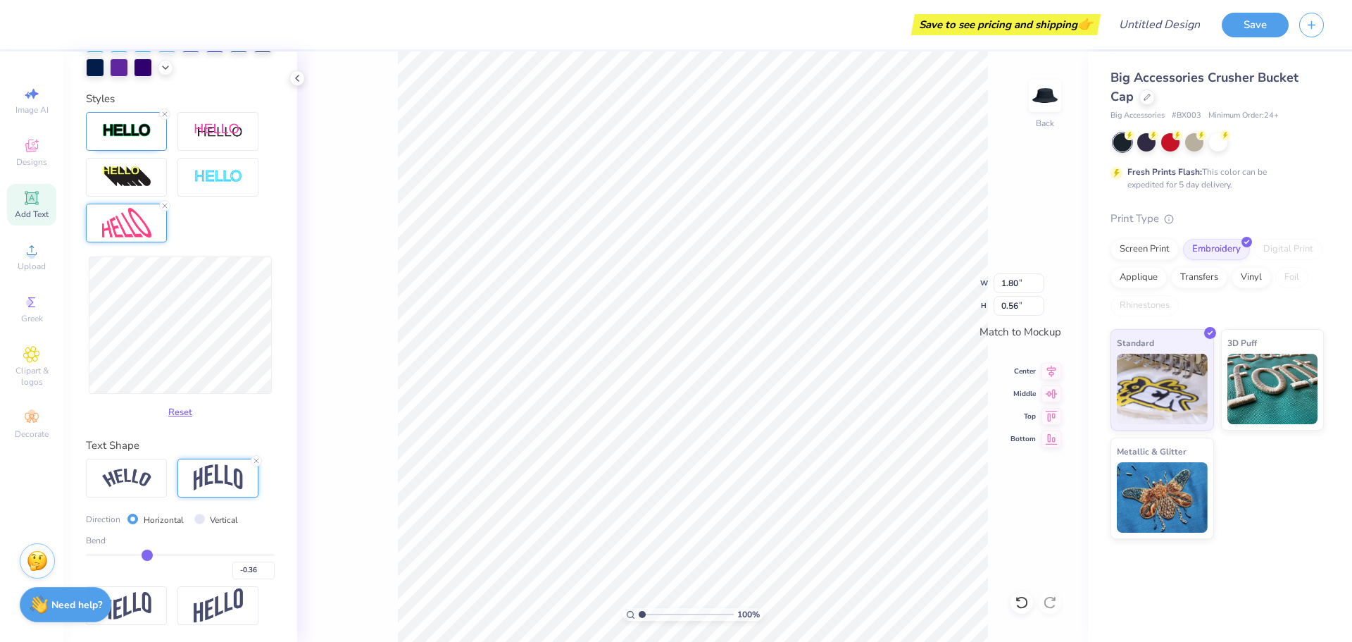
type input "-0.37"
type input "-0.38"
type input "-0.41"
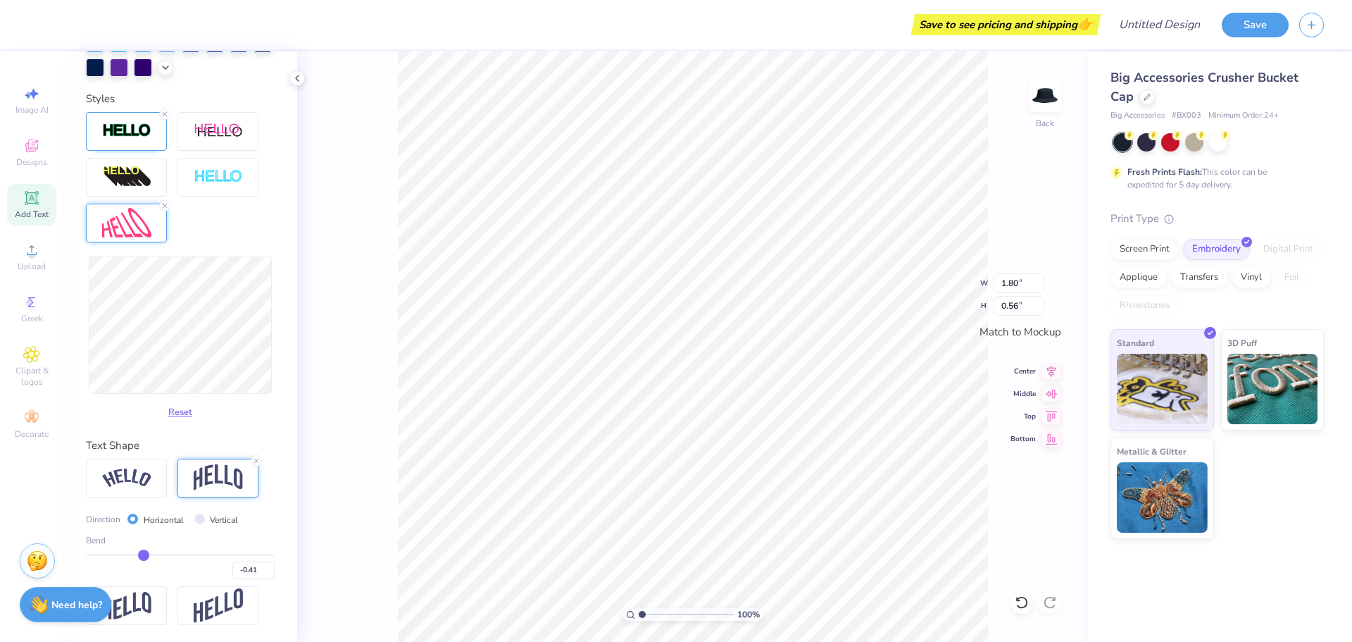
type input "-0.43"
type input "-0.44"
type input "-0.45"
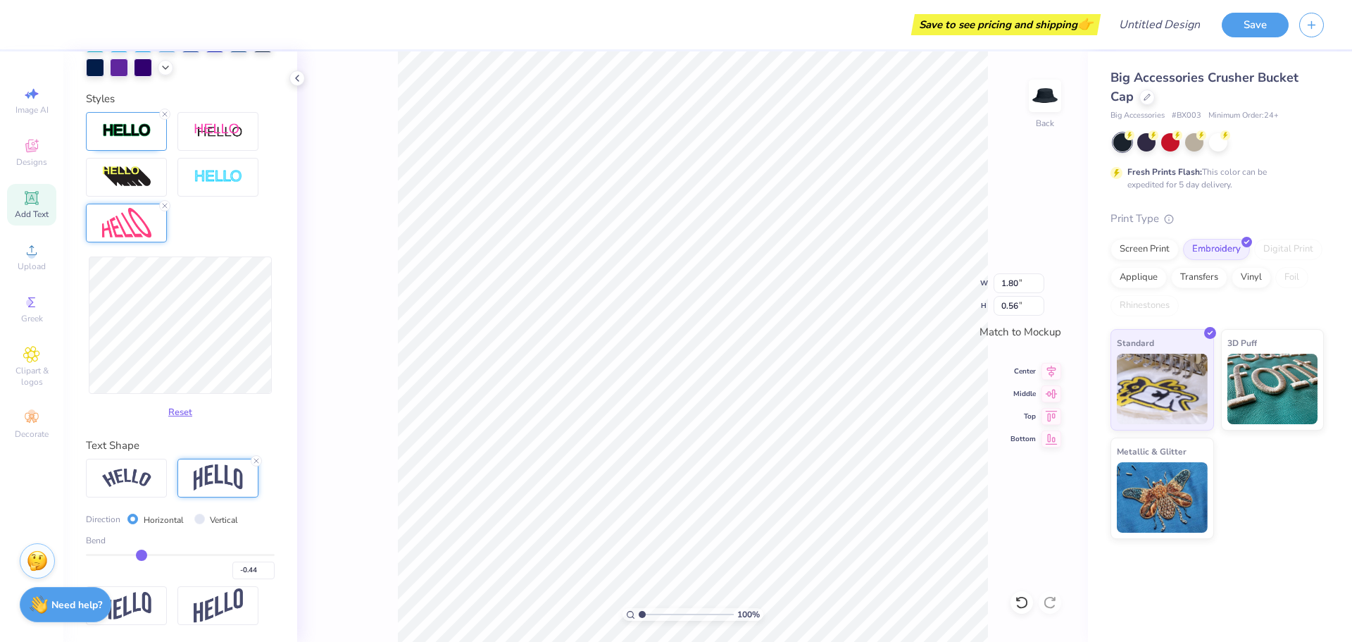
type input "-0.45"
type input "-0.46"
type input "-0.48"
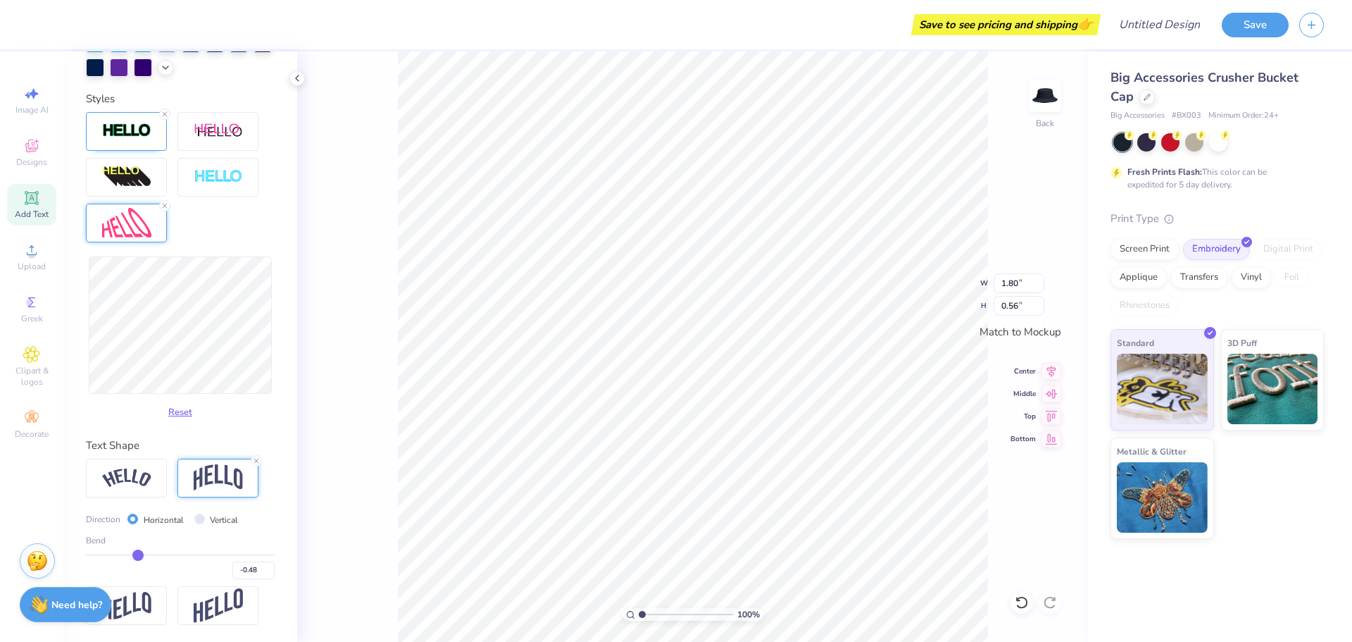
type input "-0.49"
type input "-0.5"
type input "-0.50"
type input "-0.51"
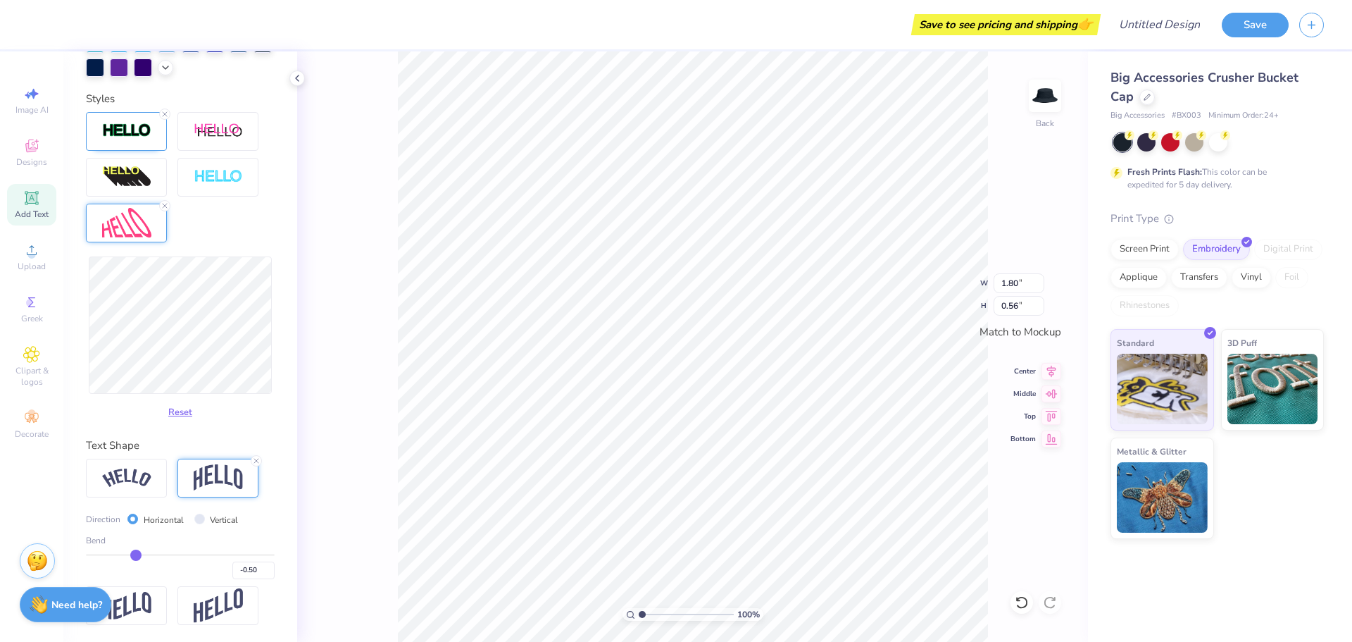
type input "-0.51"
type input "-0.54"
type input "-0.53"
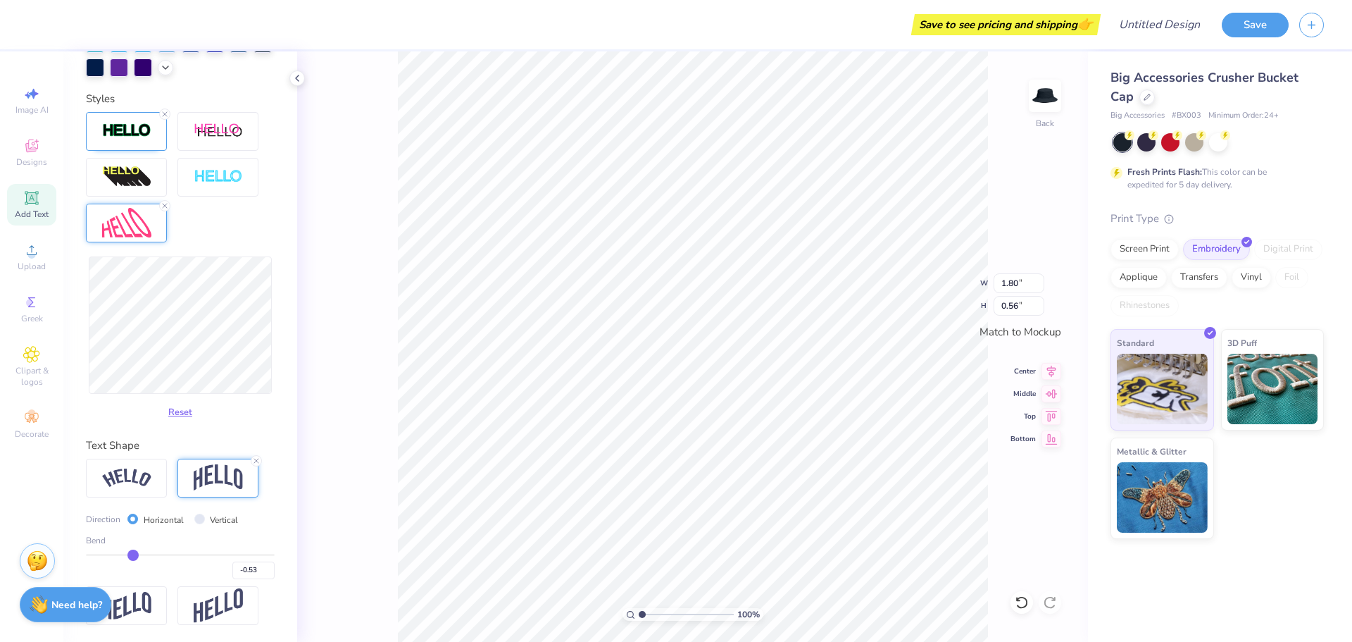
type input "-0.49"
type input "0.58"
type input "-0.5"
type input "-0.50"
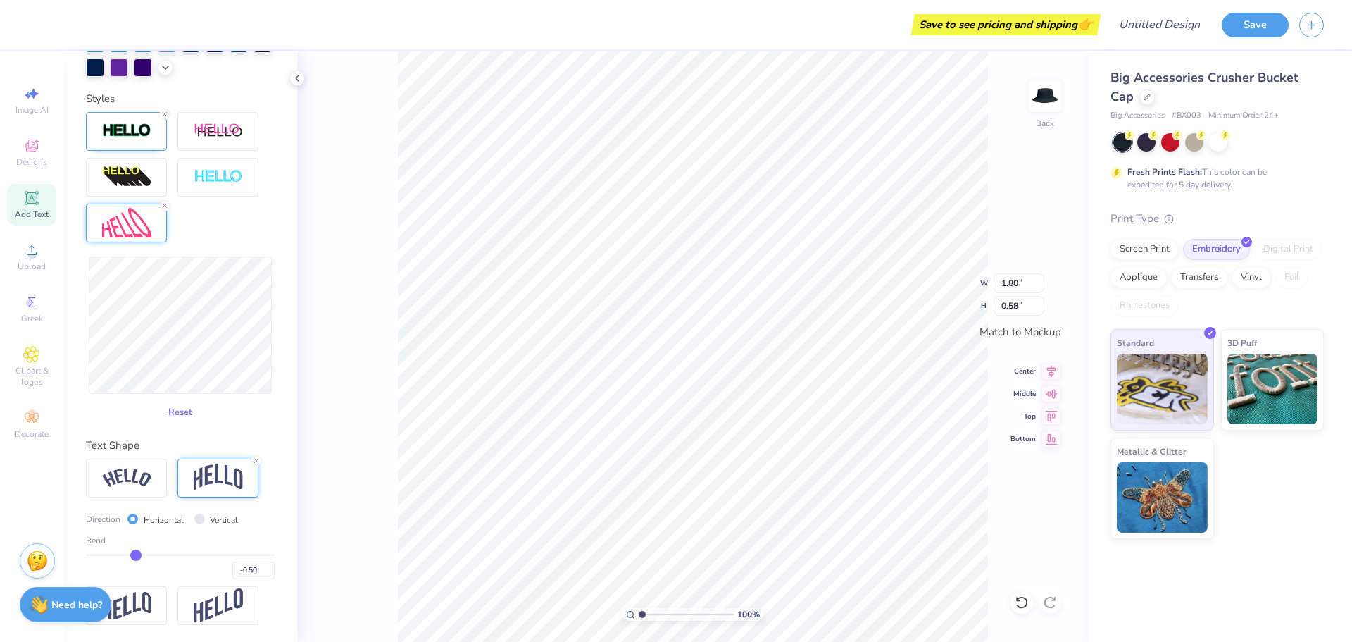
drag, startPoint x: 218, startPoint y: 553, endPoint x: 133, endPoint y: 550, distance: 84.6
type input "-0.5"
click at [133, 554] on input "range" at bounding box center [180, 555] width 189 height 2
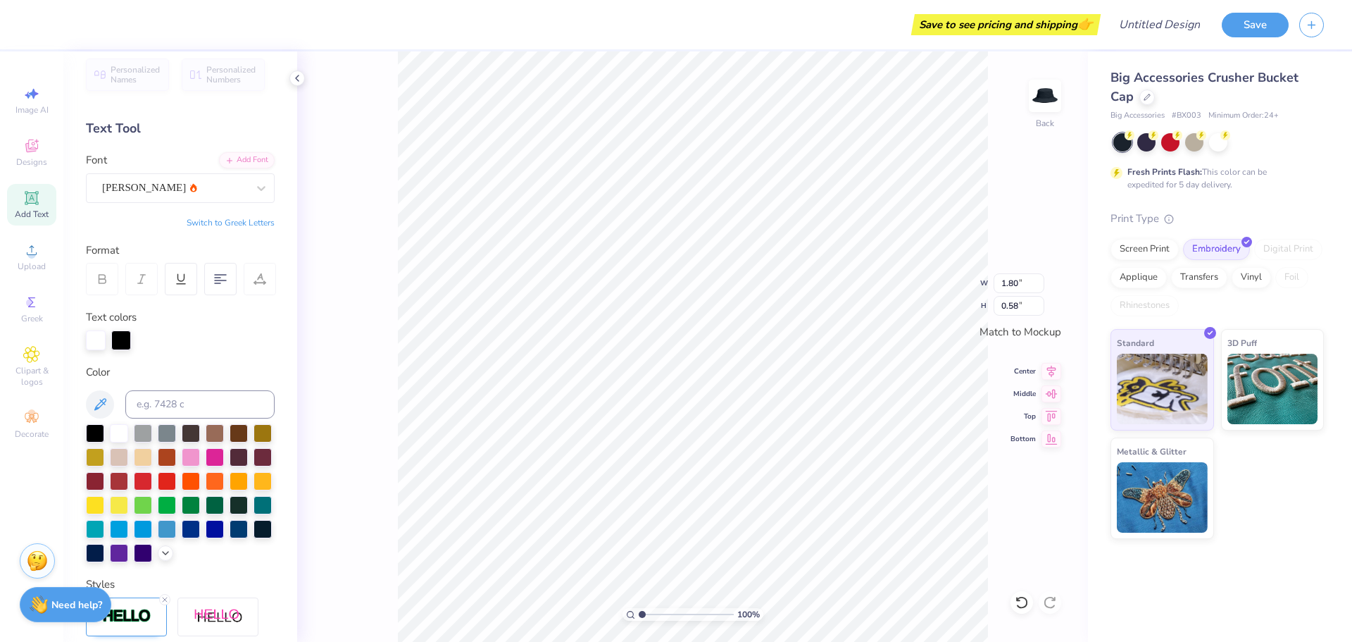
scroll to position [4, 0]
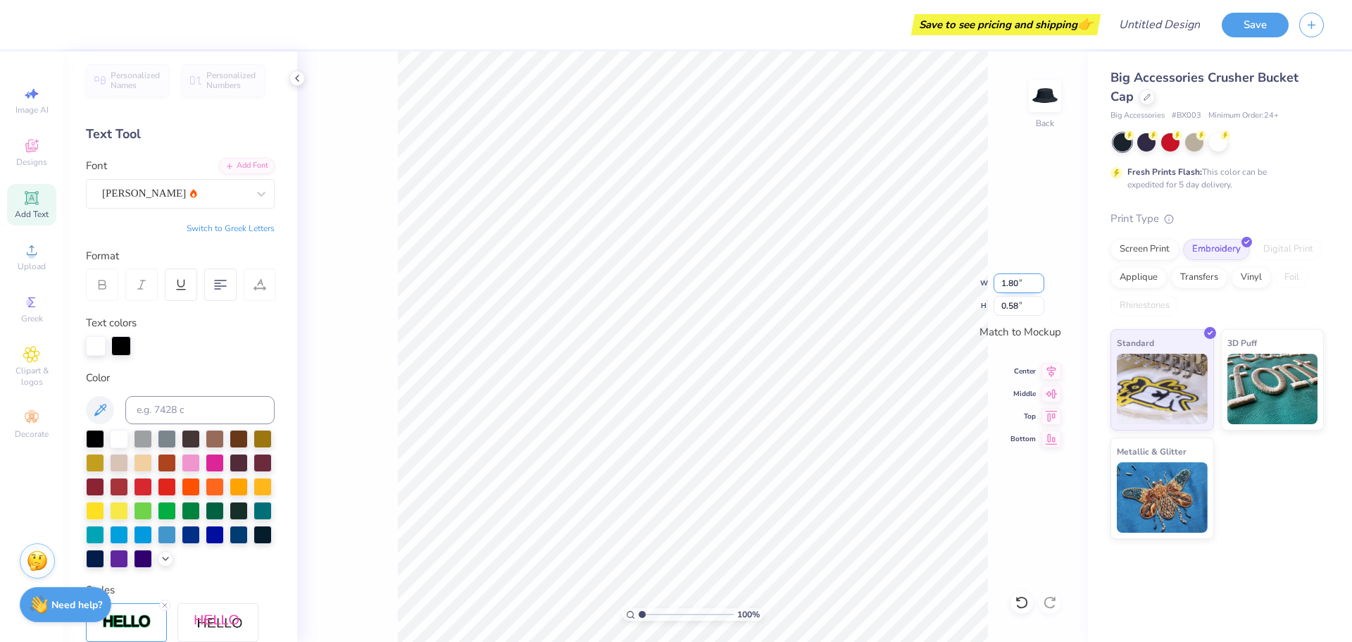
click at [1016, 281] on input "1.80" at bounding box center [1019, 283] width 51 height 20
type input "1"
type input "3.95"
drag, startPoint x: 1012, startPoint y: 303, endPoint x: 1079, endPoint y: 311, distance: 67.4
click at [1012, 304] on input "0.58" at bounding box center [1019, 306] width 51 height 20
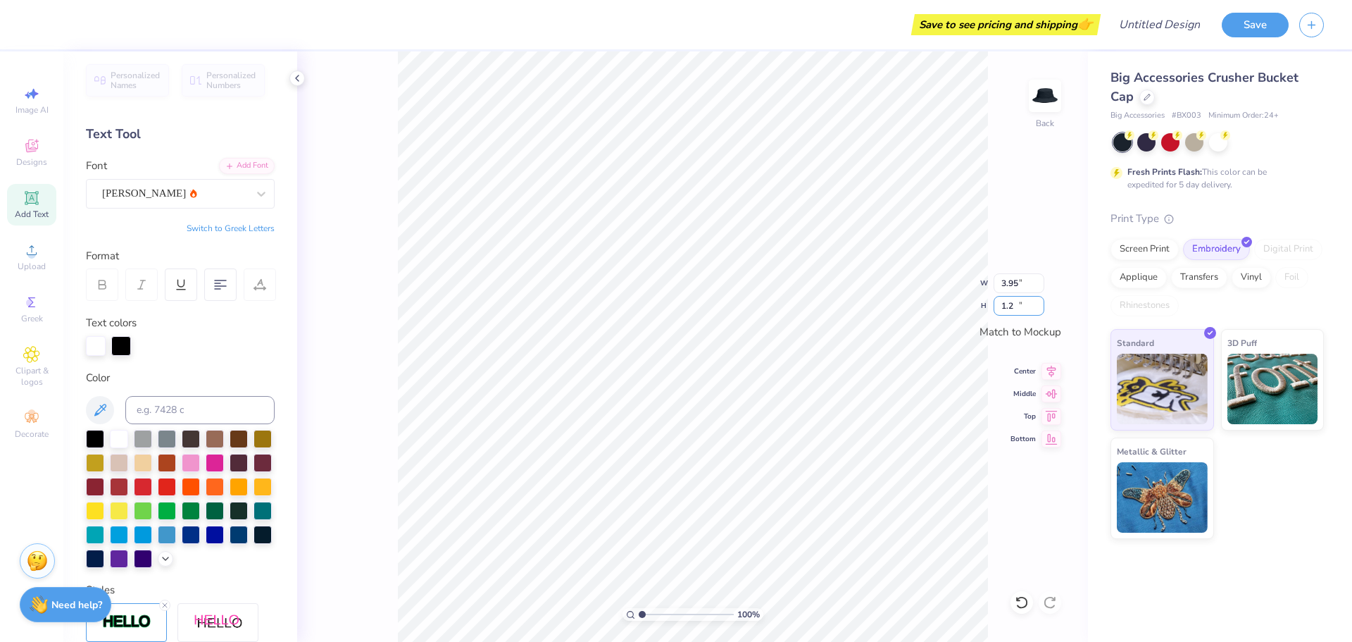
type input "1"
type input ".8"
click at [1012, 282] on input "3.95" at bounding box center [1019, 283] width 51 height 20
type input "2.47"
type input "0.80"
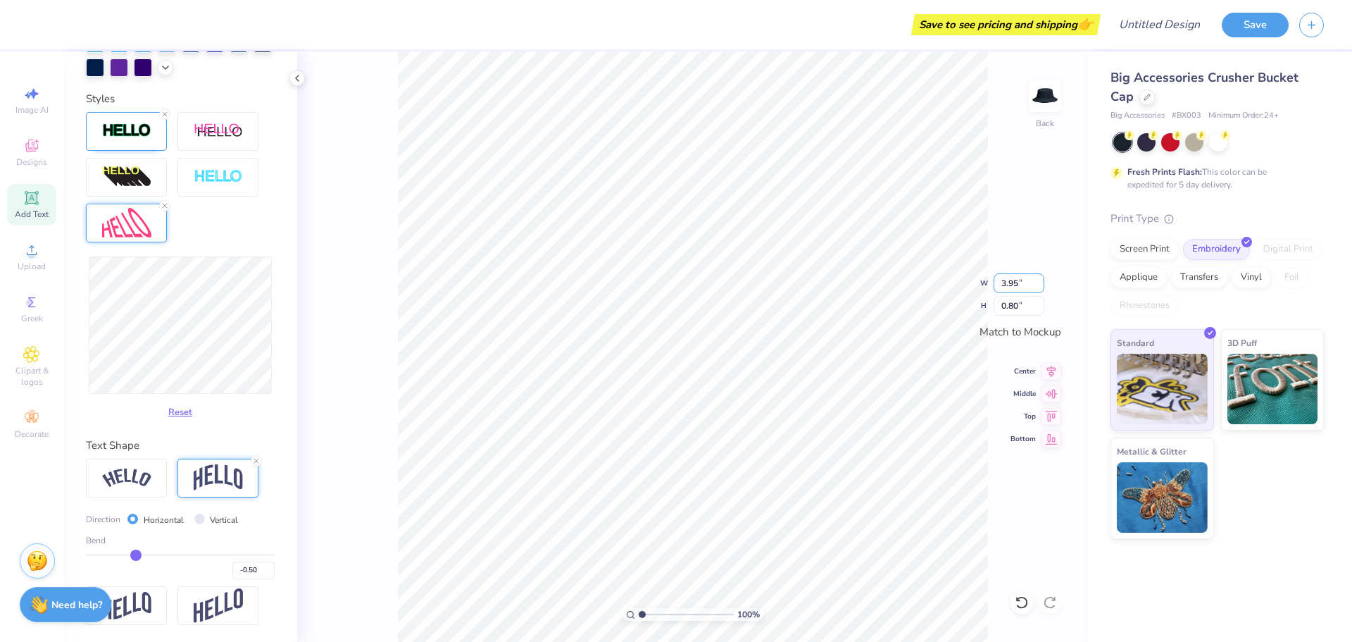
scroll to position [519, 0]
click at [128, 469] on img at bounding box center [126, 477] width 49 height 19
click at [1038, 286] on input "4.46" at bounding box center [1019, 283] width 51 height 20
click at [1038, 286] on input "4.45" at bounding box center [1019, 283] width 51 height 20
click at [1038, 286] on input "4.44" at bounding box center [1019, 283] width 51 height 20
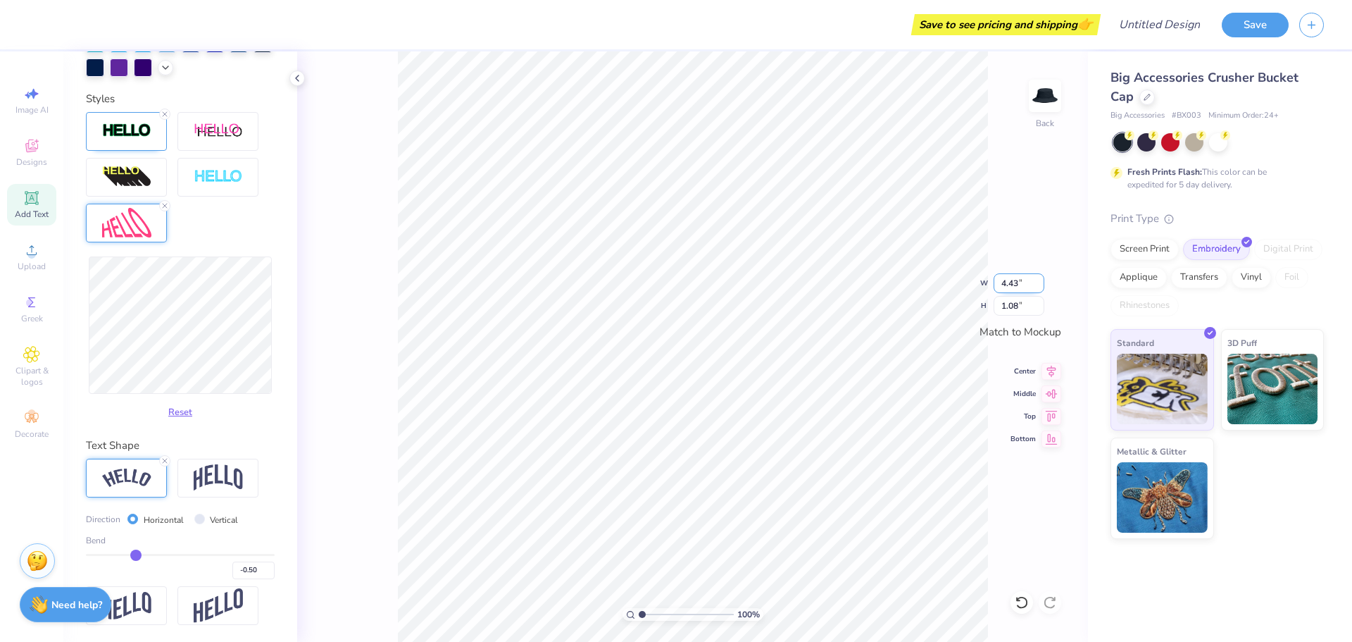
click at [1038, 286] on input "4.43" at bounding box center [1019, 283] width 51 height 20
click at [1038, 286] on input "4.42" at bounding box center [1019, 283] width 51 height 20
click at [1038, 286] on input "4.41" at bounding box center [1019, 283] width 51 height 20
click at [1038, 286] on input "4.4" at bounding box center [1019, 283] width 51 height 20
click at [1038, 286] on input "4.39" at bounding box center [1019, 283] width 51 height 20
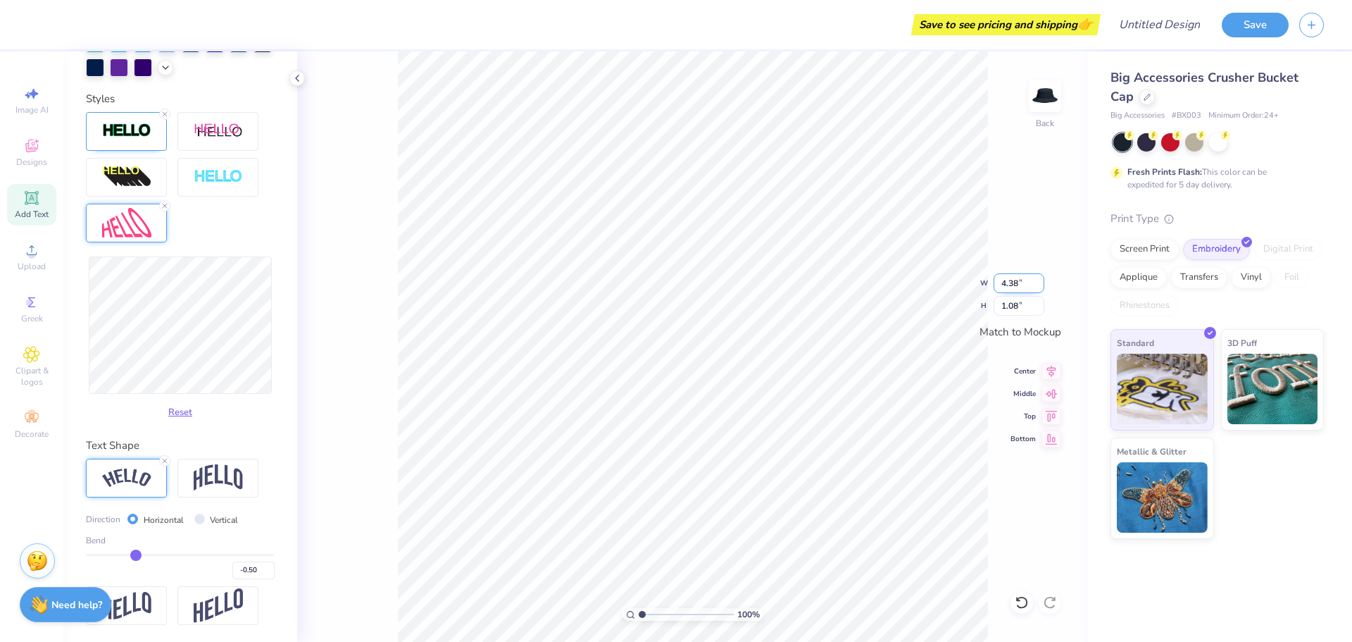
click at [1038, 286] on input "4.38" at bounding box center [1019, 283] width 51 height 20
click at [1038, 286] on input "4.37" at bounding box center [1019, 283] width 51 height 20
click at [1038, 286] on input "4.36" at bounding box center [1019, 283] width 51 height 20
click at [1038, 286] on input "4.35" at bounding box center [1019, 283] width 51 height 20
click at [1038, 286] on input "4.34" at bounding box center [1019, 283] width 51 height 20
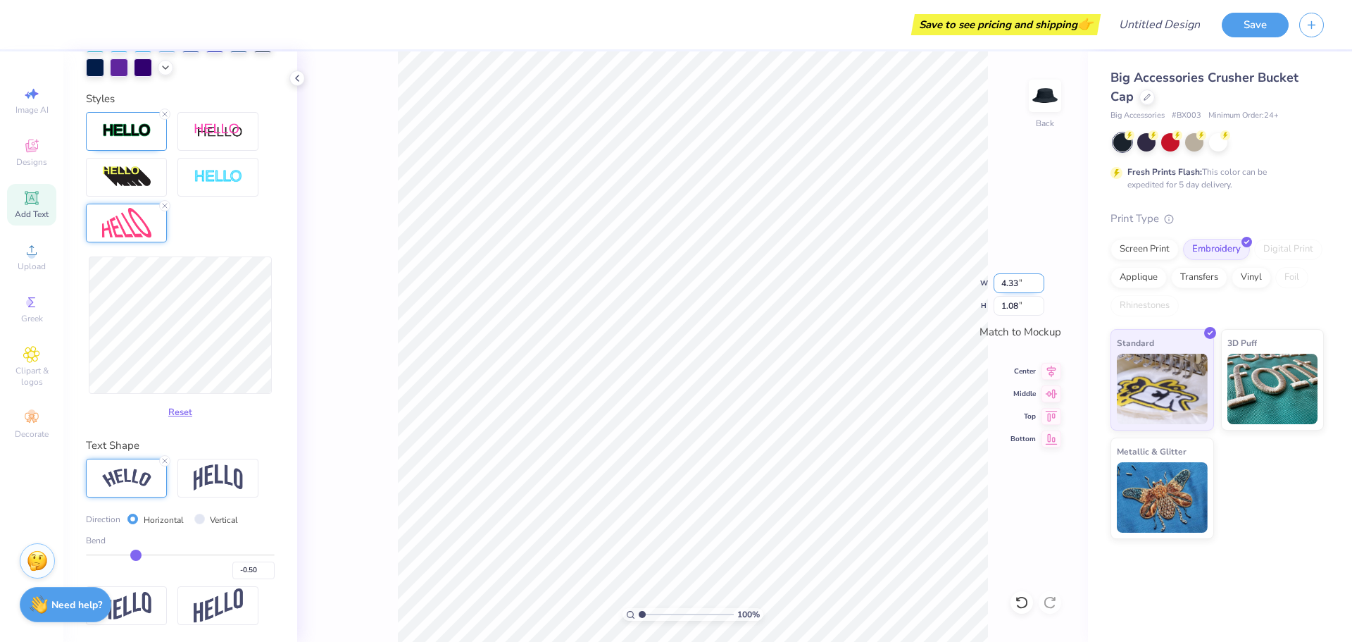
click at [1038, 286] on input "4.33" at bounding box center [1019, 283] width 51 height 20
click at [1038, 286] on input "4.32" at bounding box center [1019, 283] width 51 height 20
click at [1038, 286] on input "4.31" at bounding box center [1019, 283] width 51 height 20
click at [1038, 286] on input "4.3" at bounding box center [1019, 283] width 51 height 20
click at [1038, 286] on input "4.29" at bounding box center [1019, 283] width 51 height 20
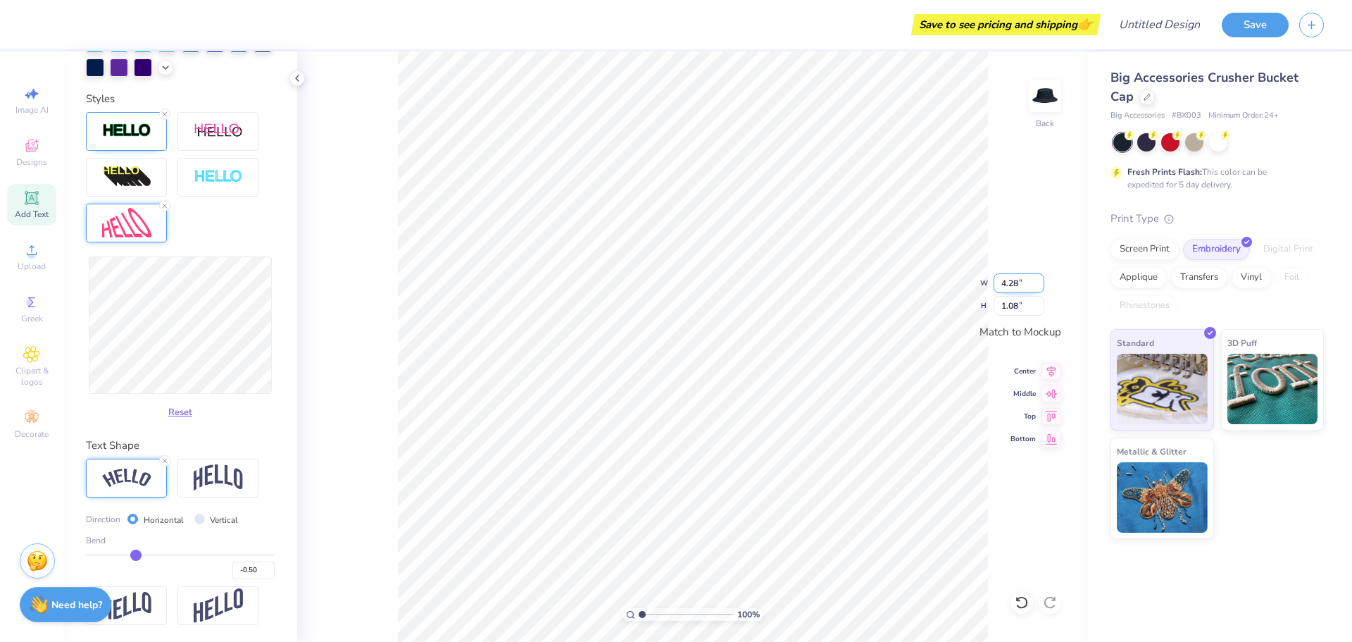
click at [1038, 286] on input "4.28" at bounding box center [1019, 283] width 51 height 20
click at [1038, 286] on input "4.27" at bounding box center [1019, 283] width 51 height 20
click at [1038, 286] on input "4.26" at bounding box center [1019, 283] width 51 height 20
click at [1040, 289] on input "4.13" at bounding box center [1019, 283] width 51 height 20
click at [1041, 287] on input "4" at bounding box center [1019, 283] width 51 height 20
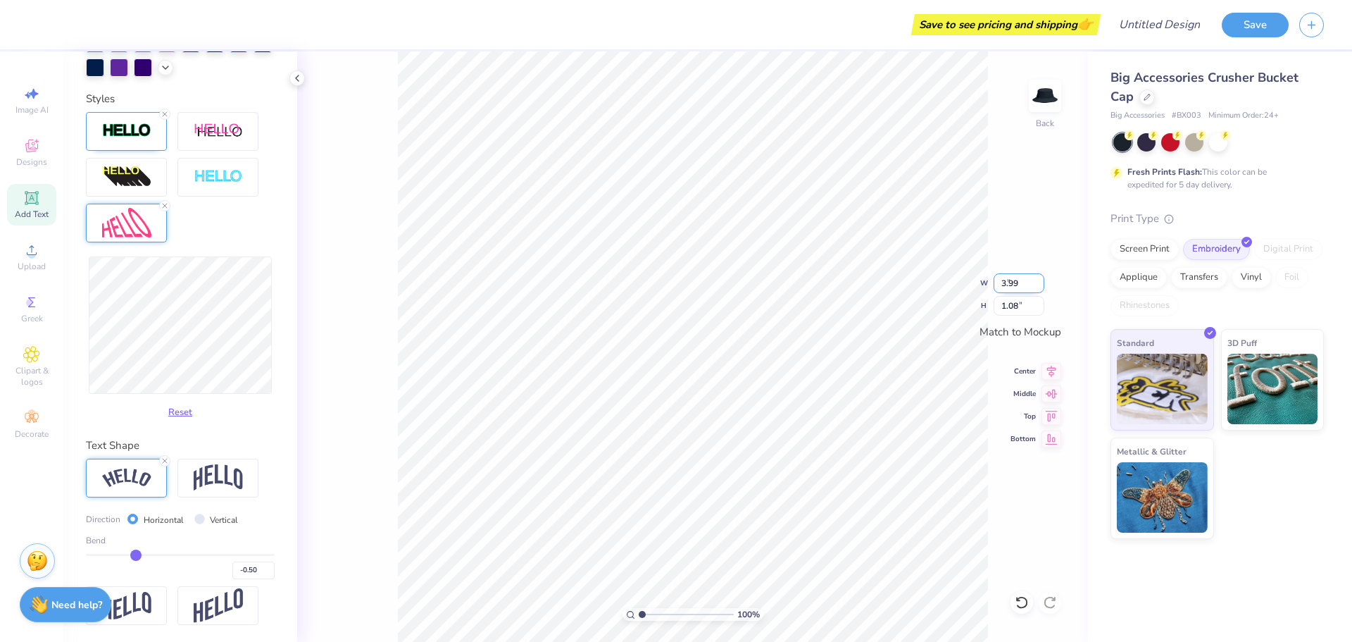
click at [1041, 287] on input "3.99" at bounding box center [1019, 283] width 51 height 20
click at [1041, 287] on input "3.98" at bounding box center [1019, 283] width 51 height 20
click at [1041, 287] on input "3.97" at bounding box center [1019, 283] width 51 height 20
click at [1040, 290] on input "3.96" at bounding box center [1019, 283] width 51 height 20
click at [1026, 316] on input "1.08" at bounding box center [1019, 306] width 51 height 20
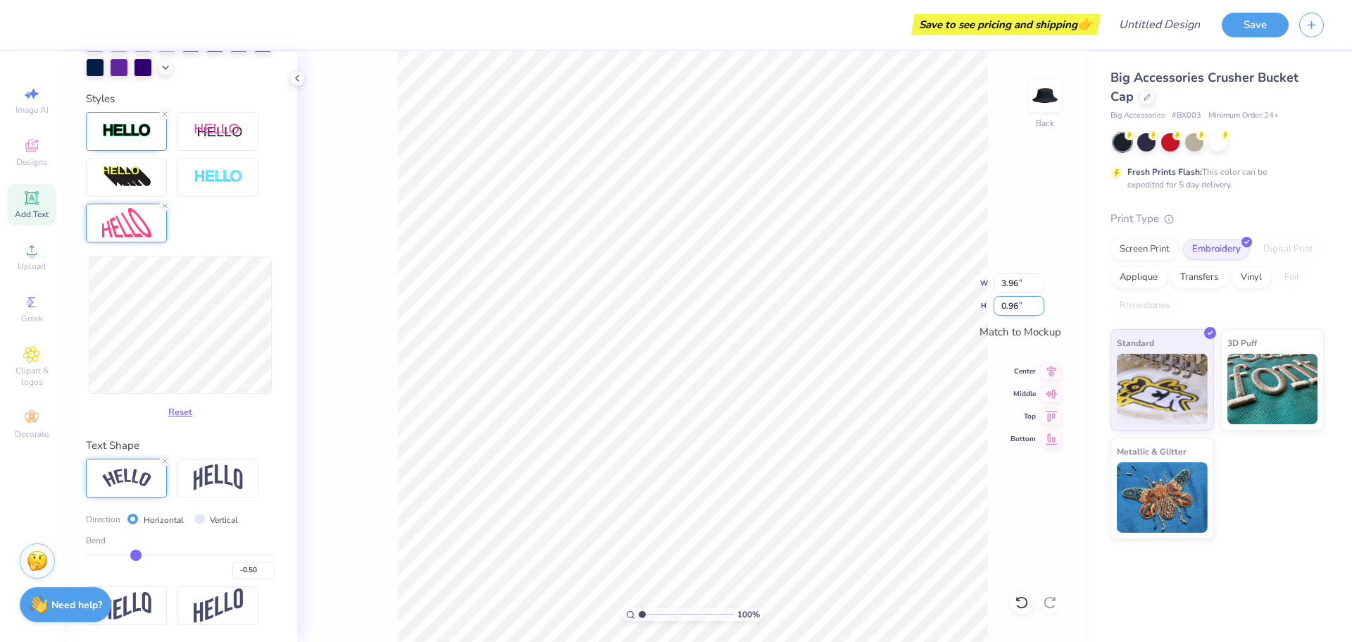
click at [1021, 302] on input "0.96" at bounding box center [1019, 306] width 51 height 20
click at [1057, 439] on icon at bounding box center [1052, 436] width 20 height 17
click at [1040, 284] on input "3.95" at bounding box center [1019, 283] width 51 height 20
click at [1039, 309] on input "0.95" at bounding box center [1019, 306] width 51 height 20
click at [1039, 309] on input "0.94" at bounding box center [1019, 306] width 51 height 20
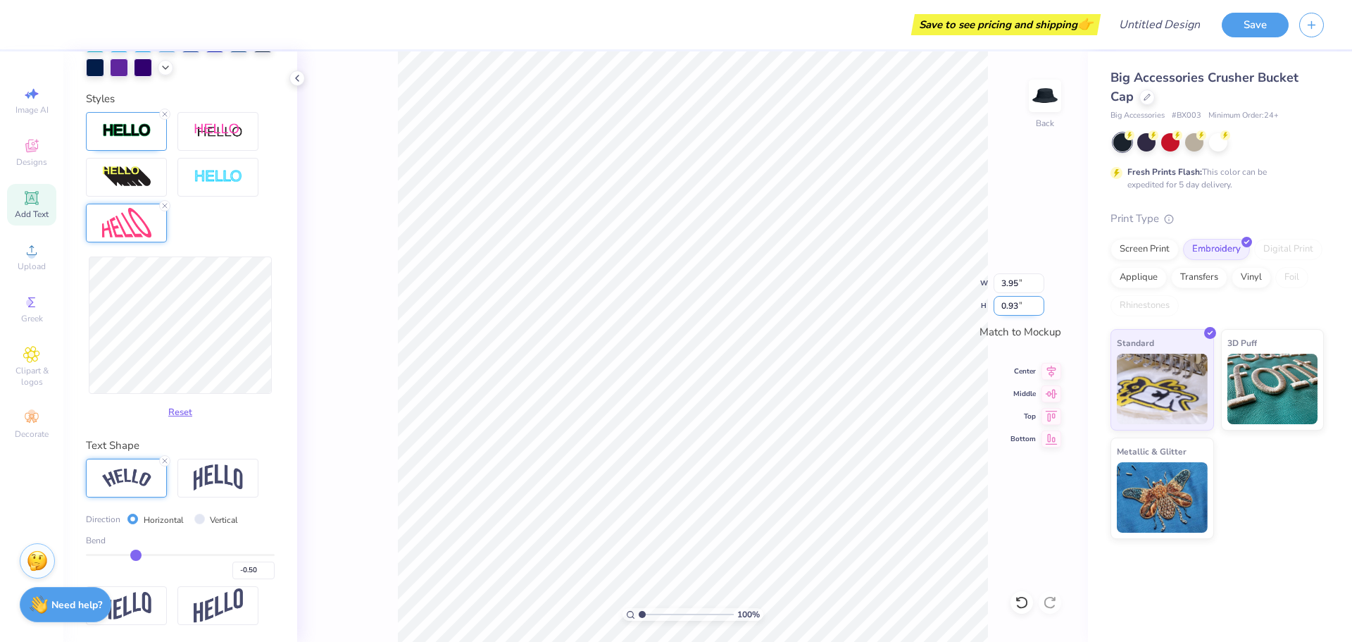
click at [1039, 309] on input "0.93" at bounding box center [1019, 306] width 51 height 20
click at [1039, 309] on input "0.92" at bounding box center [1019, 306] width 51 height 20
click at [1039, 309] on input "0.91" at bounding box center [1019, 306] width 51 height 20
click at [1039, 309] on input "0.9" at bounding box center [1019, 306] width 51 height 20
click at [1039, 309] on input "0.89" at bounding box center [1019, 306] width 51 height 20
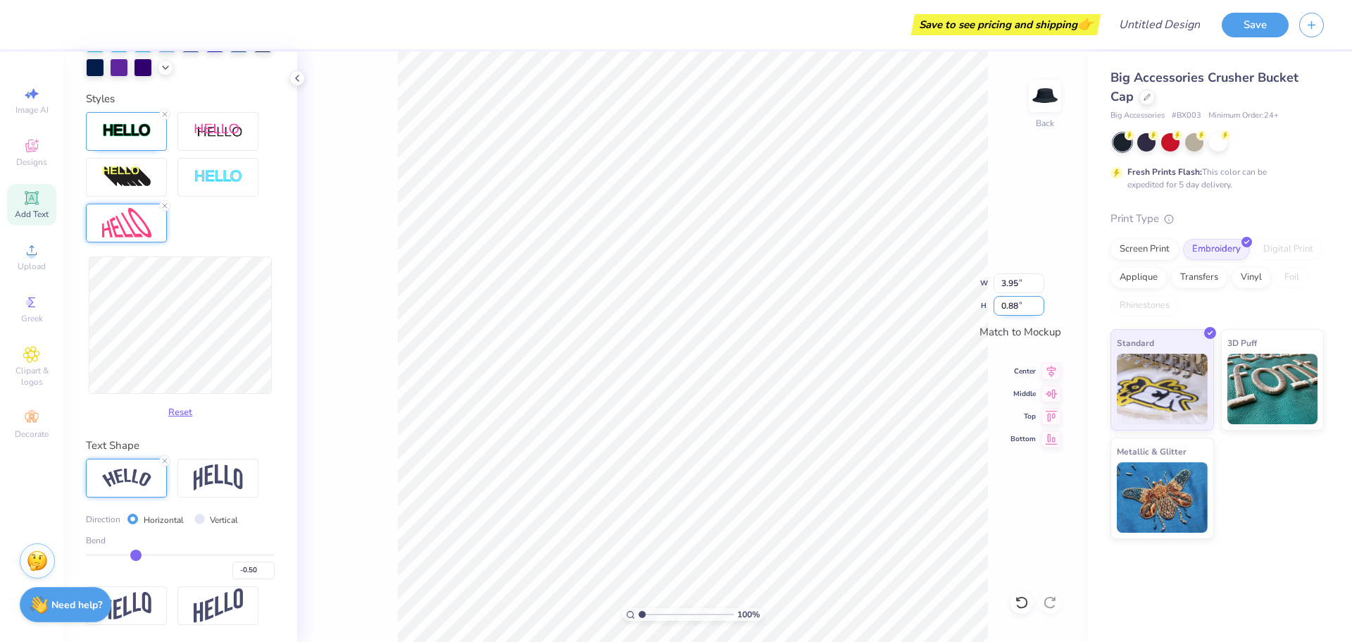
click at [1039, 309] on input "0.88" at bounding box center [1019, 306] width 51 height 20
click at [1039, 309] on input "0.87" at bounding box center [1019, 306] width 51 height 20
click at [1039, 309] on input "0.86" at bounding box center [1019, 306] width 51 height 20
click at [1039, 309] on input "0.85" at bounding box center [1019, 306] width 51 height 20
click at [1038, 309] on input "0.84" at bounding box center [1019, 306] width 51 height 20
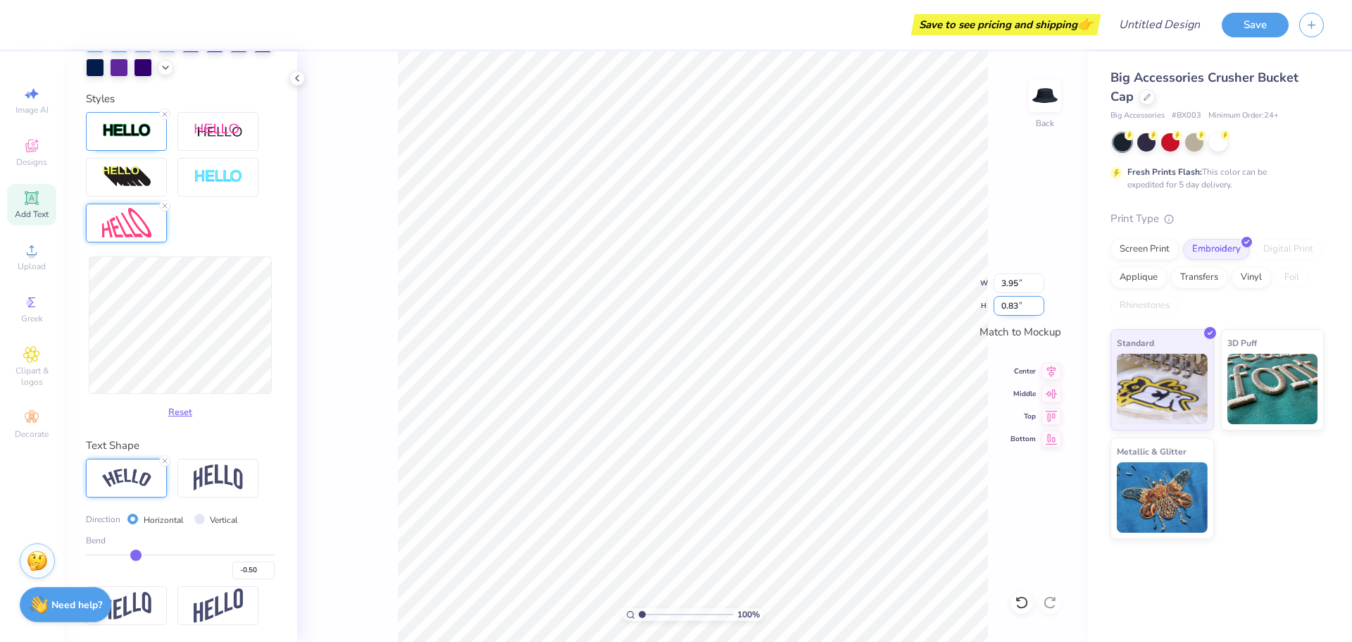
click at [1037, 309] on input "0.83" at bounding box center [1019, 306] width 51 height 20
click at [1036, 309] on input "0.82" at bounding box center [1019, 306] width 51 height 20
click at [1036, 309] on input "0.81" at bounding box center [1019, 306] width 51 height 20
click at [1036, 309] on input "0.8" at bounding box center [1019, 306] width 51 height 20
click at [166, 207] on line at bounding box center [165, 206] width 4 height 4
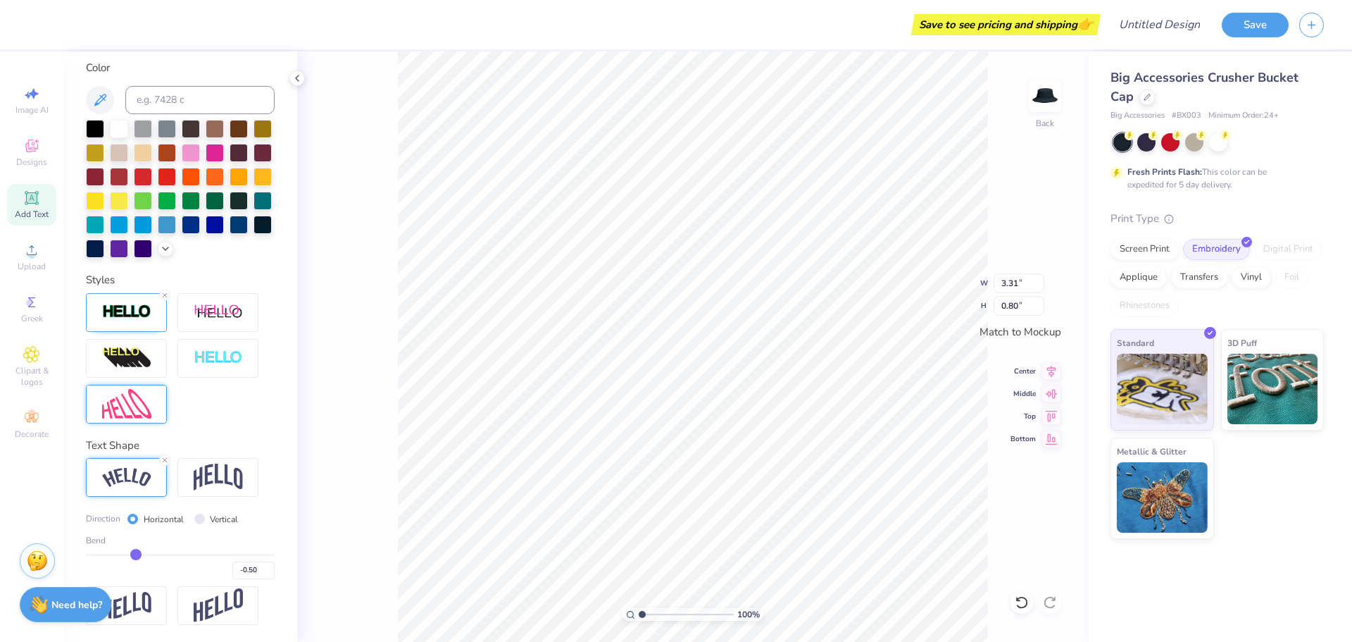
scroll to position [338, 0]
click at [1040, 280] on input "3.32" at bounding box center [1019, 283] width 51 height 20
click at [1040, 280] on input "3.33" at bounding box center [1019, 283] width 51 height 20
click at [1040, 280] on input "3.34" at bounding box center [1019, 283] width 51 height 20
click at [1041, 280] on input "3.45" at bounding box center [1019, 283] width 51 height 20
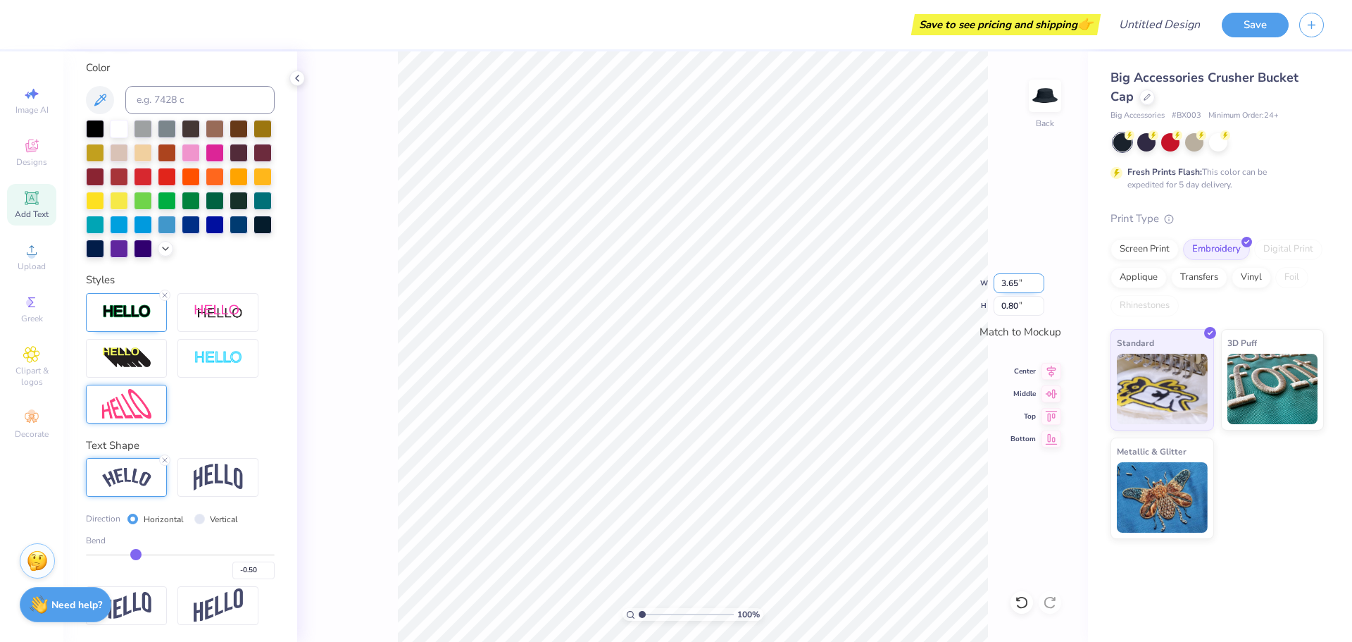
click at [1042, 280] on input "3.65" at bounding box center [1019, 283] width 51 height 20
click at [1042, 280] on input "3.76" at bounding box center [1019, 283] width 51 height 20
click at [1043, 282] on input "3.77" at bounding box center [1019, 283] width 51 height 20
click at [1043, 282] on input "3.78" at bounding box center [1019, 283] width 51 height 20
click at [1043, 282] on input "3.79" at bounding box center [1019, 283] width 51 height 20
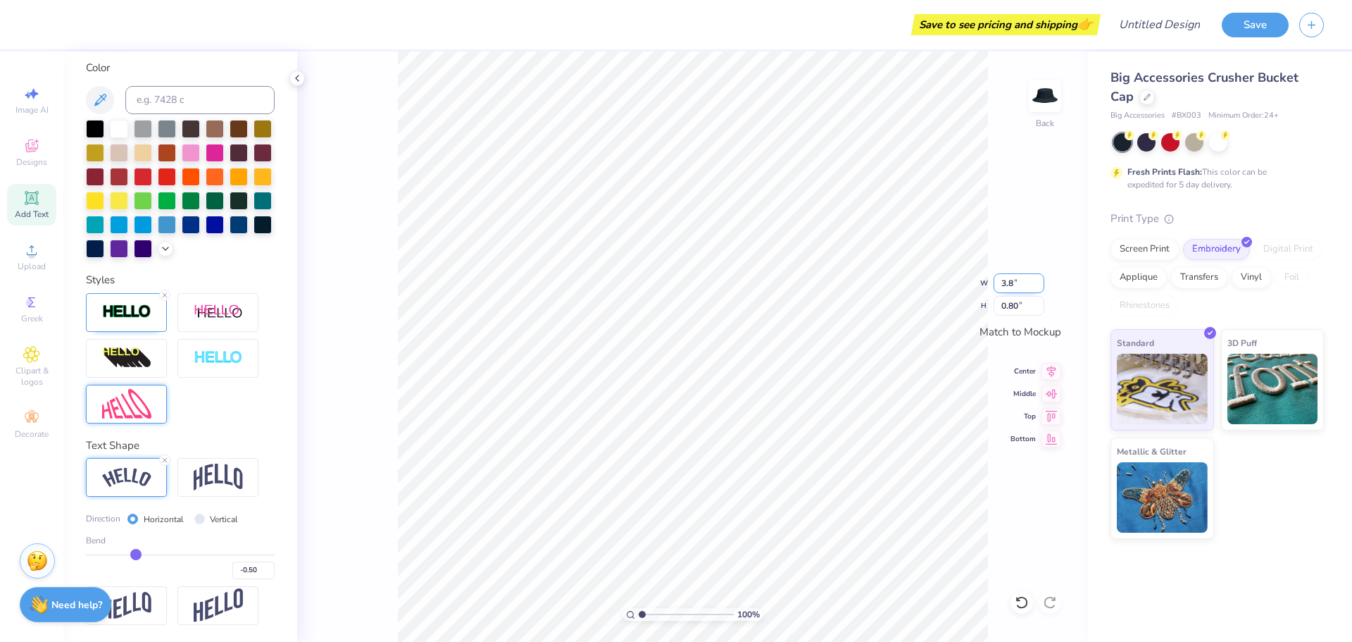
click at [1043, 282] on input "3.8" at bounding box center [1019, 283] width 51 height 20
click at [1043, 282] on input "3.81" at bounding box center [1019, 283] width 51 height 20
click at [1043, 282] on input "3.82" at bounding box center [1019, 283] width 51 height 20
click at [1043, 282] on input "3.83" at bounding box center [1019, 283] width 51 height 20
click at [1043, 282] on input "3.84" at bounding box center [1019, 283] width 51 height 20
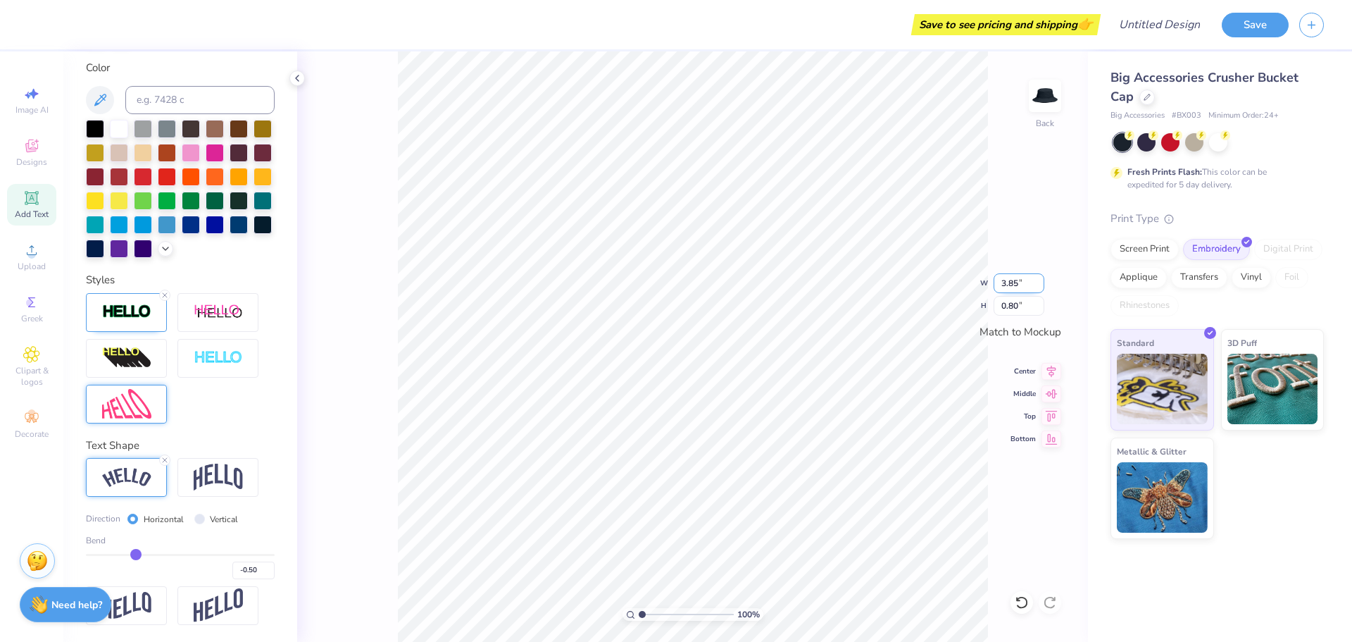
click at [1043, 282] on input "3.85" at bounding box center [1019, 283] width 51 height 20
click at [1043, 282] on input "3.86" at bounding box center [1019, 283] width 51 height 20
click at [1043, 282] on input "3.87" at bounding box center [1019, 283] width 51 height 20
click at [1042, 282] on input "3.88" at bounding box center [1019, 283] width 51 height 20
click at [1042, 282] on input "3.89" at bounding box center [1019, 283] width 51 height 20
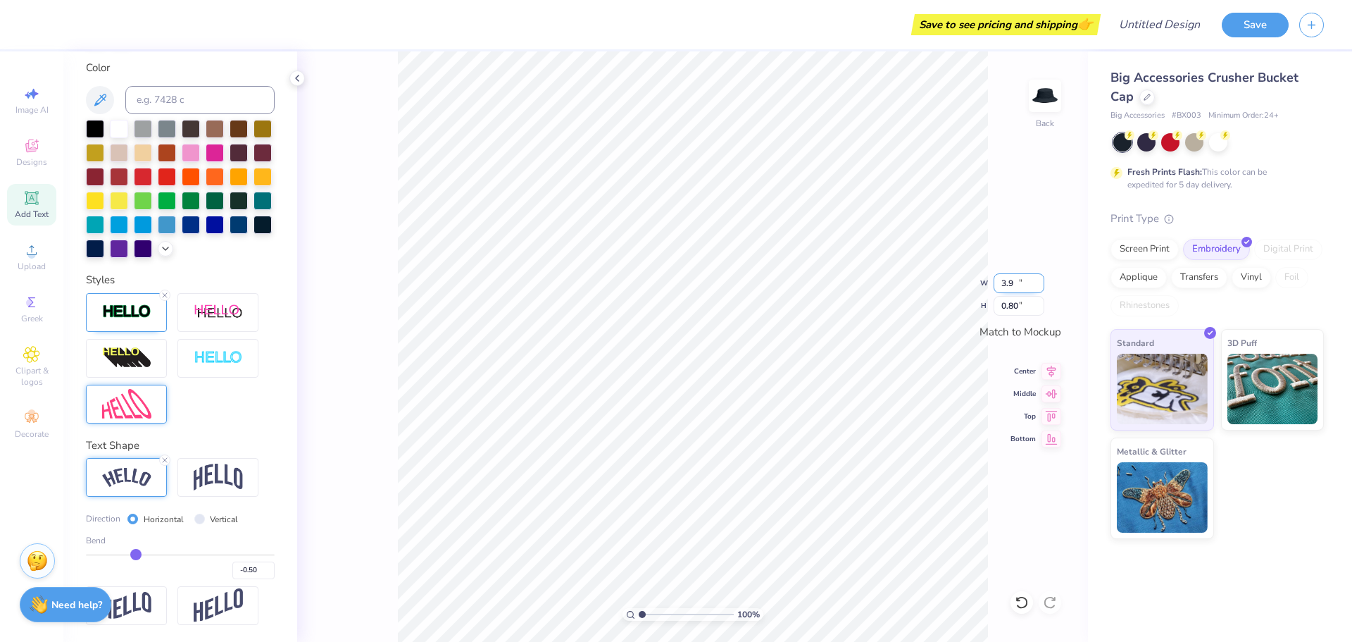
click at [1042, 282] on input "3.9" at bounding box center [1019, 283] width 51 height 20
click at [1041, 282] on input "3.91" at bounding box center [1019, 283] width 51 height 20
click at [1040, 282] on input "3.92" at bounding box center [1019, 283] width 51 height 20
click at [1040, 282] on input "3.93" at bounding box center [1019, 283] width 51 height 20
click at [1040, 282] on input "3.94" at bounding box center [1019, 283] width 51 height 20
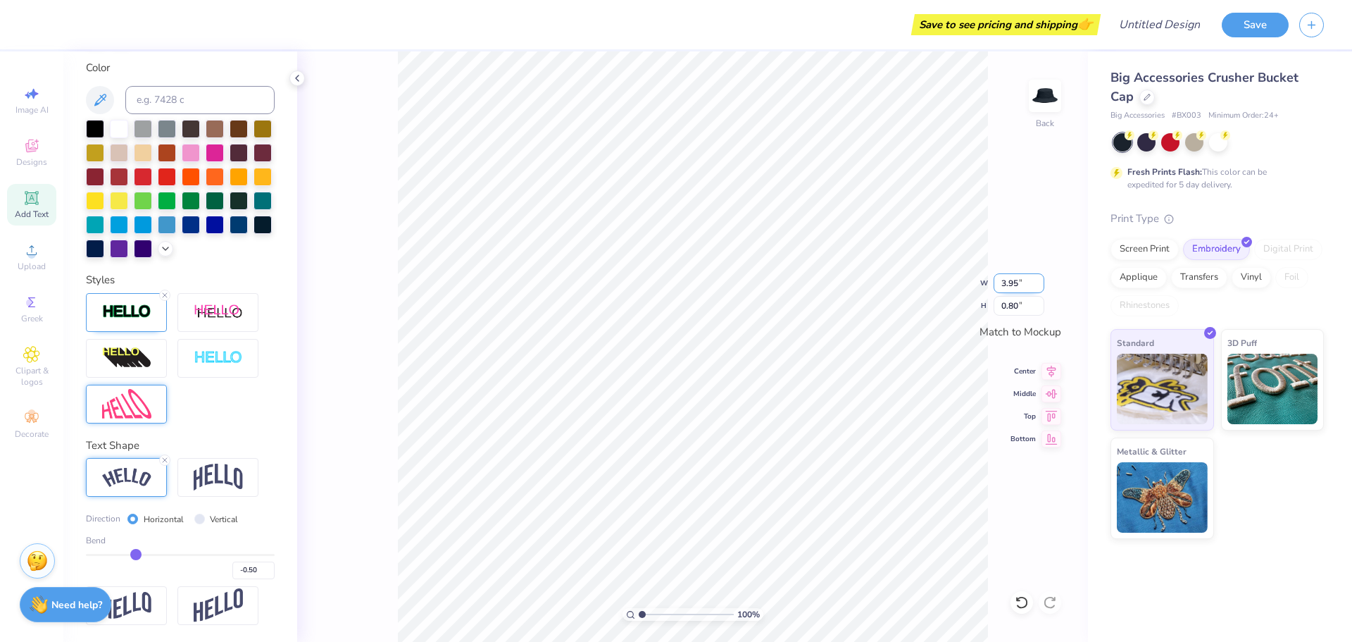
click at [1040, 282] on input "3.95" at bounding box center [1019, 283] width 51 height 20
click at [1038, 309] on input "0.95" at bounding box center [1019, 306] width 51 height 20
click at [1038, 309] on input "0.94" at bounding box center [1019, 306] width 51 height 20
click at [1038, 309] on input "0.93" at bounding box center [1019, 306] width 51 height 20
click at [1038, 309] on input "0.92" at bounding box center [1019, 306] width 51 height 20
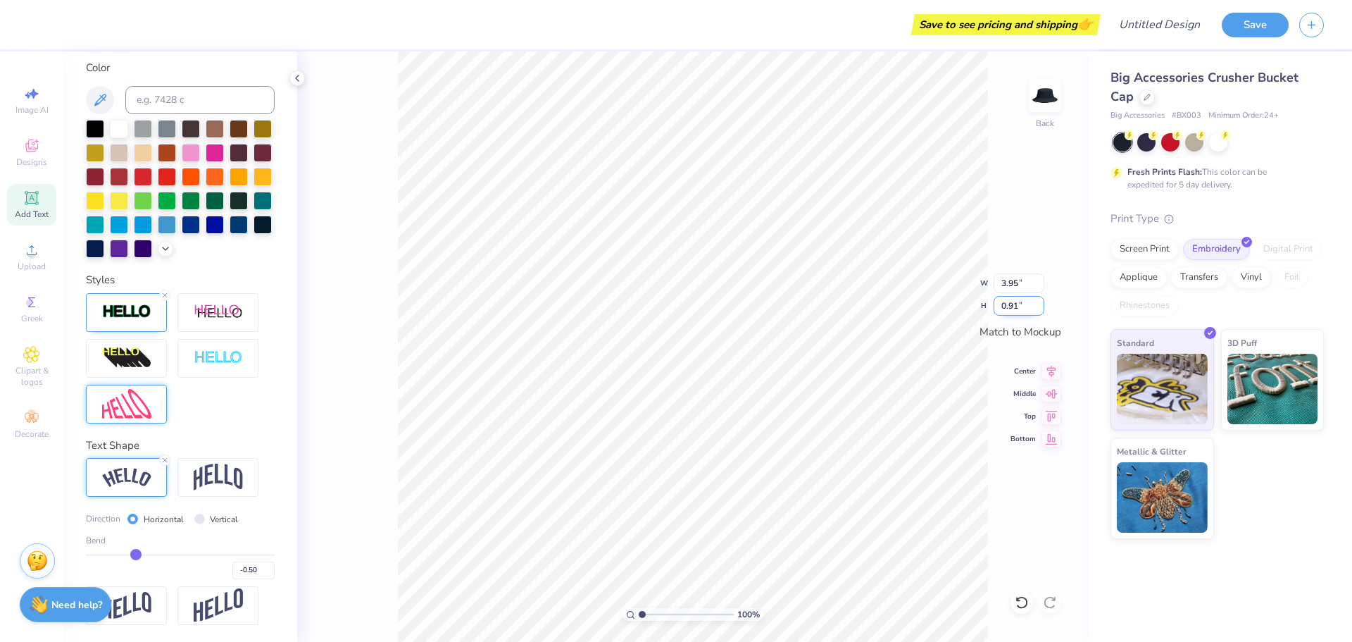
click at [1038, 309] on input "0.91" at bounding box center [1019, 306] width 51 height 20
click at [1038, 309] on input "0.9" at bounding box center [1019, 306] width 51 height 20
click at [1038, 309] on input "0.89" at bounding box center [1019, 306] width 51 height 20
click at [1038, 309] on input "0.88" at bounding box center [1019, 306] width 51 height 20
click at [1038, 309] on input "0.87" at bounding box center [1019, 306] width 51 height 20
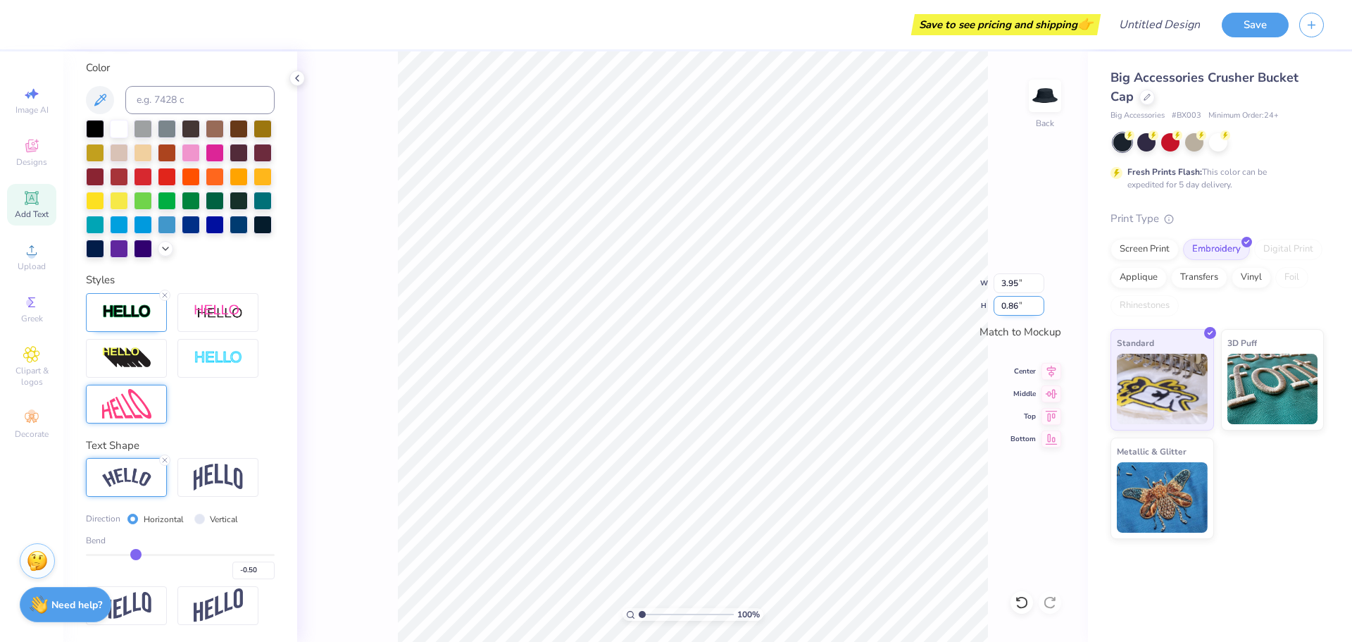
click at [1038, 309] on input "0.86" at bounding box center [1019, 306] width 51 height 20
click at [1038, 309] on input "0.85" at bounding box center [1019, 306] width 51 height 20
click at [1036, 309] on input "0.84" at bounding box center [1019, 306] width 51 height 20
click at [1036, 309] on input "0.83" at bounding box center [1019, 306] width 51 height 20
click at [1035, 309] on input "0.82" at bounding box center [1019, 306] width 51 height 20
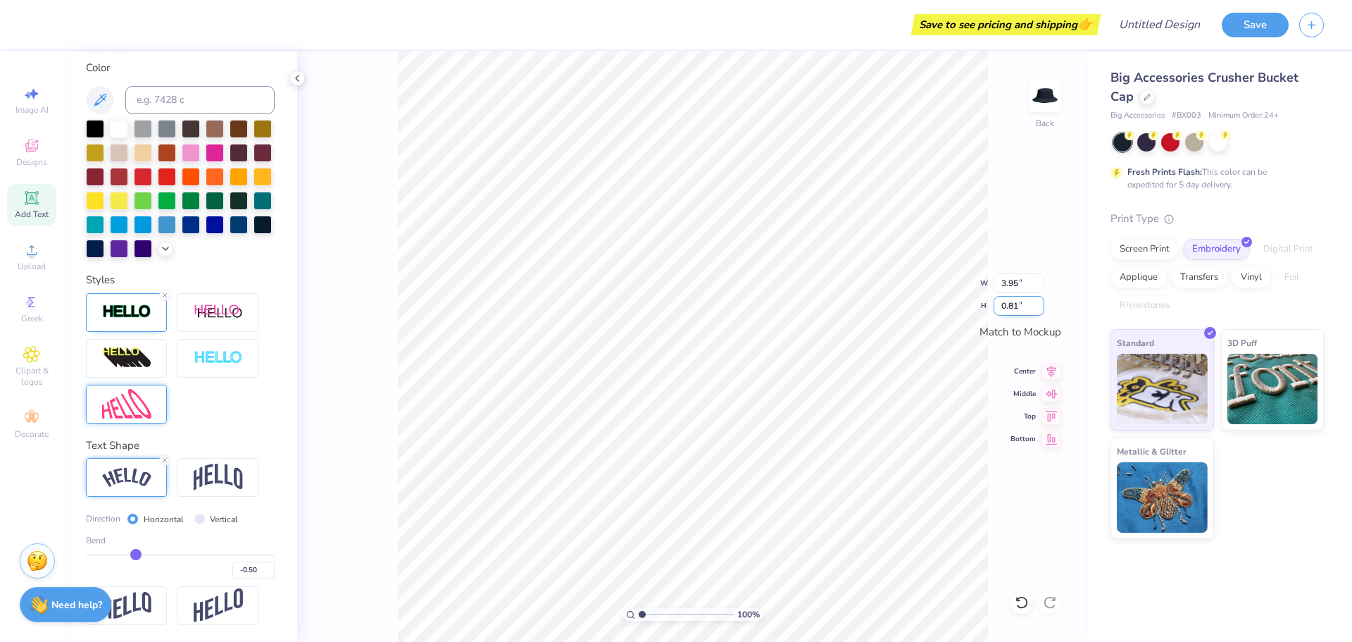
click at [1035, 309] on input "0.81" at bounding box center [1019, 306] width 51 height 20
click at [1035, 309] on input "0.8" at bounding box center [1019, 306] width 51 height 20
click at [33, 152] on icon at bounding box center [31, 145] width 17 height 17
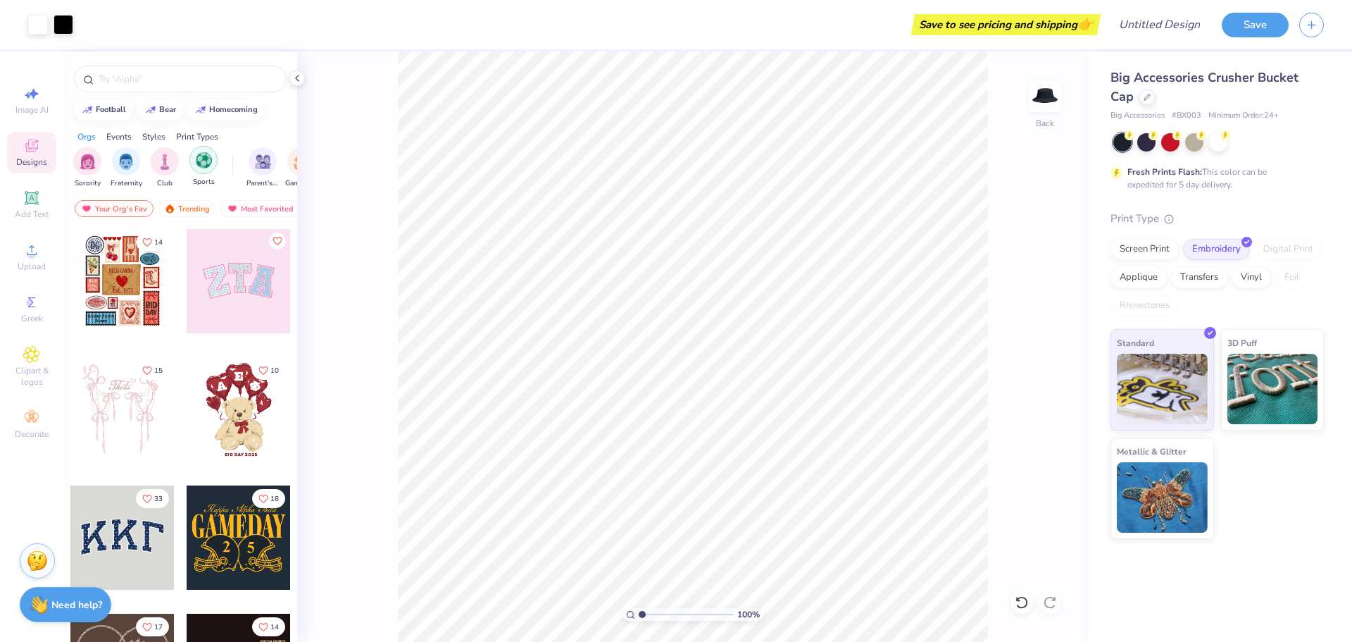
click at [206, 163] on img "filter for Sports" at bounding box center [204, 160] width 16 height 16
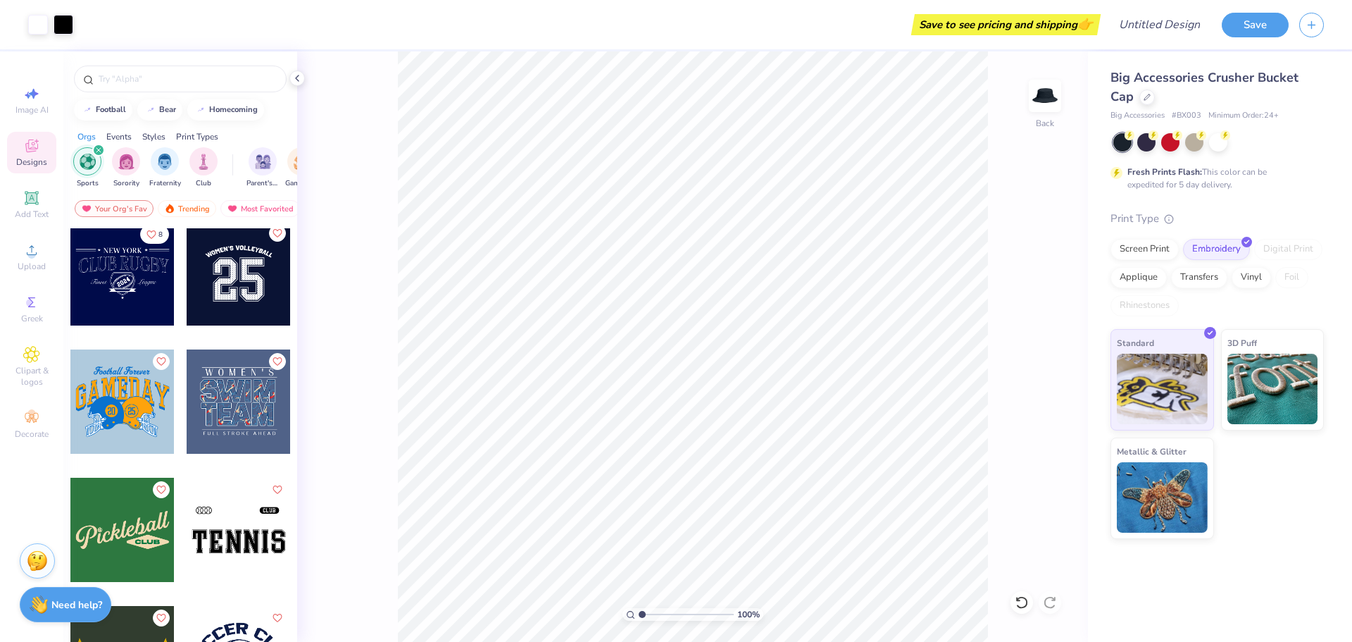
scroll to position [0, 0]
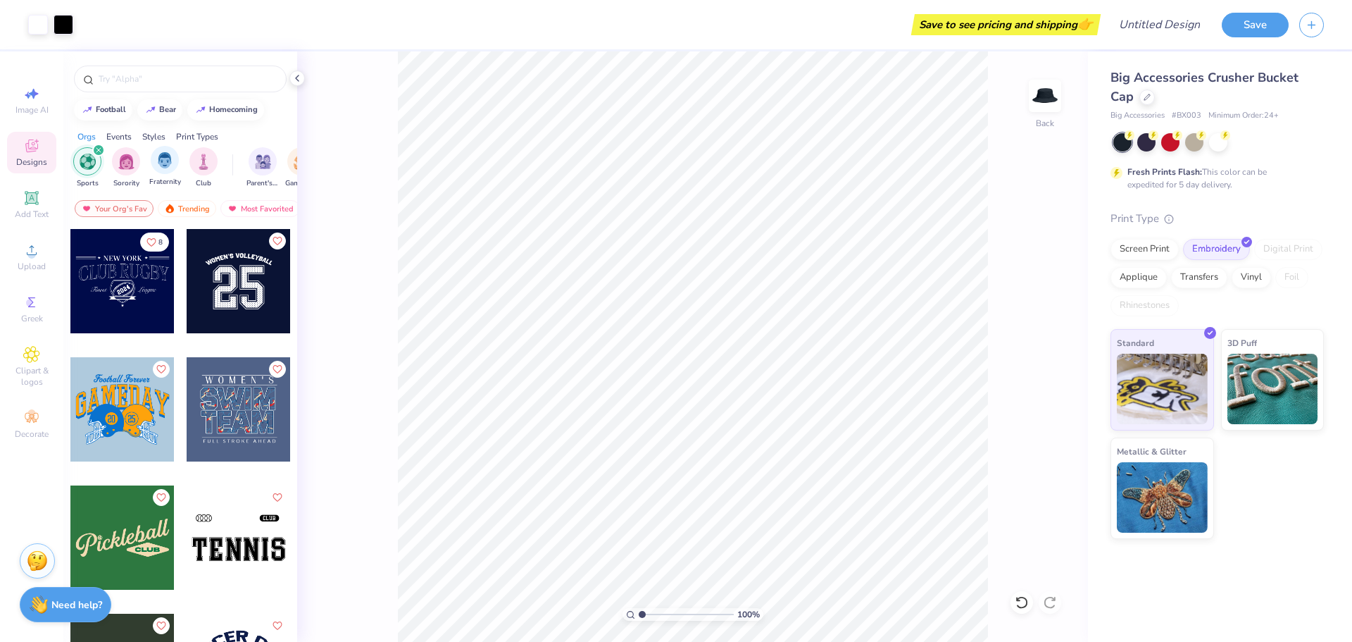
drag, startPoint x: 273, startPoint y: 166, endPoint x: 149, endPoint y: 172, distance: 124.1
click at [149, 172] on div "Sports Sorority Fraternity Club Parent's Weekend Game Day Rush & Bid PR & Gener…" at bounding box center [180, 169] width 234 height 53
click at [124, 137] on div "Events" at bounding box center [118, 136] width 25 height 13
click at [131, 157] on img "filter for Game Day" at bounding box center [126, 160] width 16 height 16
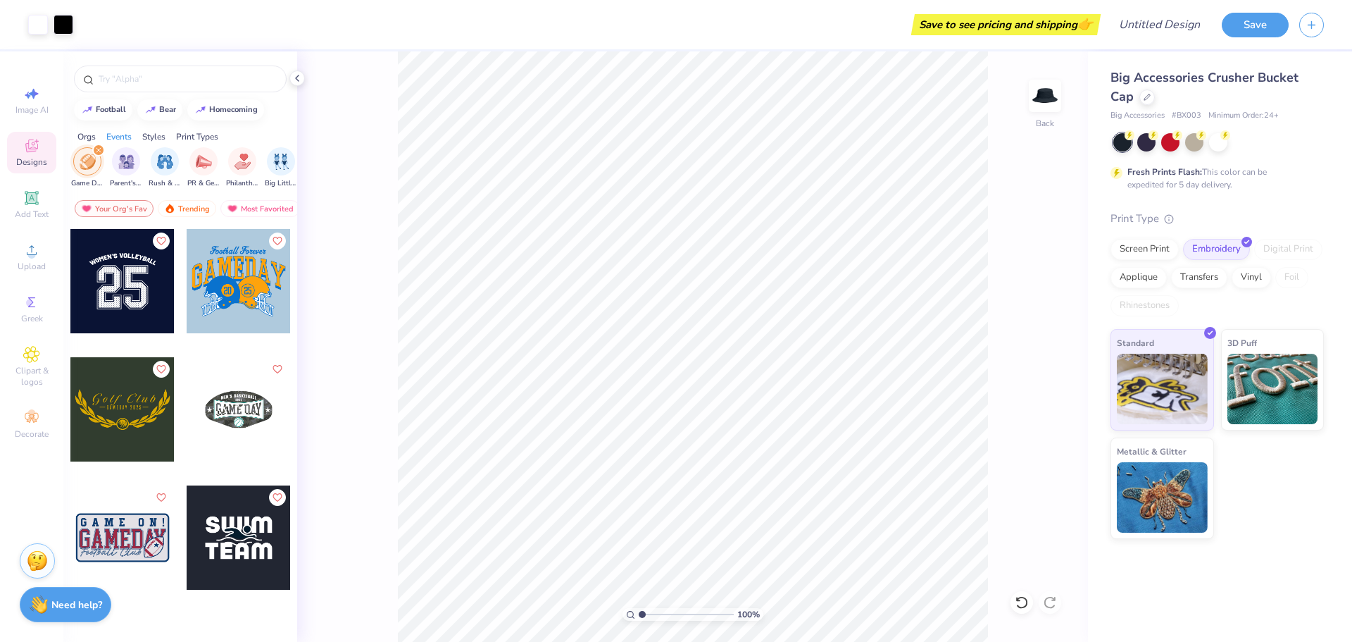
click at [156, 133] on div "Styles" at bounding box center [153, 136] width 23 height 13
click at [166, 158] on img "filter for Minimalist" at bounding box center [164, 160] width 15 height 16
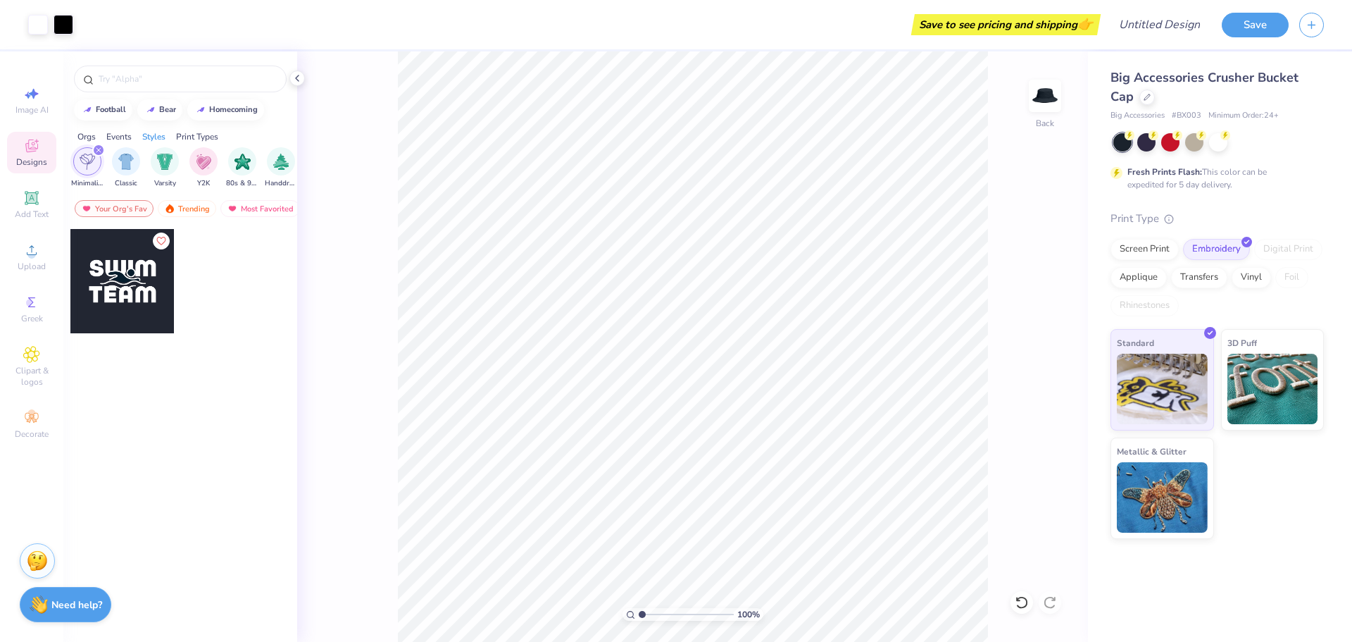
click at [184, 135] on div "Print Types" at bounding box center [197, 136] width 42 height 13
click at [196, 157] on img "filter for Digital Print" at bounding box center [204, 160] width 16 height 16
click at [98, 149] on icon "filter for Digital Print" at bounding box center [99, 150] width 6 height 6
click at [156, 130] on div "Styles" at bounding box center [153, 136] width 23 height 13
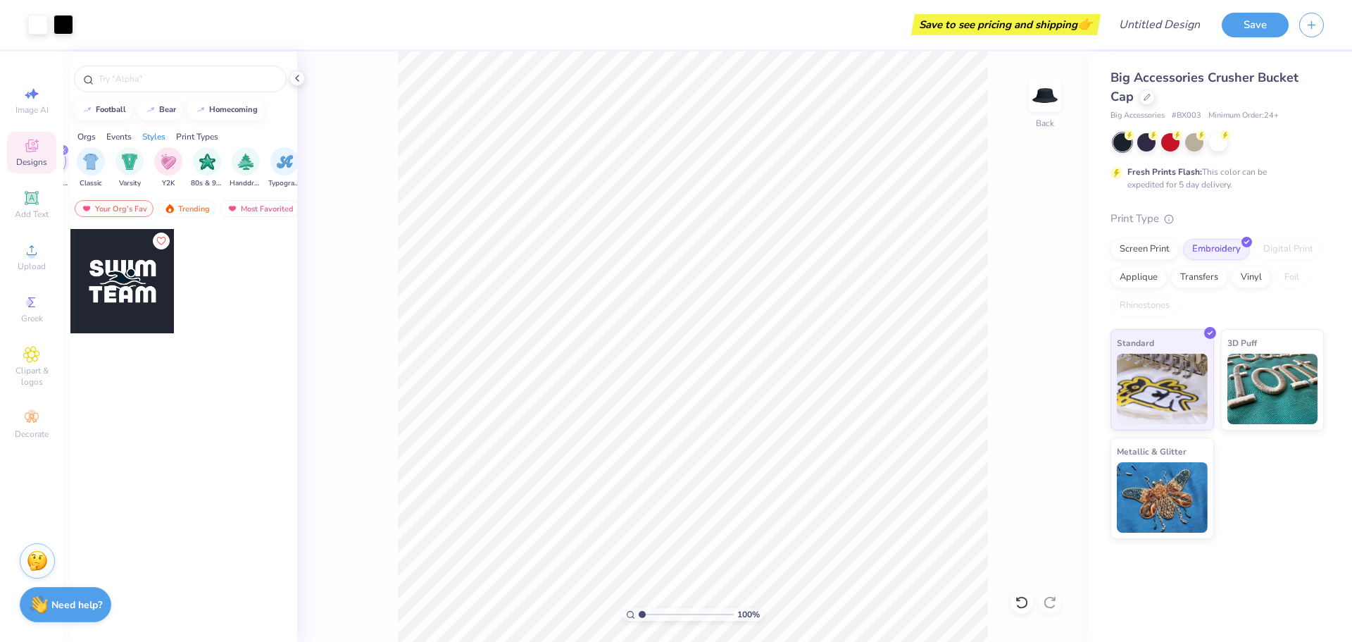
scroll to position [0, 738]
click at [97, 150] on icon "filter for Minimalist" at bounding box center [99, 150] width 6 height 6
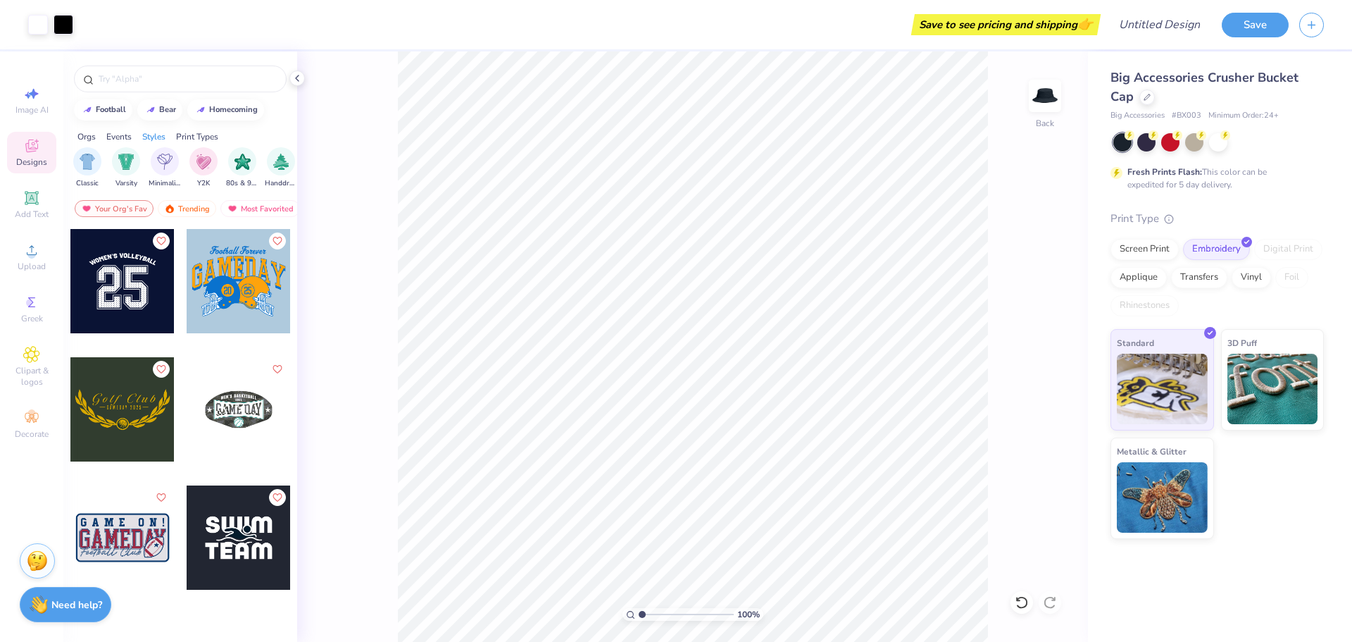
click at [122, 135] on div "Events" at bounding box center [118, 136] width 25 height 13
click at [99, 149] on icon "filter for Game Day" at bounding box center [99, 150] width 6 height 6
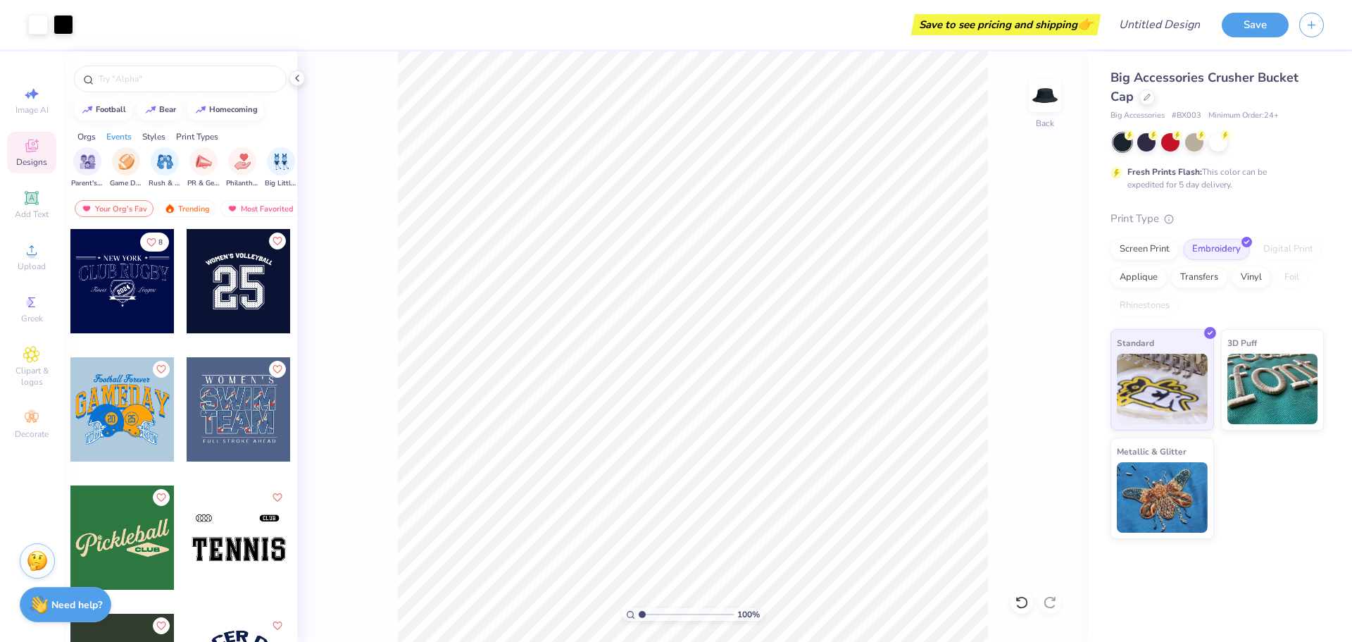
click at [89, 137] on div "Orgs" at bounding box center [86, 136] width 18 height 13
click at [99, 145] on div "filter for Sports" at bounding box center [98, 150] width 13 height 13
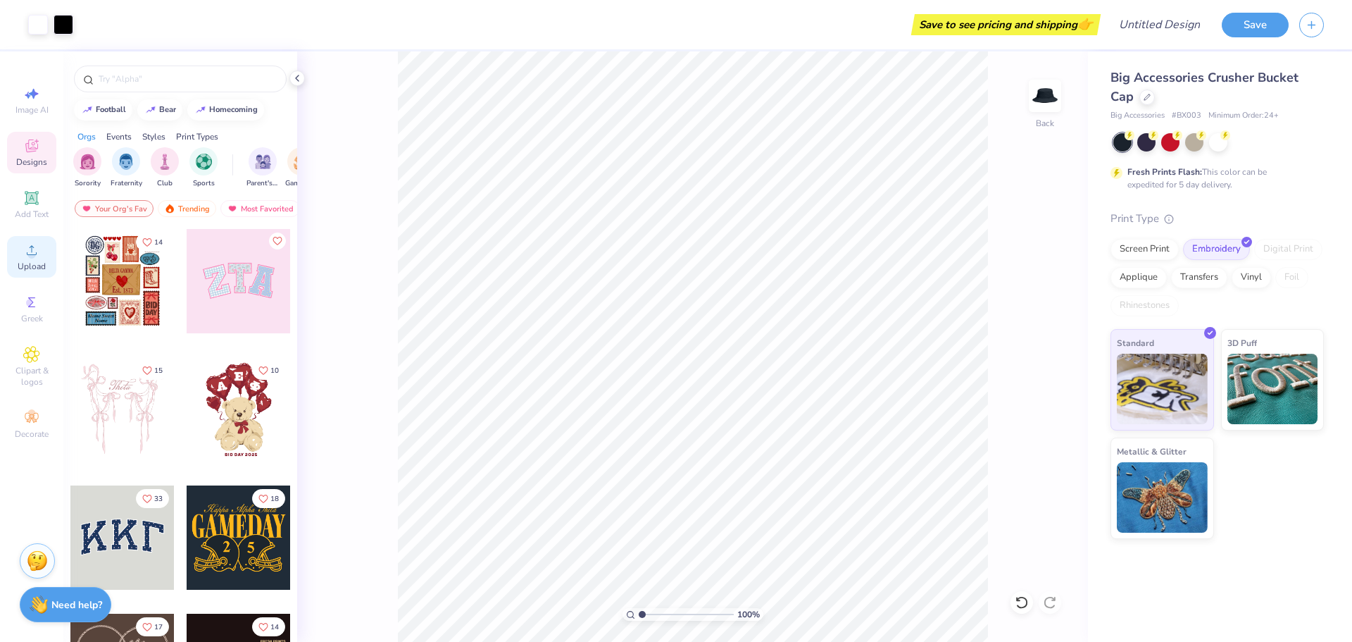
click at [37, 252] on icon at bounding box center [31, 250] width 17 height 17
click at [32, 267] on span "Upload" at bounding box center [32, 266] width 28 height 11
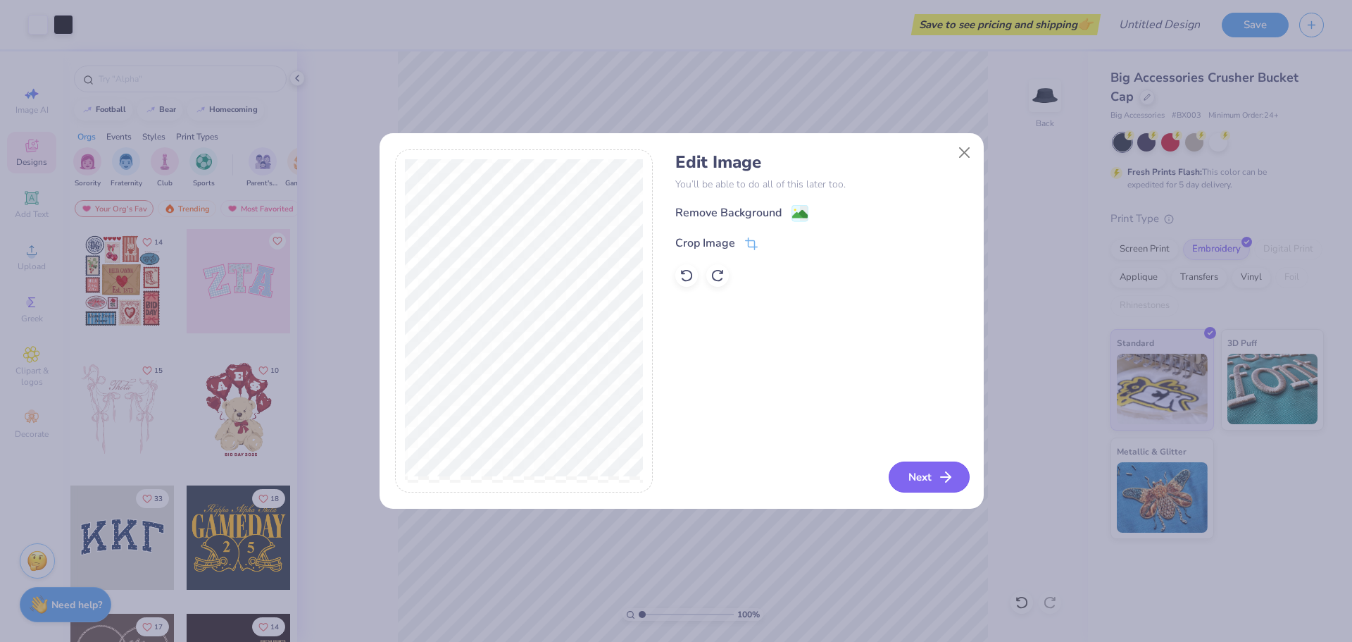
click at [930, 473] on button "Next" at bounding box center [929, 476] width 81 height 31
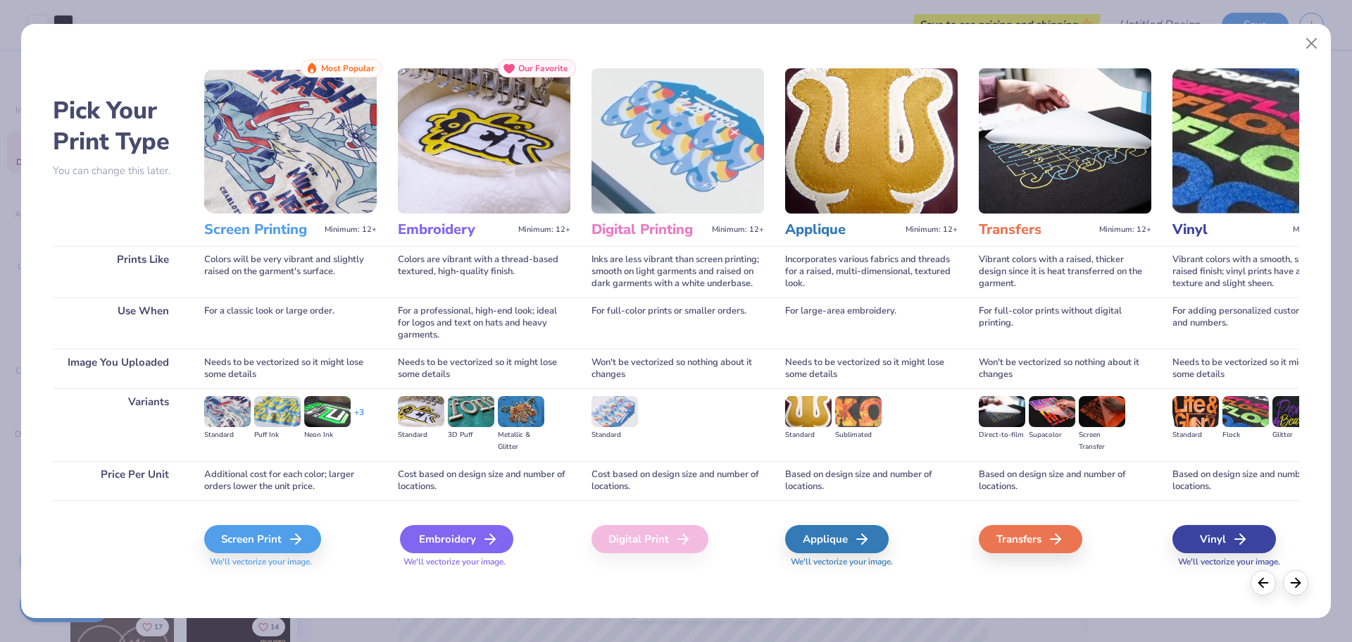
click at [494, 530] on div "Embroidery" at bounding box center [456, 539] width 113 height 28
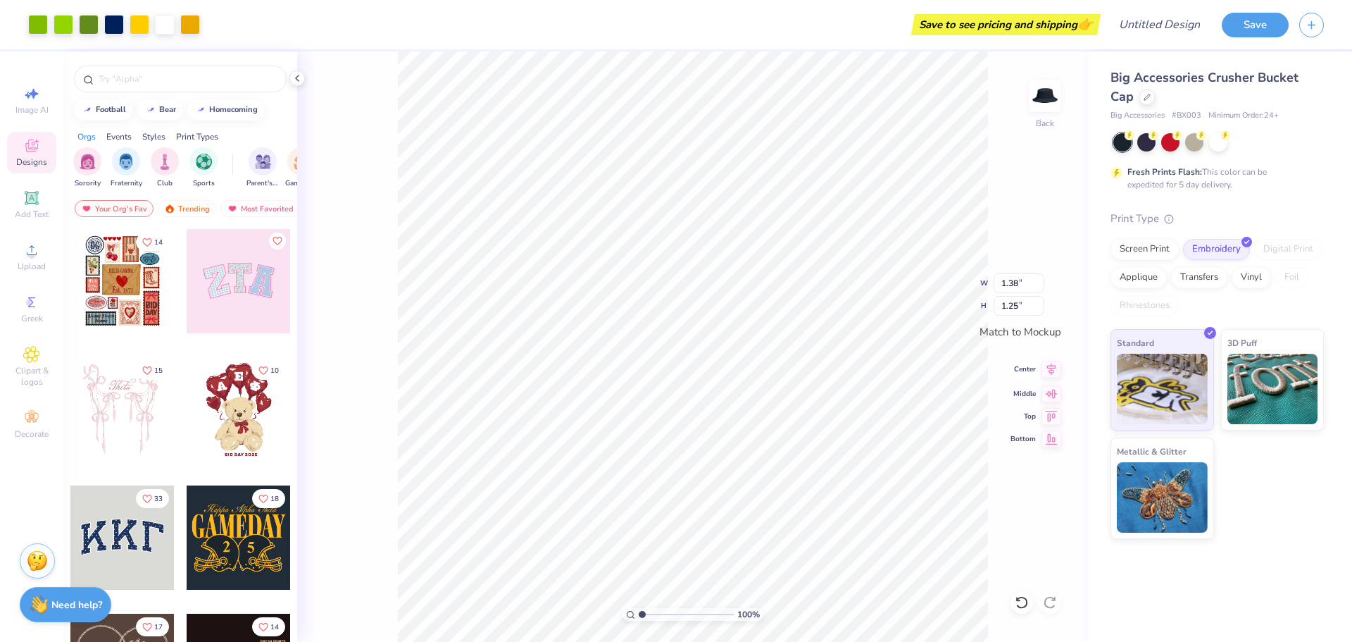
click at [1051, 369] on icon at bounding box center [1052, 369] width 20 height 17
click at [1054, 369] on icon at bounding box center [1052, 369] width 20 height 17
click at [1023, 368] on span "Center" at bounding box center [1023, 369] width 25 height 10
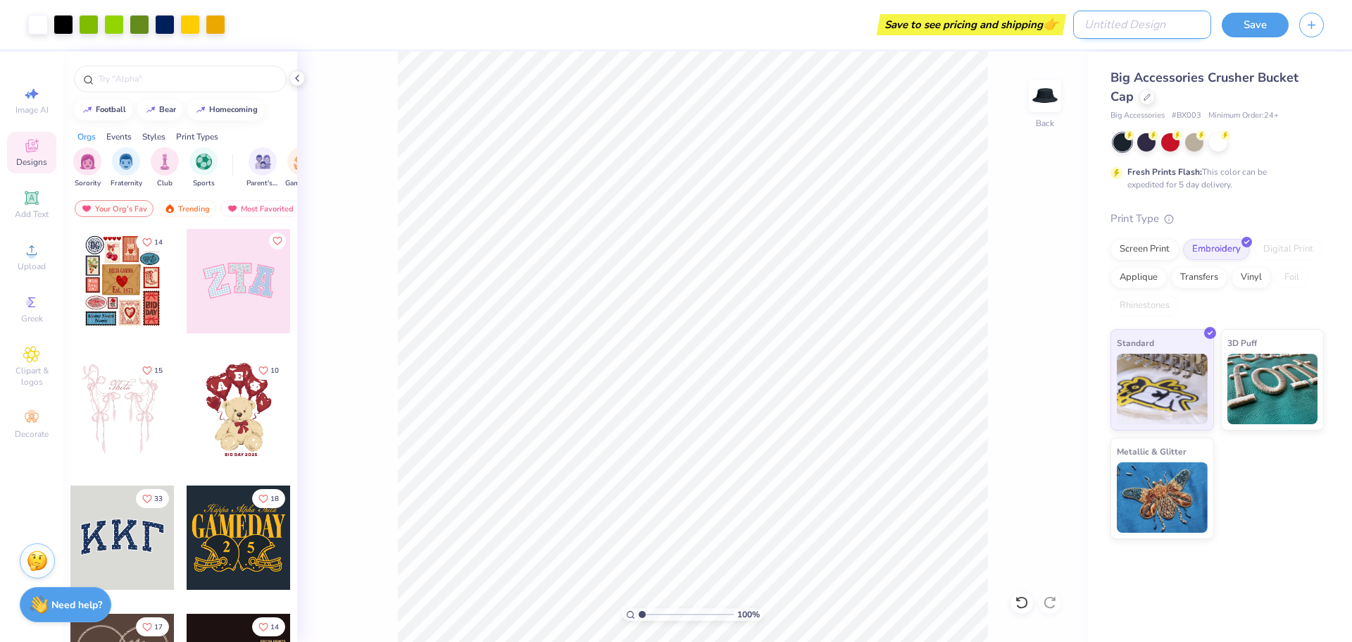
click at [1166, 23] on input "Design Title" at bounding box center [1143, 25] width 138 height 28
click at [1246, 32] on button "Save" at bounding box center [1255, 23] width 67 height 25
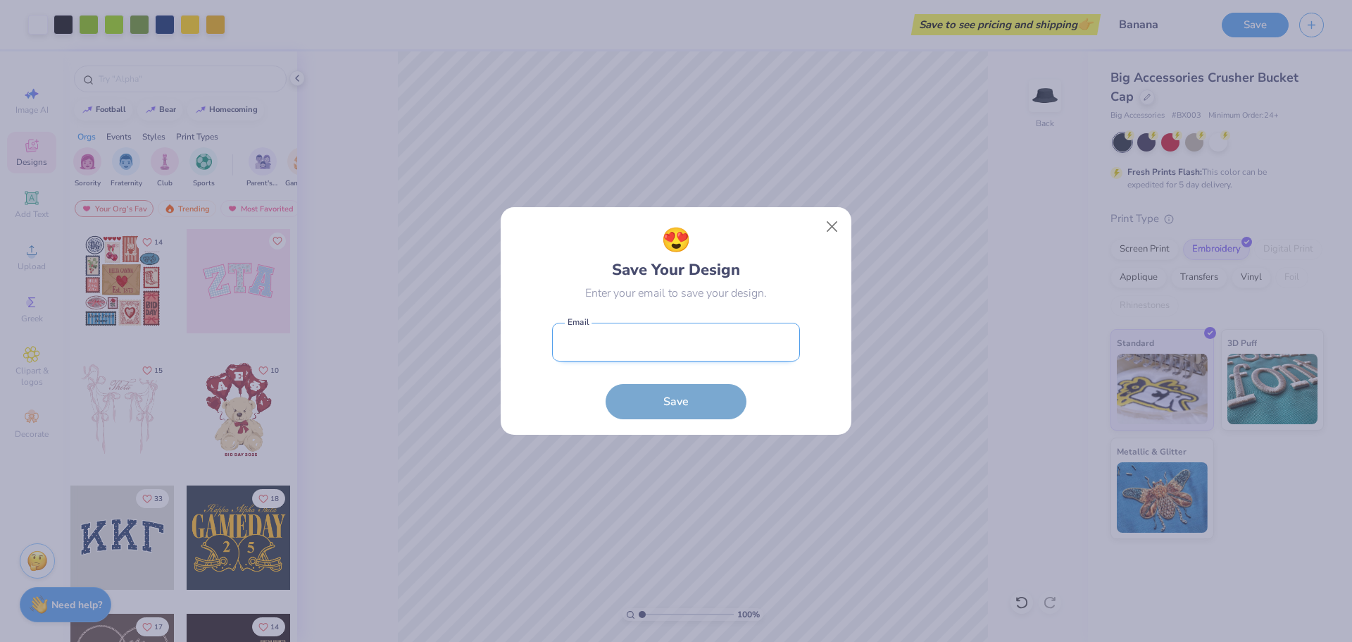
click at [679, 358] on input "email" at bounding box center [676, 342] width 248 height 39
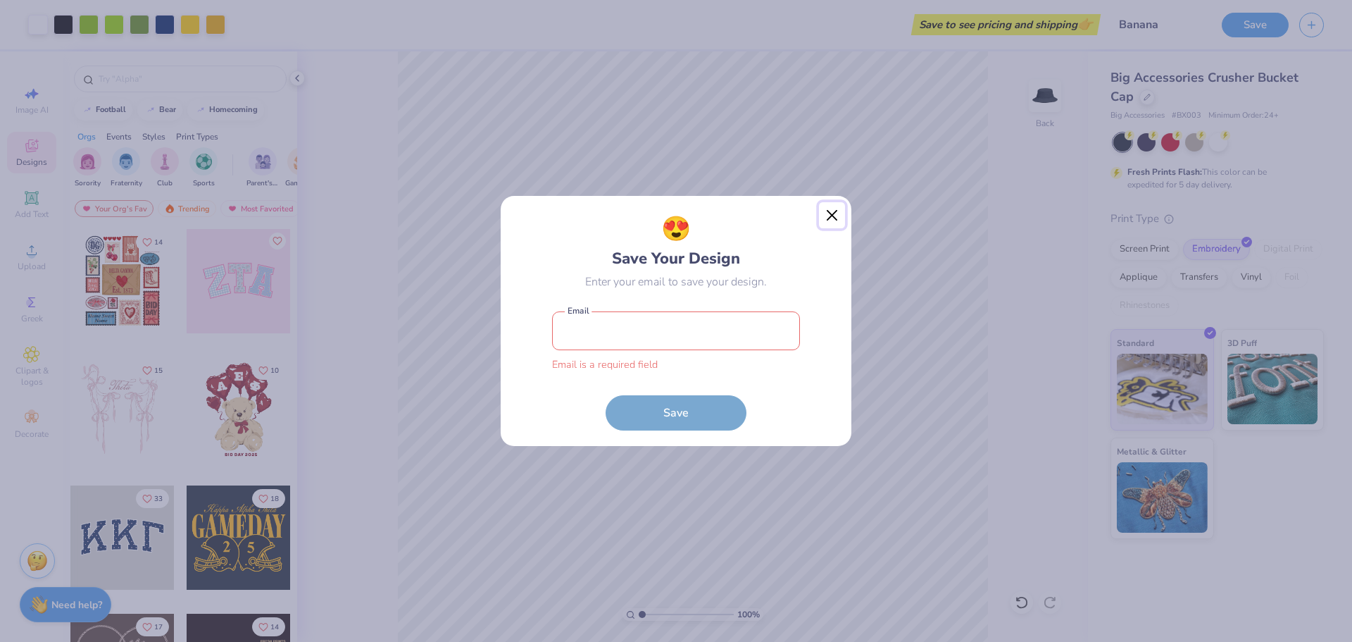
click at [830, 227] on button "Close" at bounding box center [832, 215] width 27 height 27
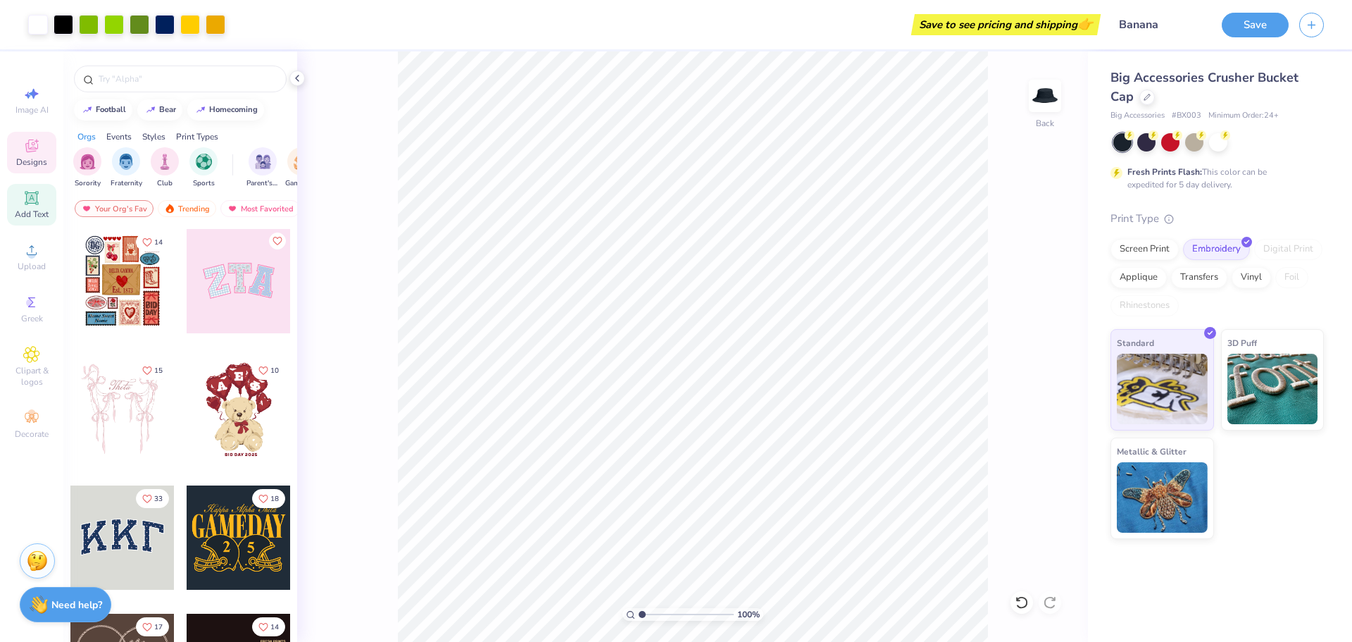
click at [39, 200] on icon at bounding box center [31, 197] width 17 height 17
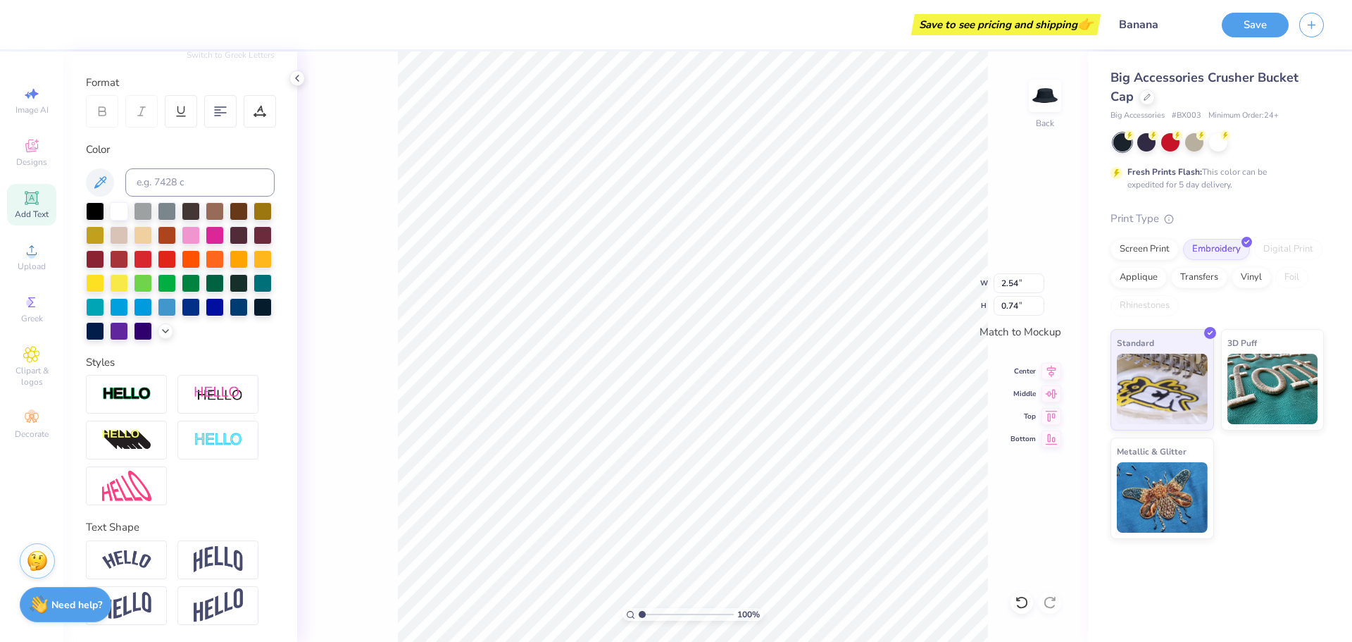
scroll to position [201, 0]
click at [116, 557] on img at bounding box center [126, 559] width 49 height 19
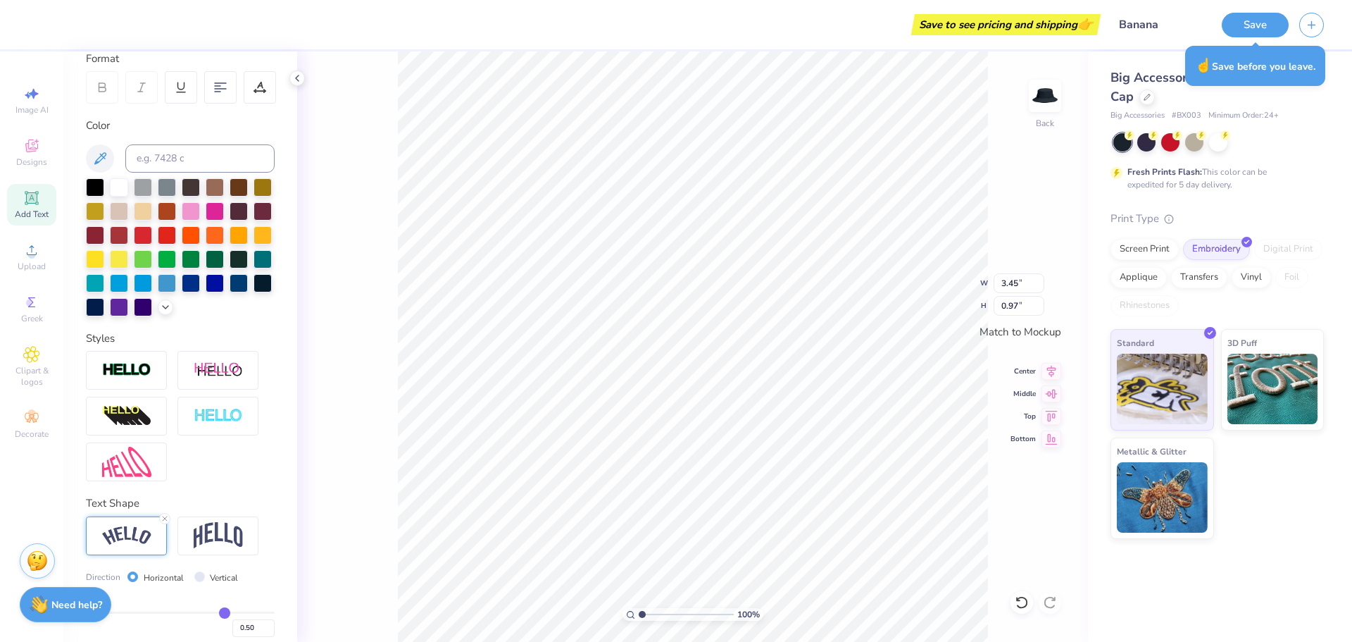
scroll to position [12, 1]
click at [31, 204] on icon at bounding box center [31, 197] width 13 height 13
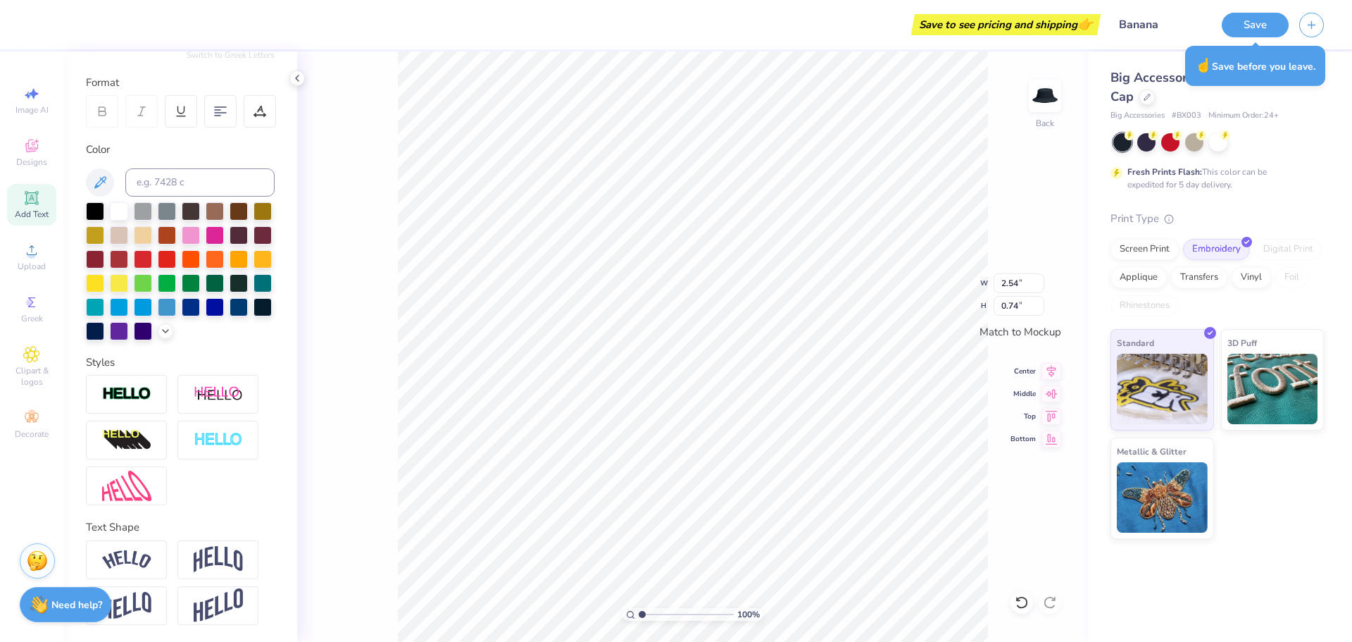
scroll to position [12, 2]
click at [752, 296] on li "Cut" at bounding box center [771, 294] width 111 height 28
click at [766, 300] on li "Cut" at bounding box center [793, 294] width 111 height 28
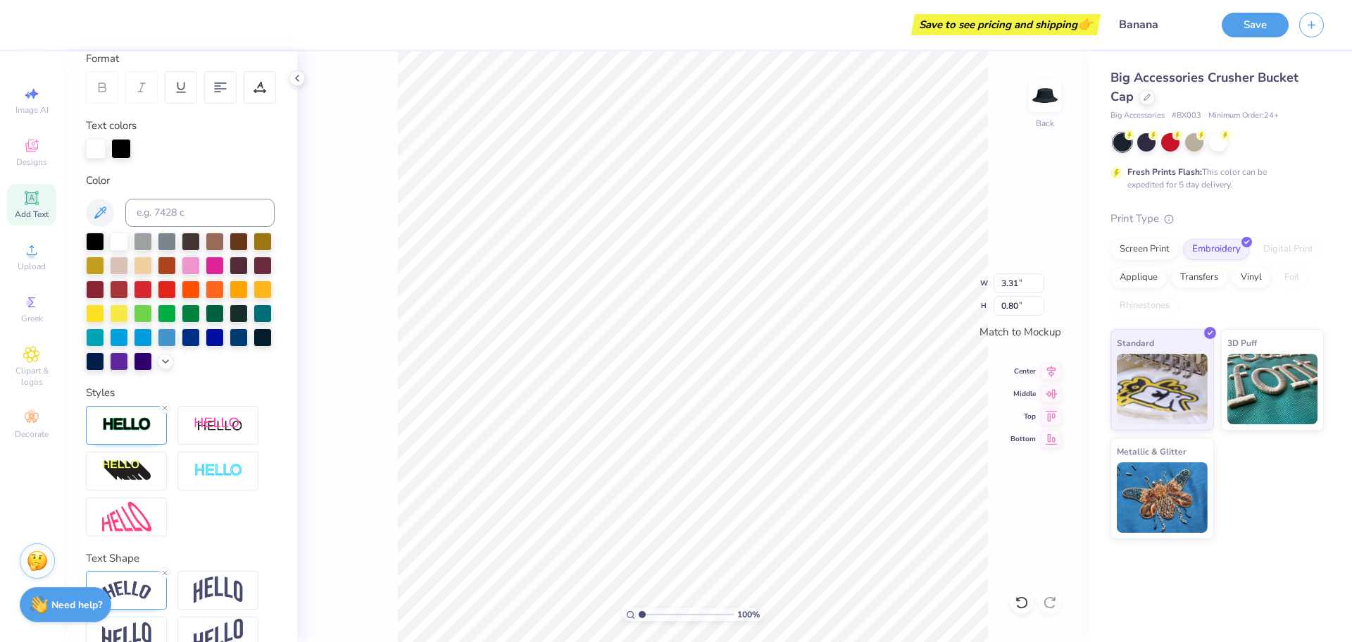
scroll to position [256, 0]
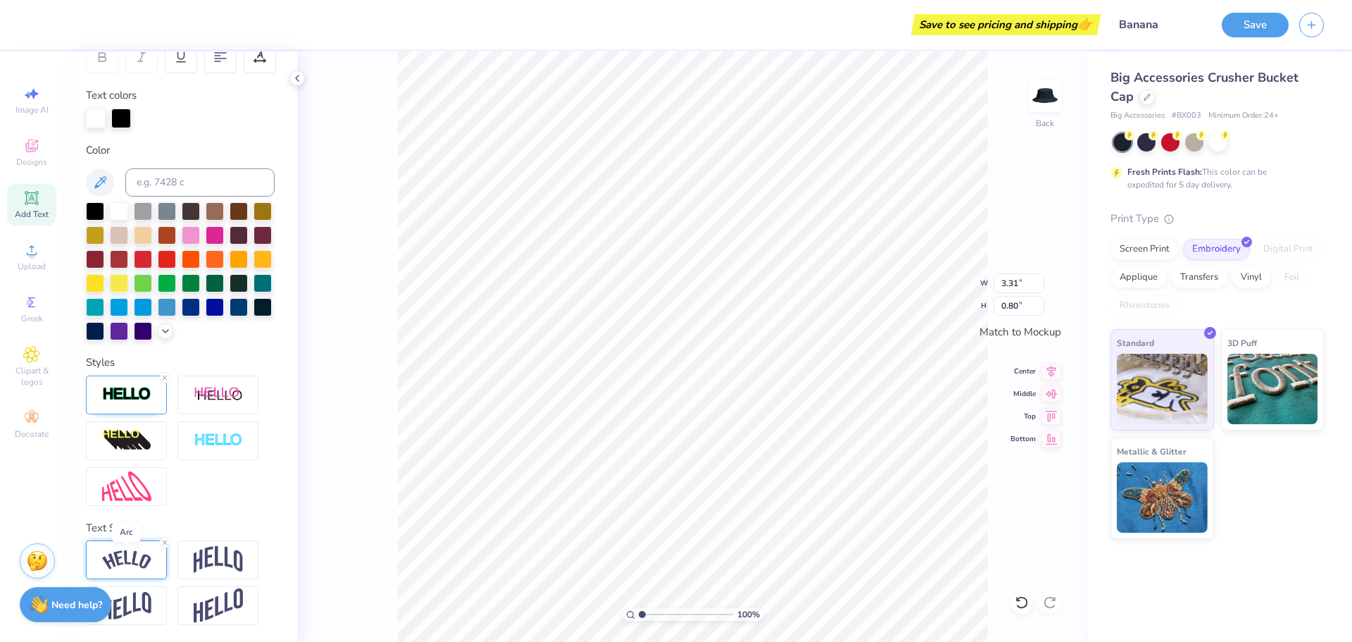
click at [142, 564] on img at bounding box center [126, 559] width 49 height 19
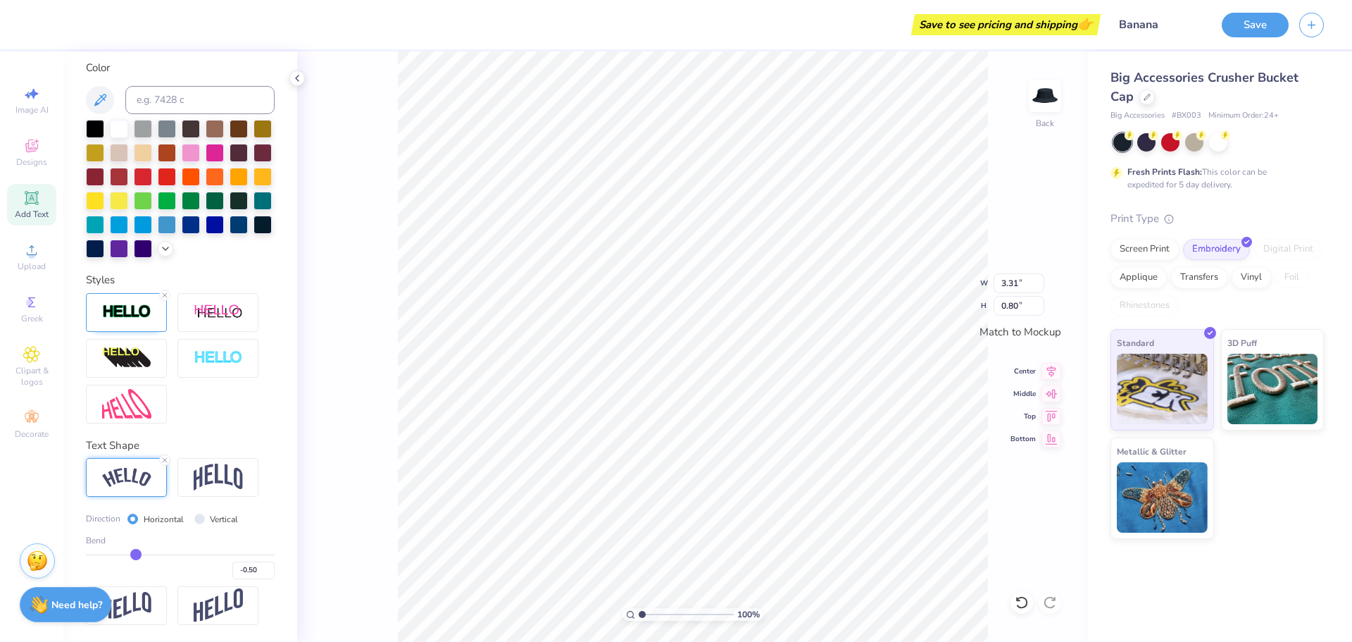
scroll to position [338, 0]
click at [113, 554] on input "range" at bounding box center [180, 555] width 189 height 2
click at [126, 554] on input "range" at bounding box center [180, 555] width 189 height 2
click at [139, 554] on input "range" at bounding box center [180, 555] width 189 height 2
click at [167, 554] on input "range" at bounding box center [180, 555] width 189 height 2
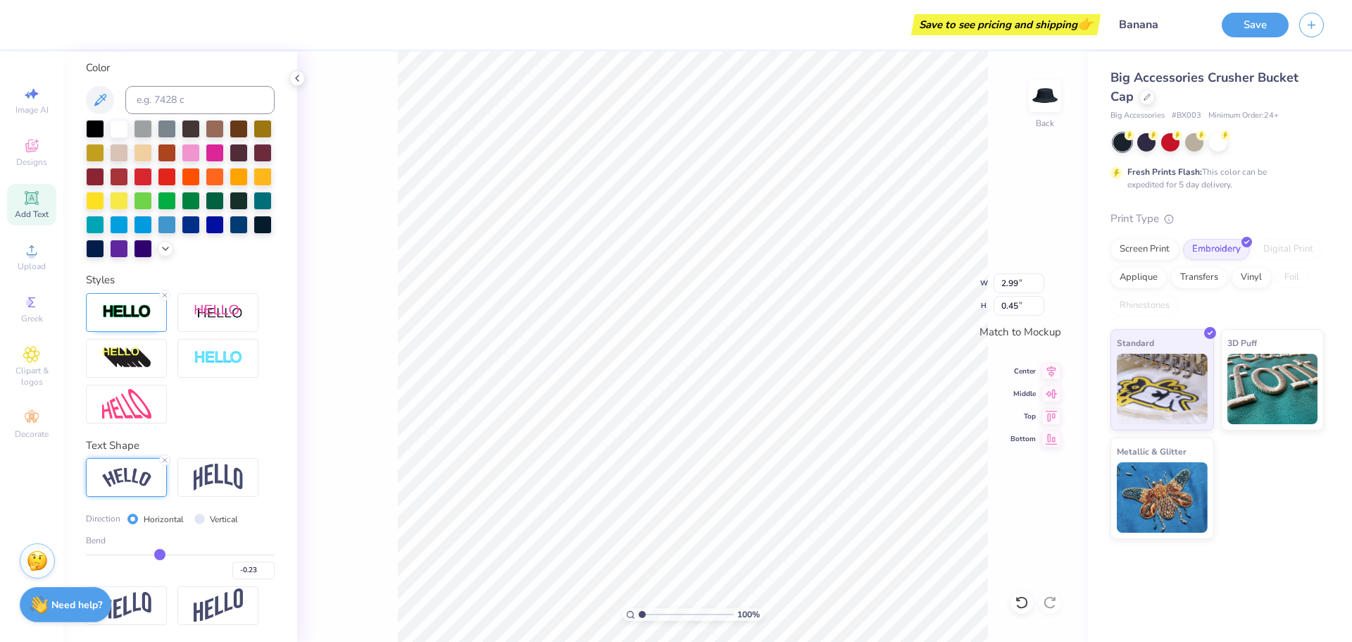
click at [156, 554] on input "range" at bounding box center [180, 555] width 189 height 2
click at [118, 554] on input "range" at bounding box center [180, 555] width 189 height 2
click at [127, 555] on input "range" at bounding box center [180, 555] width 189 height 2
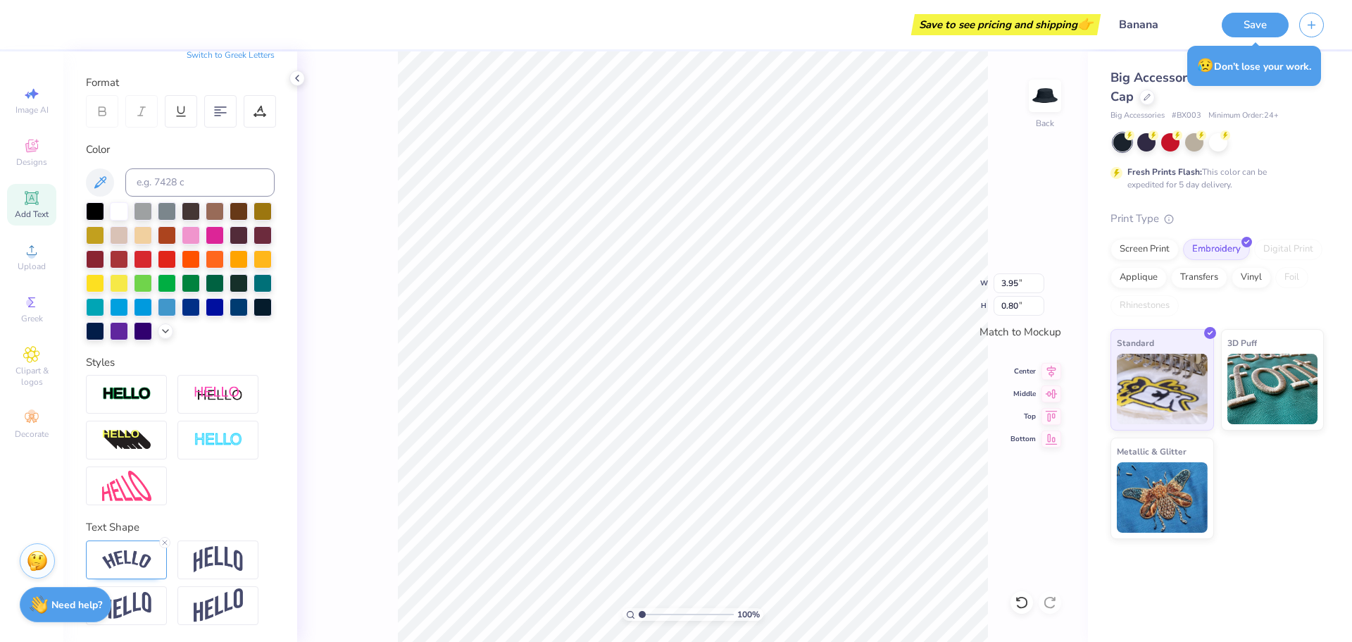
scroll to position [201, 0]
click at [137, 557] on img at bounding box center [126, 559] width 49 height 19
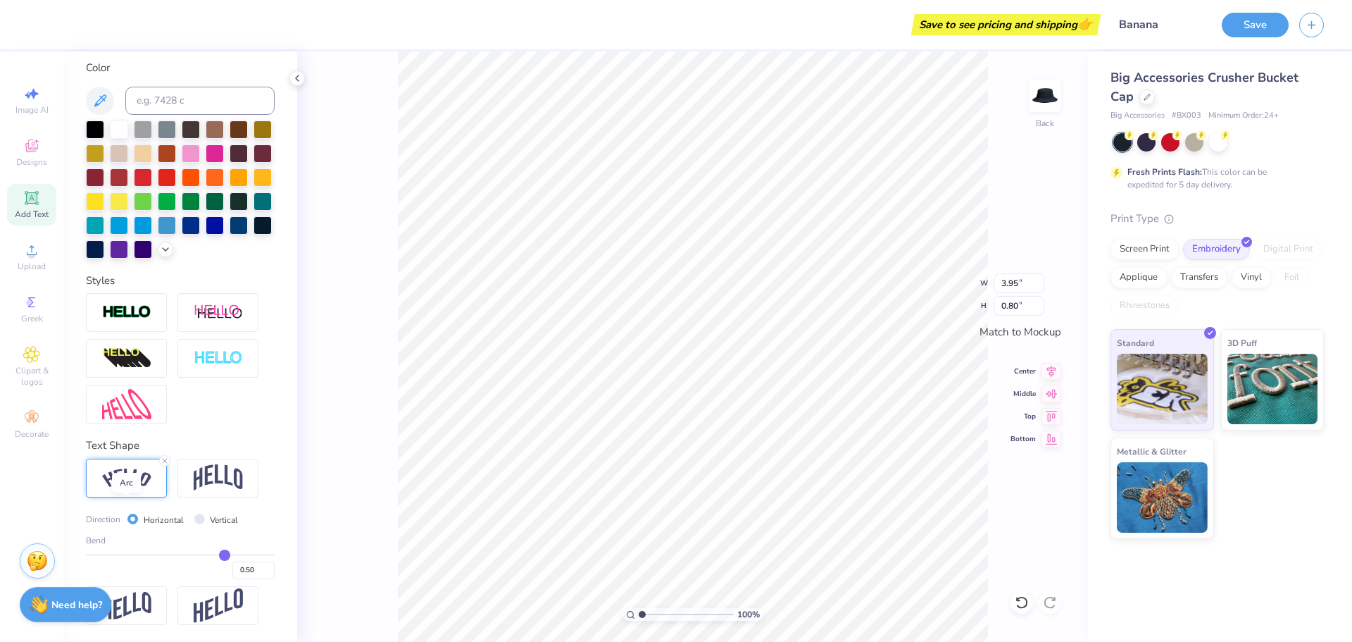
scroll to position [283, 0]
click at [224, 554] on input "range" at bounding box center [180, 555] width 189 height 2
click at [233, 554] on input "range" at bounding box center [180, 555] width 189 height 2
click at [224, 552] on div "Bend 0.70" at bounding box center [180, 556] width 189 height 45
click at [225, 554] on input "range" at bounding box center [180, 555] width 189 height 2
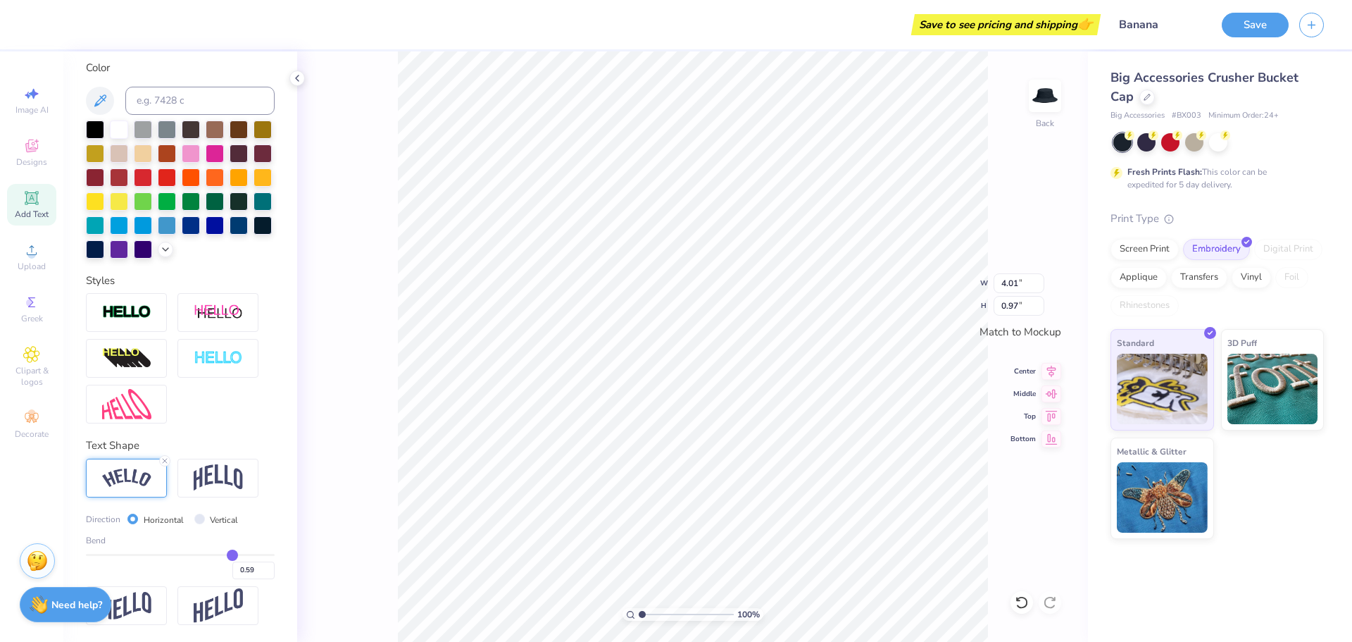
click at [213, 552] on div "Bend 0.59" at bounding box center [180, 556] width 189 height 45
click at [209, 555] on input "range" at bounding box center [180, 555] width 189 height 2
click at [216, 554] on input "range" at bounding box center [180, 555] width 189 height 2
